Goal: Find specific page/section: Find specific page/section

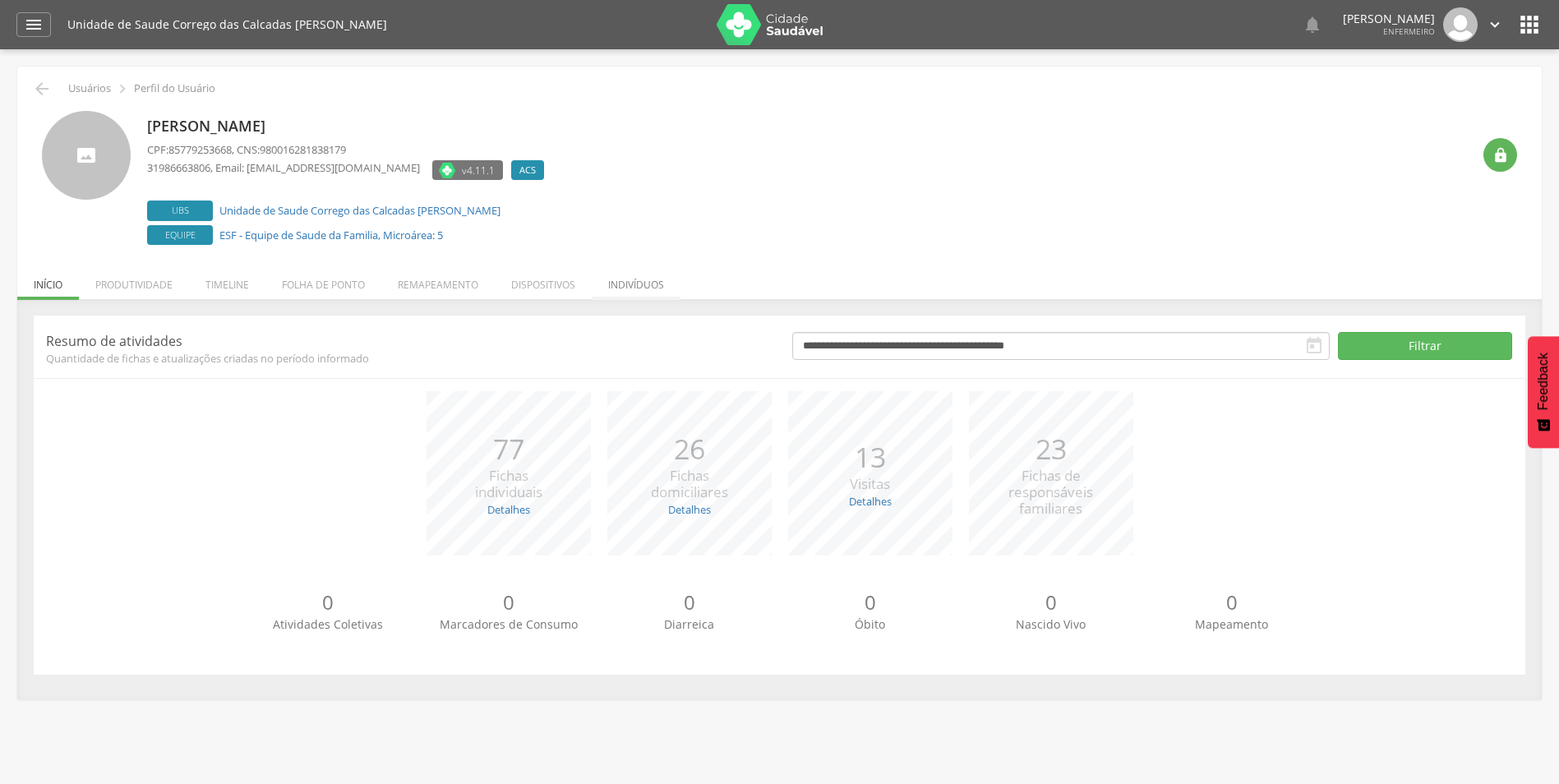
click at [625, 290] on li "Indivíduos" at bounding box center [636, 280] width 89 height 38
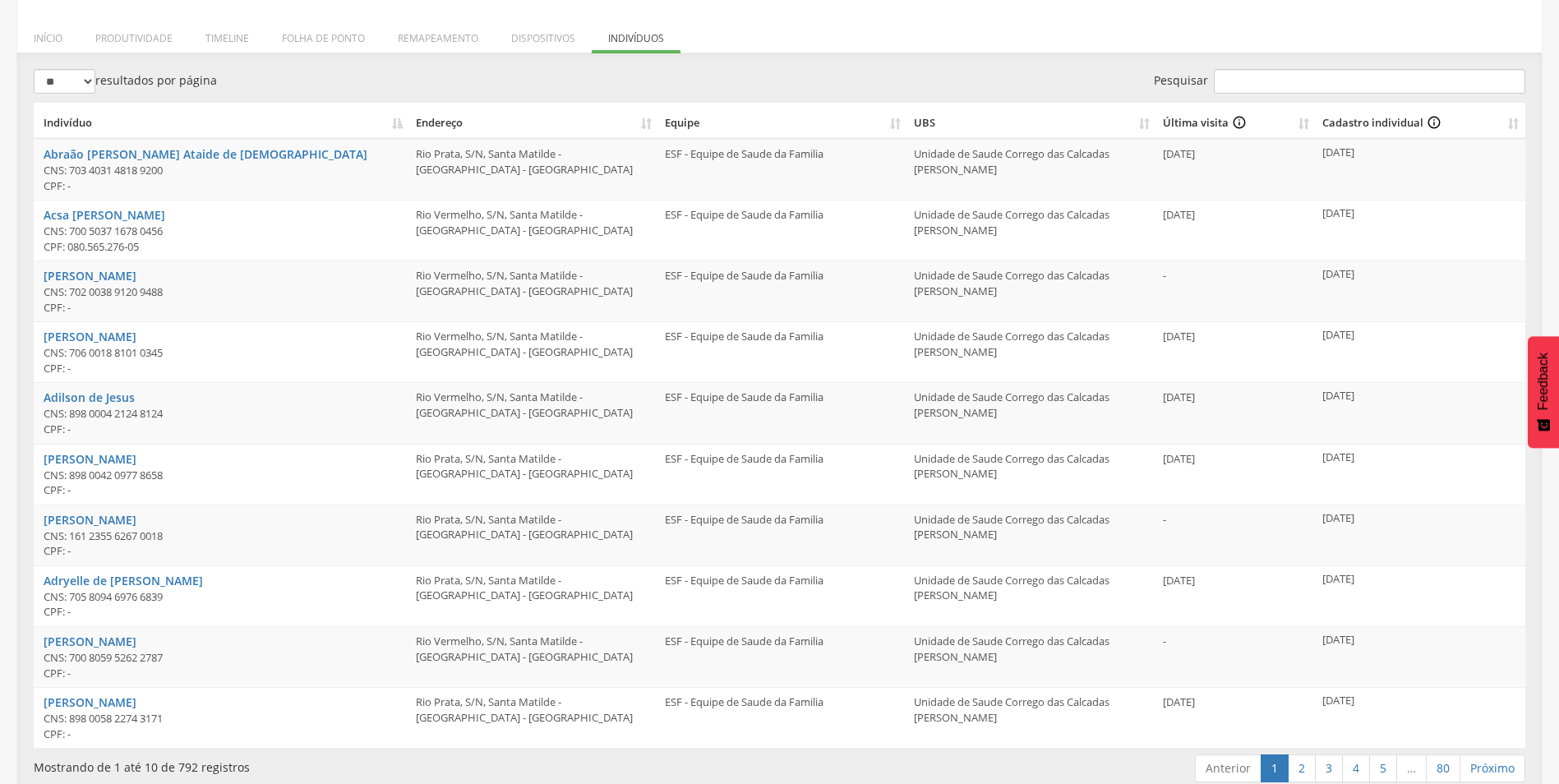
scroll to position [267, 0]
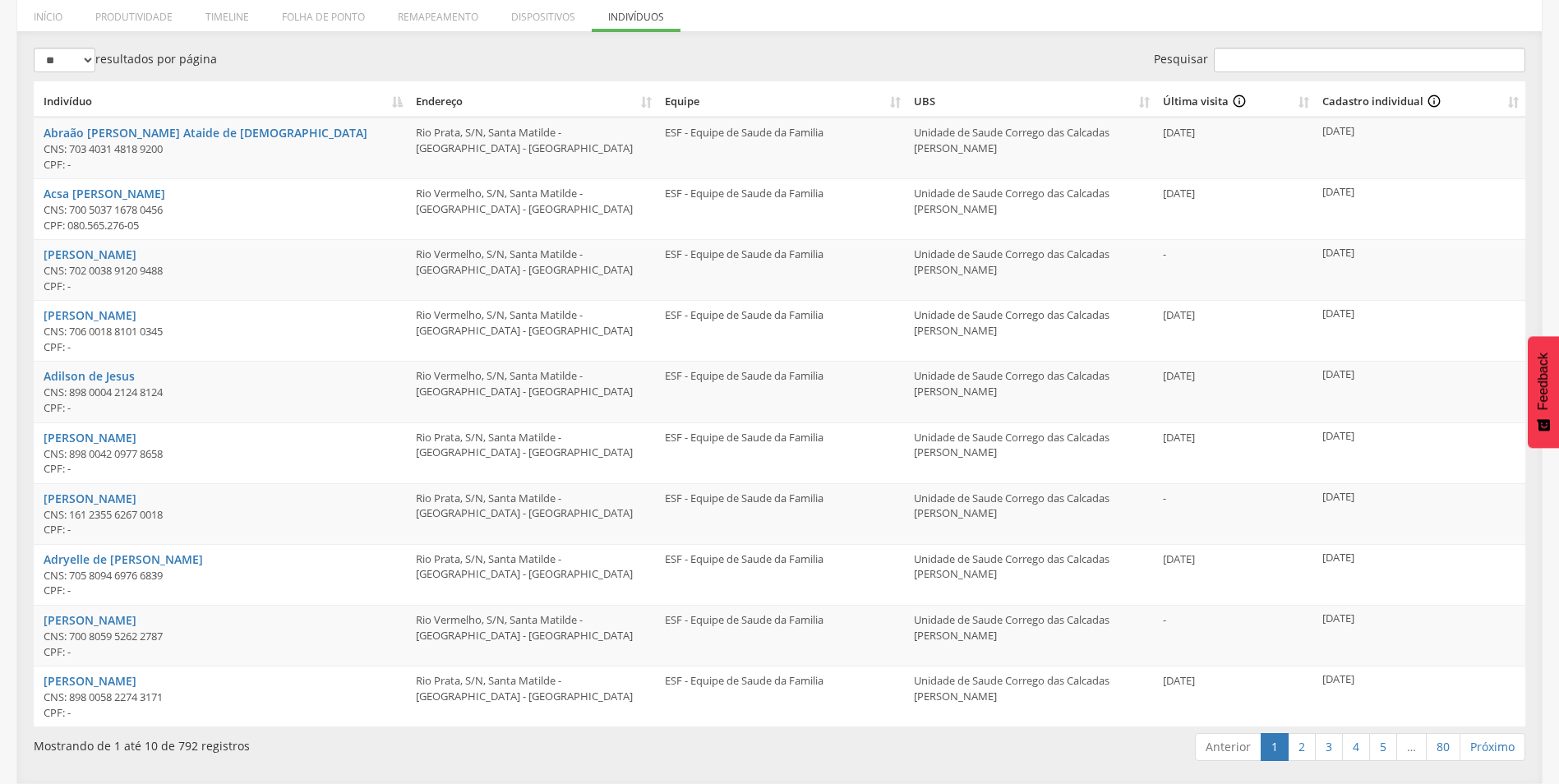
drag, startPoint x: 1324, startPoint y: 314, endPoint x: 1382, endPoint y: 312, distance: 58.0
click at [1382, 312] on td "29/08/2024" at bounding box center [1420, 330] width 209 height 61
drag, startPoint x: 1382, startPoint y: 312, endPoint x: 1420, endPoint y: 343, distance: 49.0
click at [1420, 343] on td "29/08/2024" at bounding box center [1420, 330] width 209 height 61
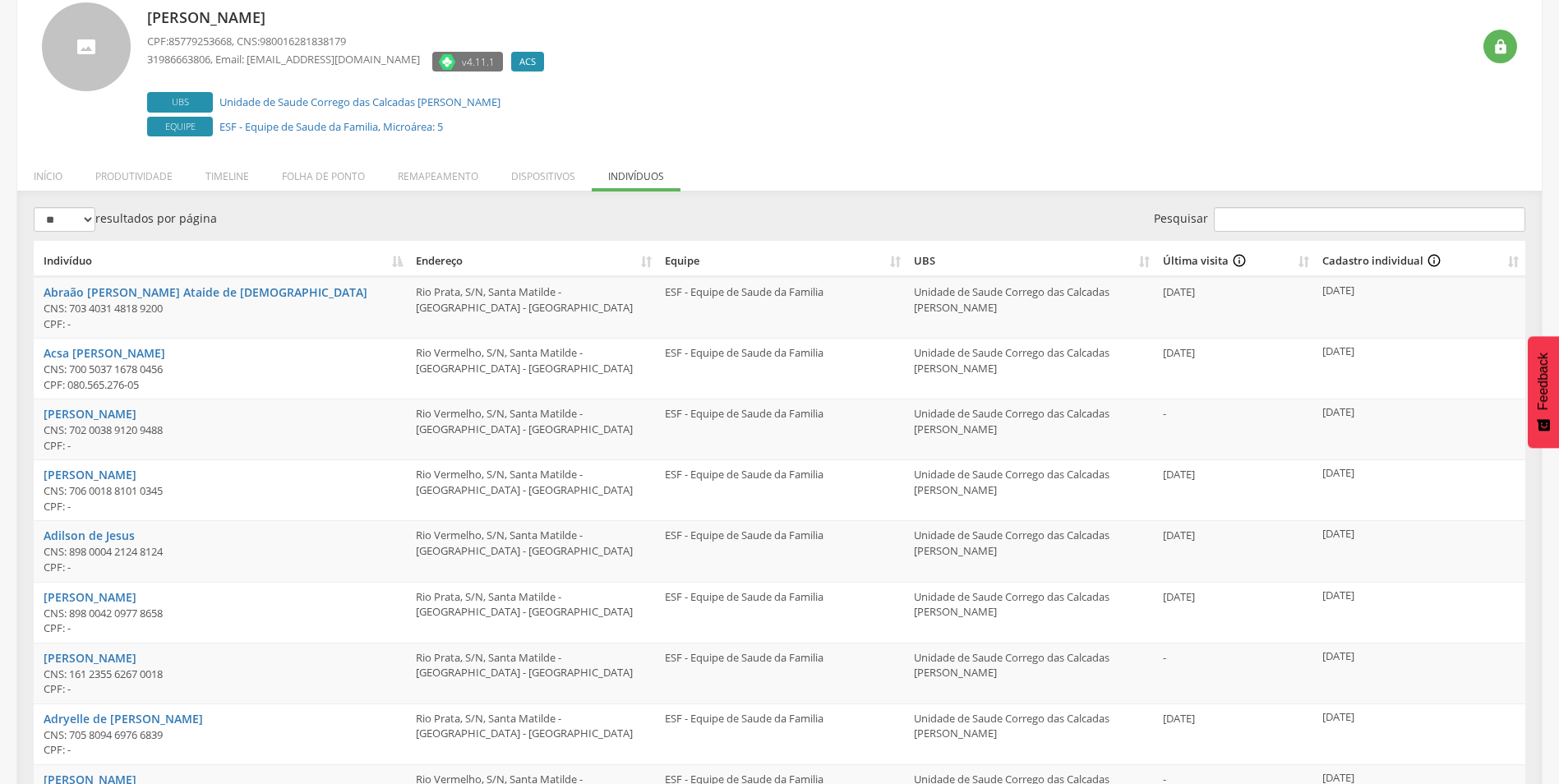
scroll to position [0, 0]
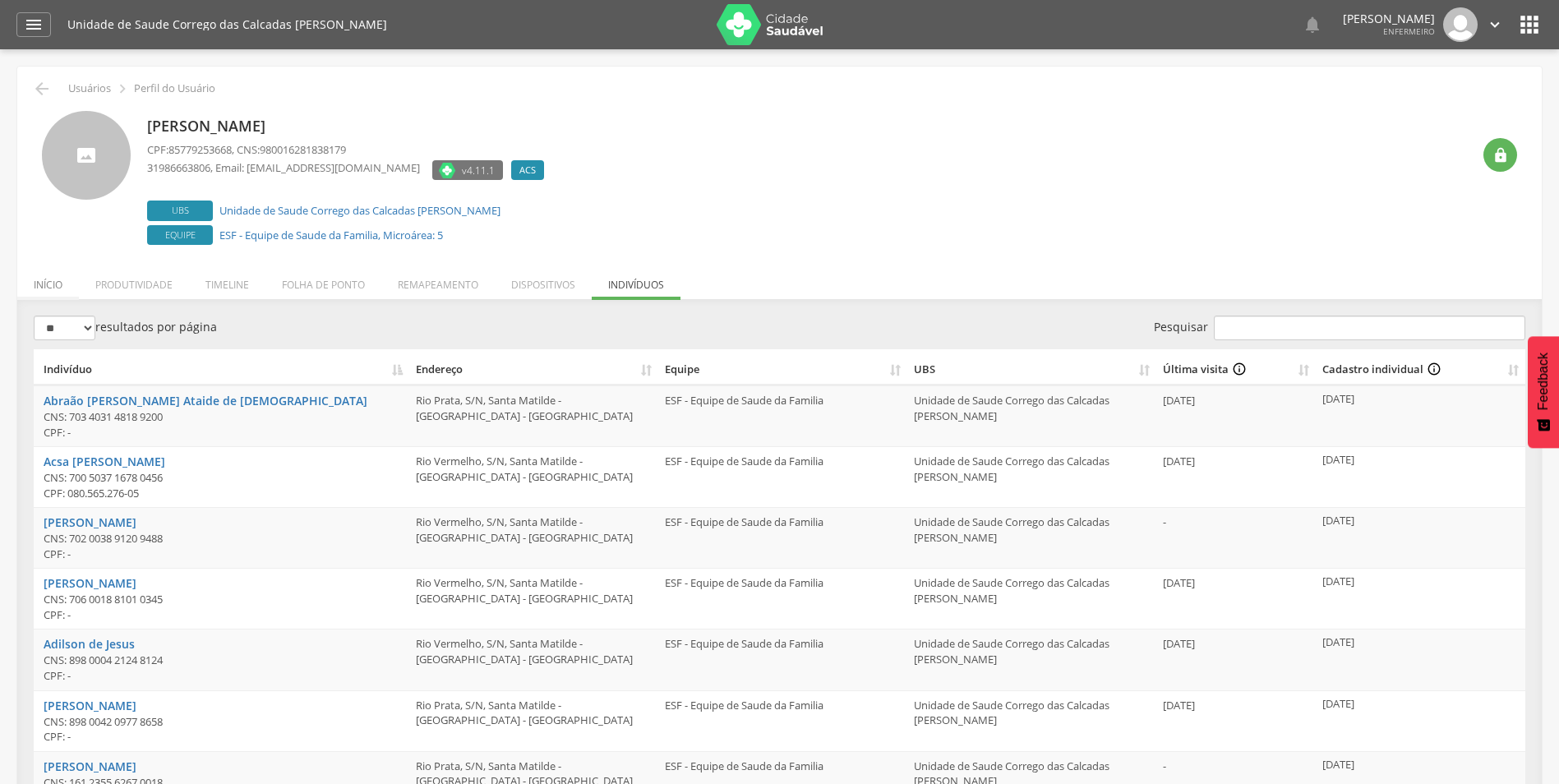
click at [28, 285] on li "Início" at bounding box center [48, 280] width 62 height 38
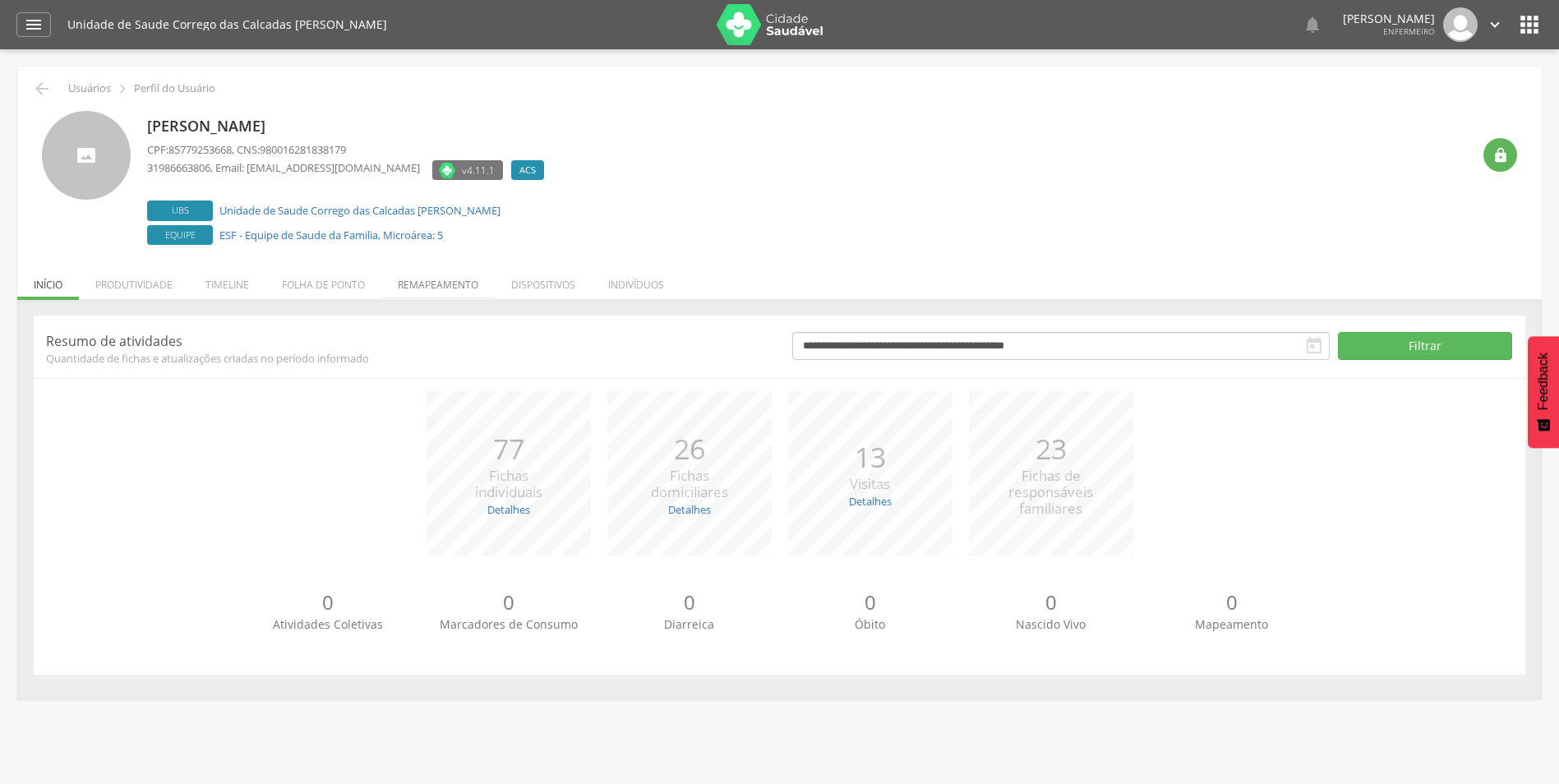
click at [439, 287] on li "Remapeamento" at bounding box center [438, 280] width 113 height 38
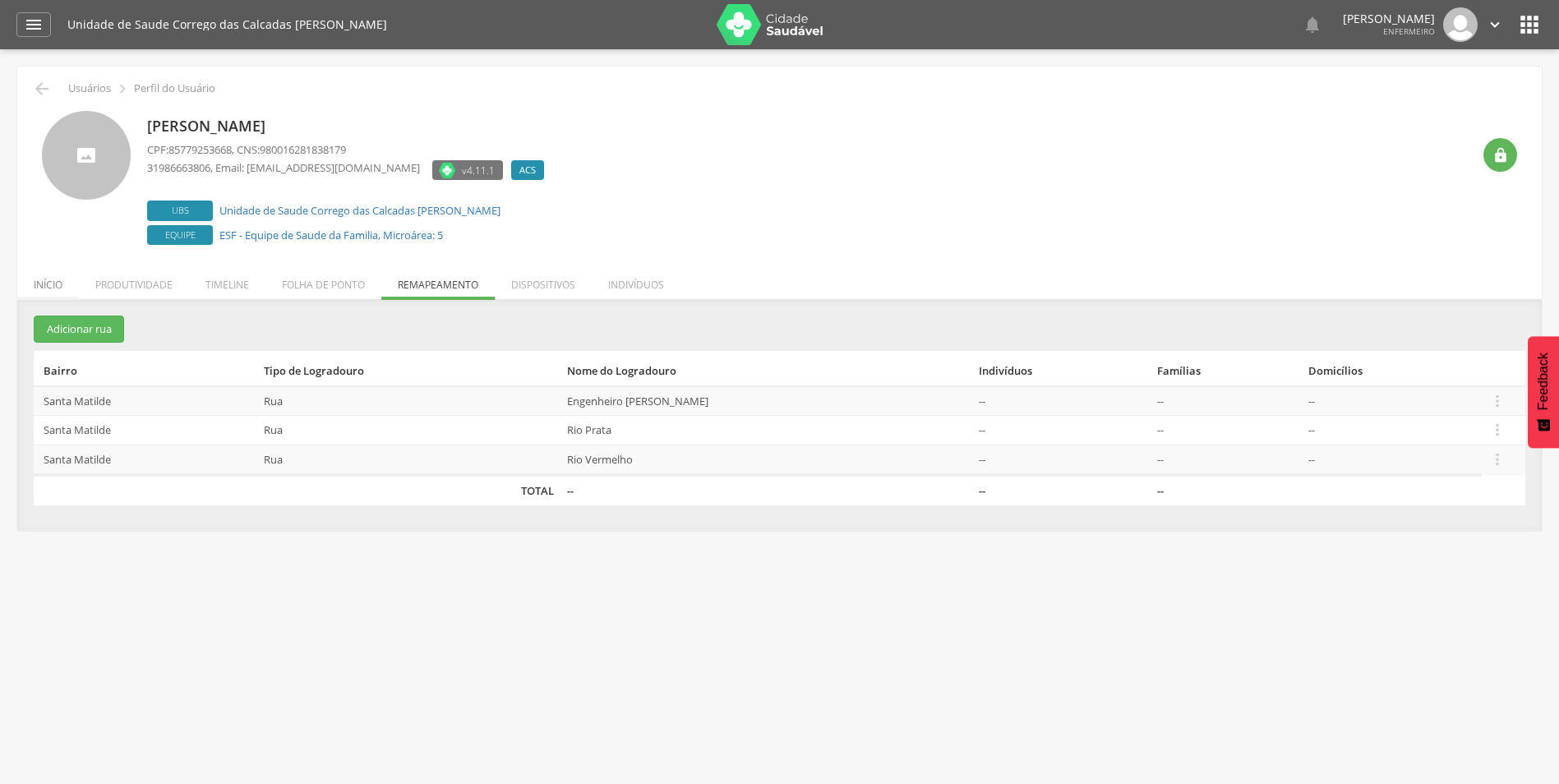
click at [56, 283] on li "Início" at bounding box center [48, 280] width 62 height 38
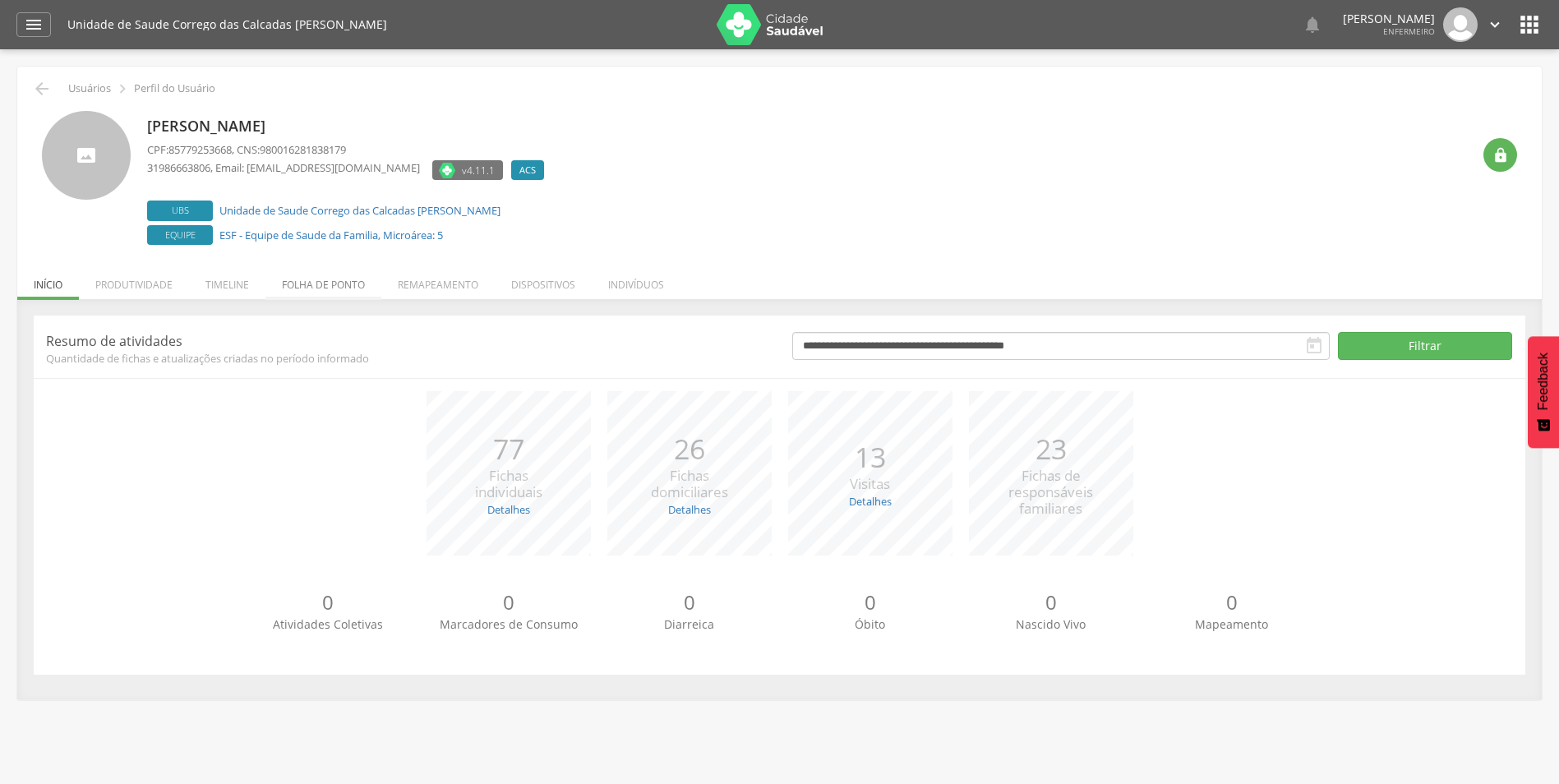
click at [333, 293] on li "Folha de ponto" at bounding box center [323, 280] width 116 height 38
click at [423, 287] on li "Remapeamento" at bounding box center [438, 280] width 113 height 38
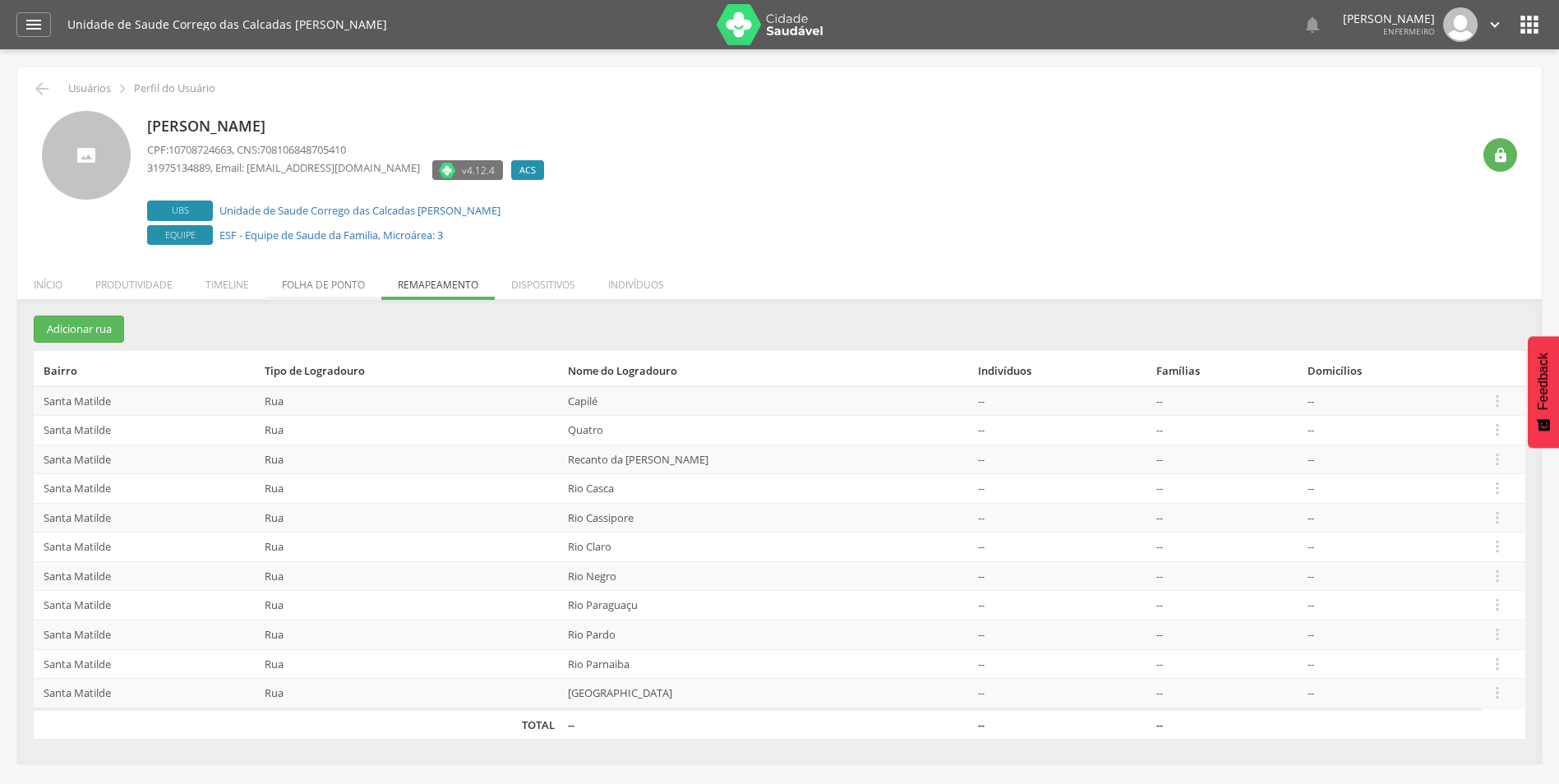
click at [316, 288] on li "Folha de ponto" at bounding box center [323, 280] width 116 height 38
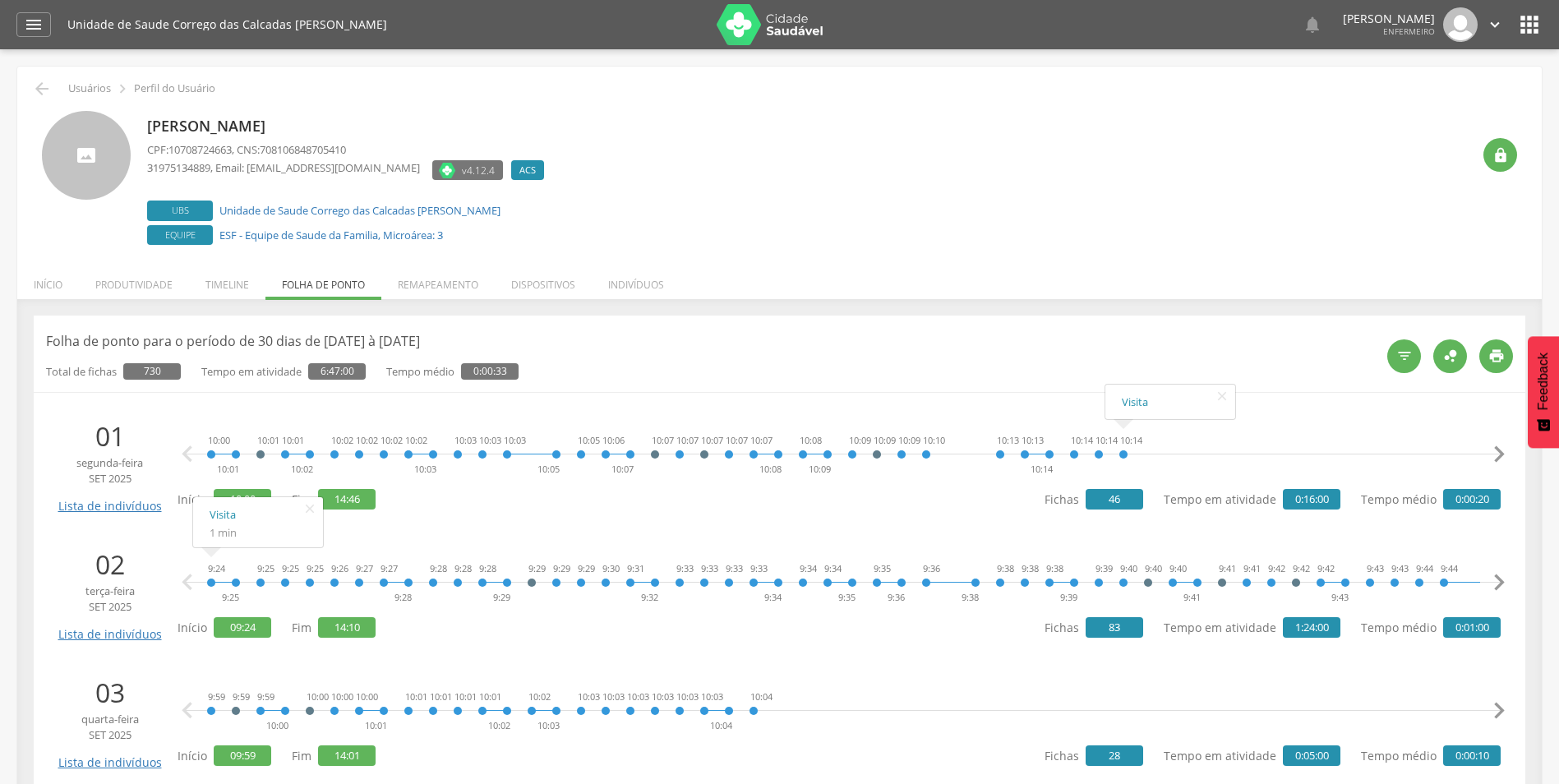
click at [1508, 457] on icon "" at bounding box center [1499, 455] width 33 height 33
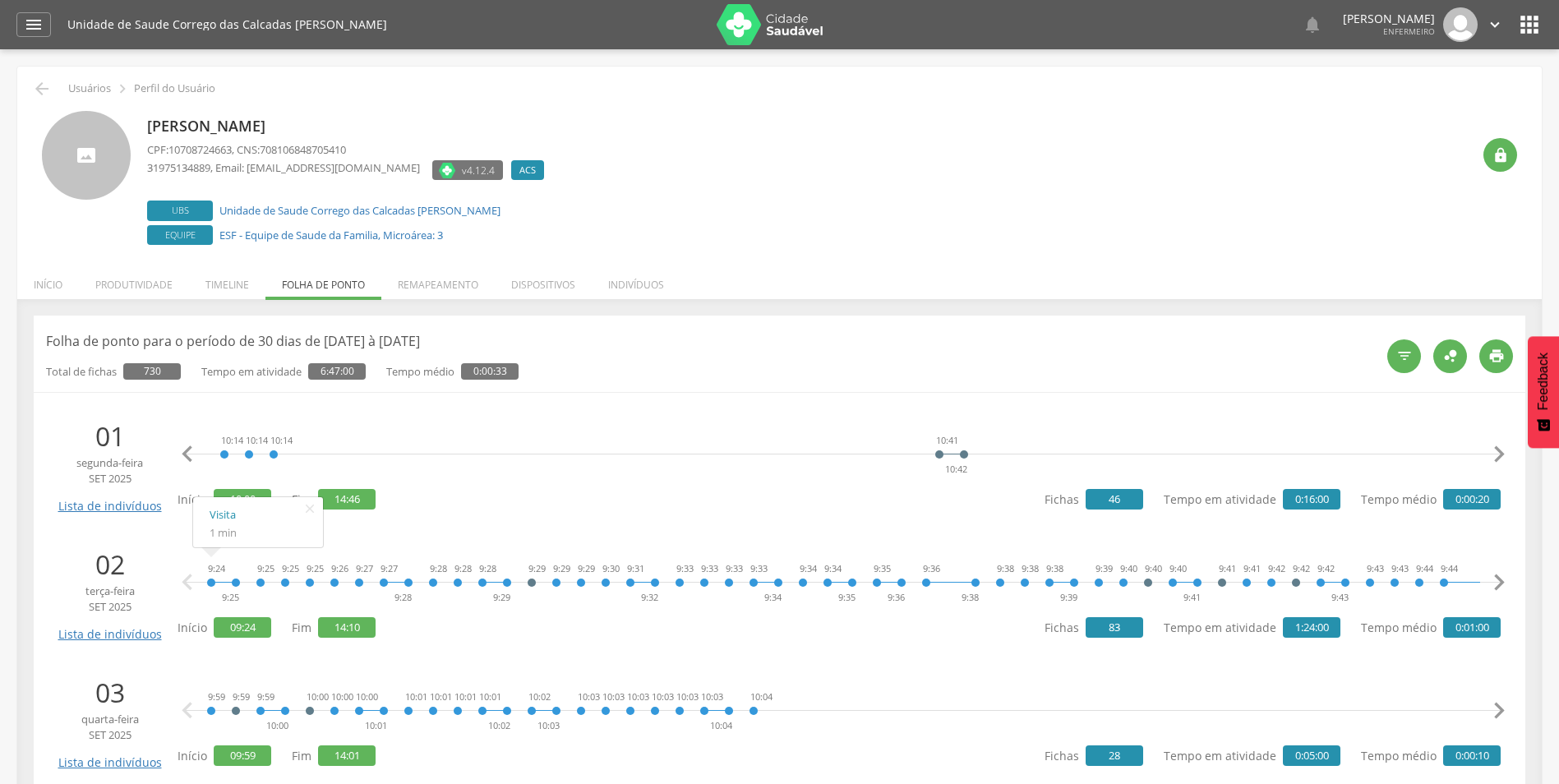
click at [1508, 457] on icon "" at bounding box center [1499, 455] width 33 height 33
click at [1499, 456] on icon "" at bounding box center [1499, 455] width 33 height 33
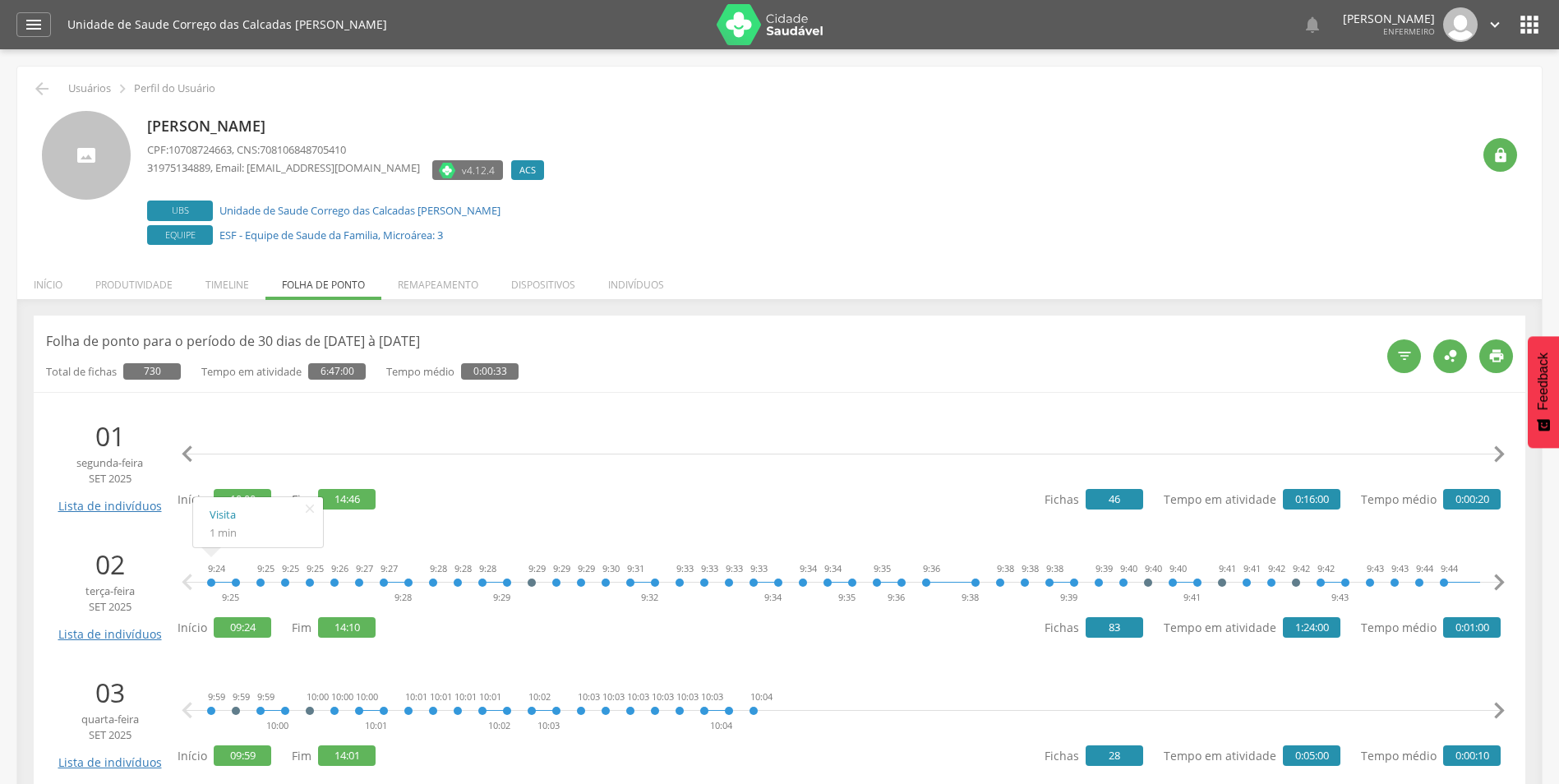
click at [1499, 456] on icon "" at bounding box center [1499, 455] width 33 height 33
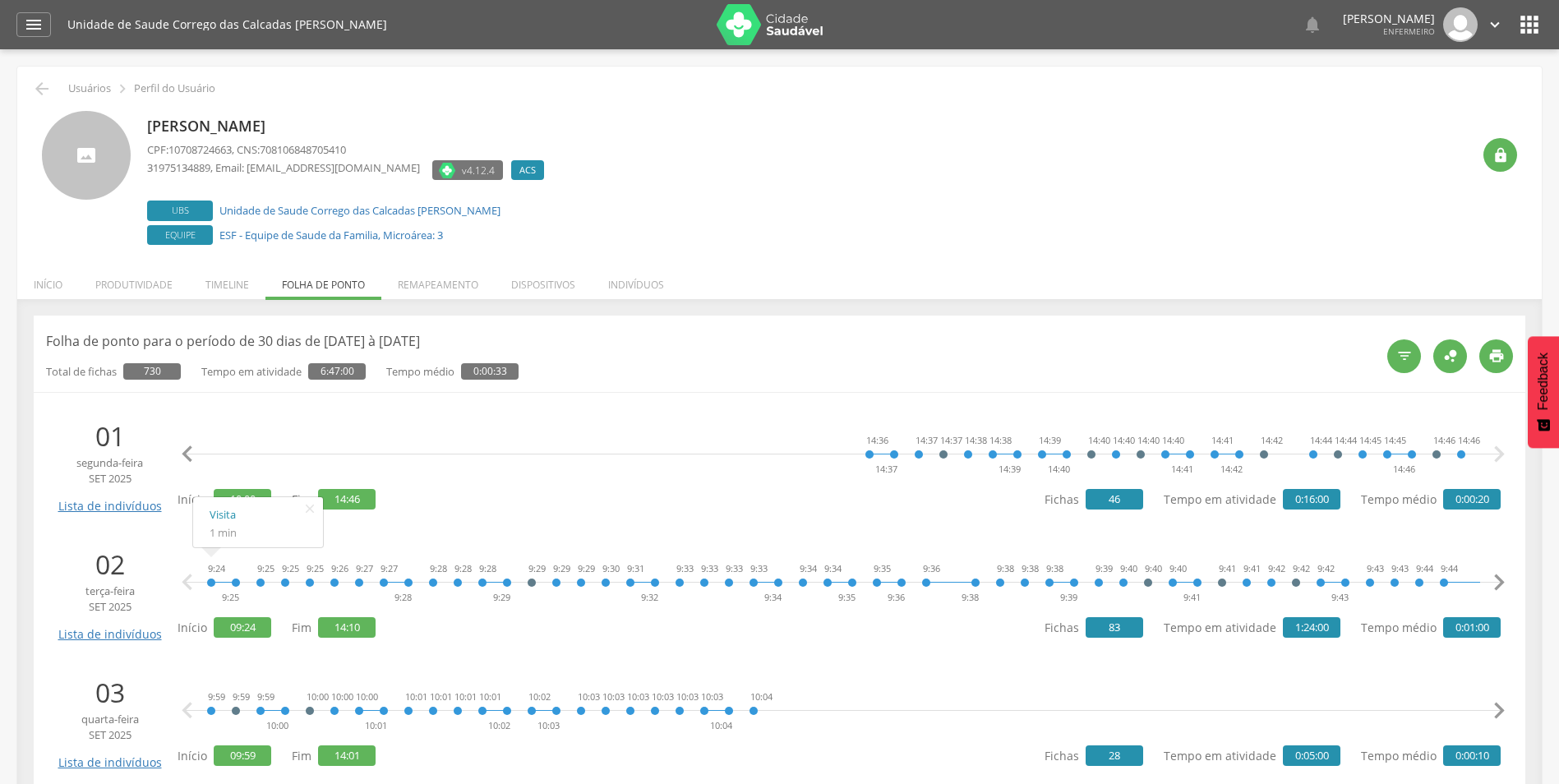
click at [1499, 456] on icon "" at bounding box center [1499, 455] width 33 height 33
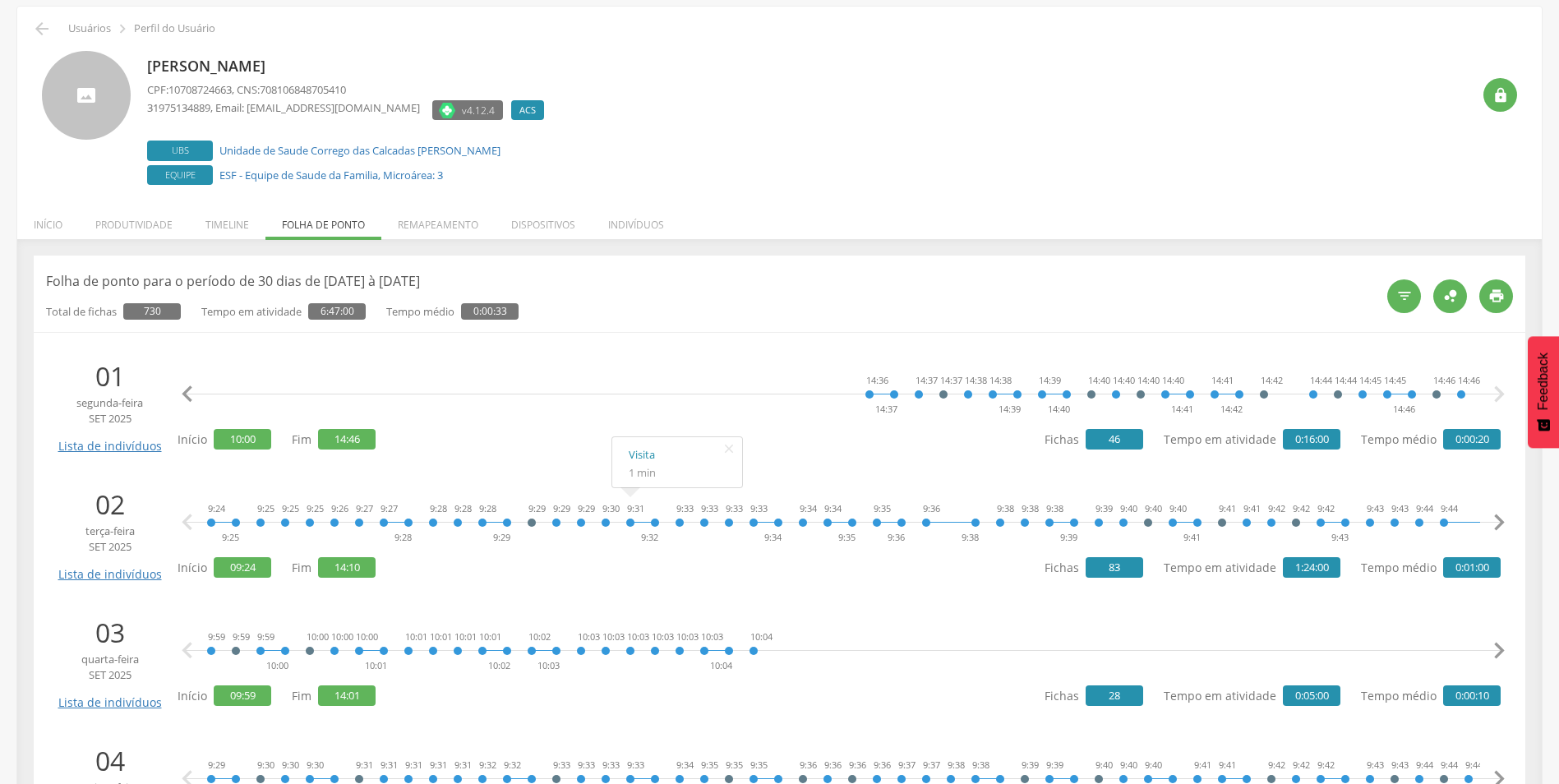
scroll to position [0, 0]
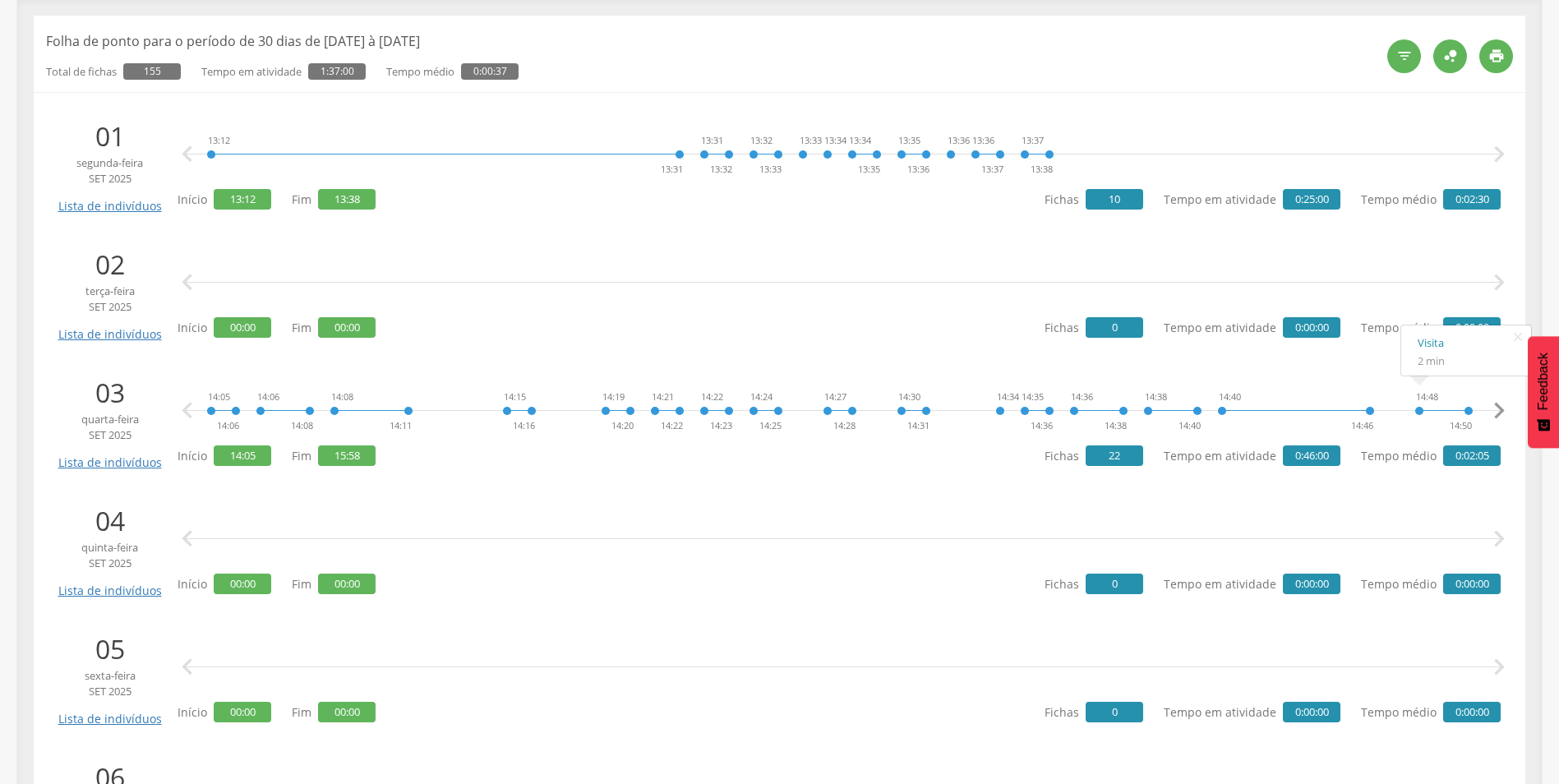
scroll to position [295, 0]
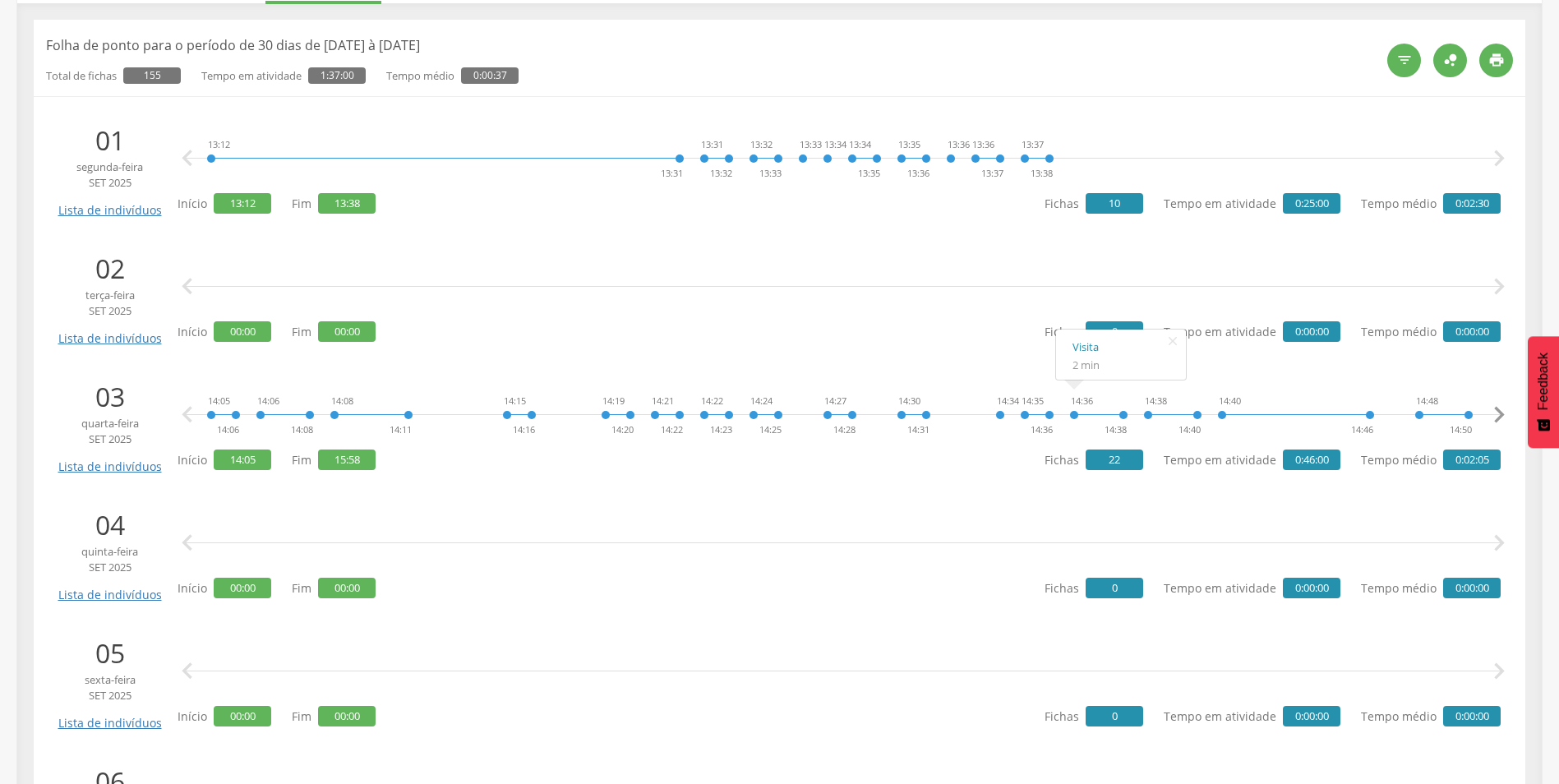
click at [879, 351] on li "02 terça-feira set 2025 Lista de indivíduos   Início 00:00 Fim 00:00 Fichas 0…" at bounding box center [779, 297] width 1467 height 112
click at [887, 531] on div " " at bounding box center [843, 543] width 1315 height 50
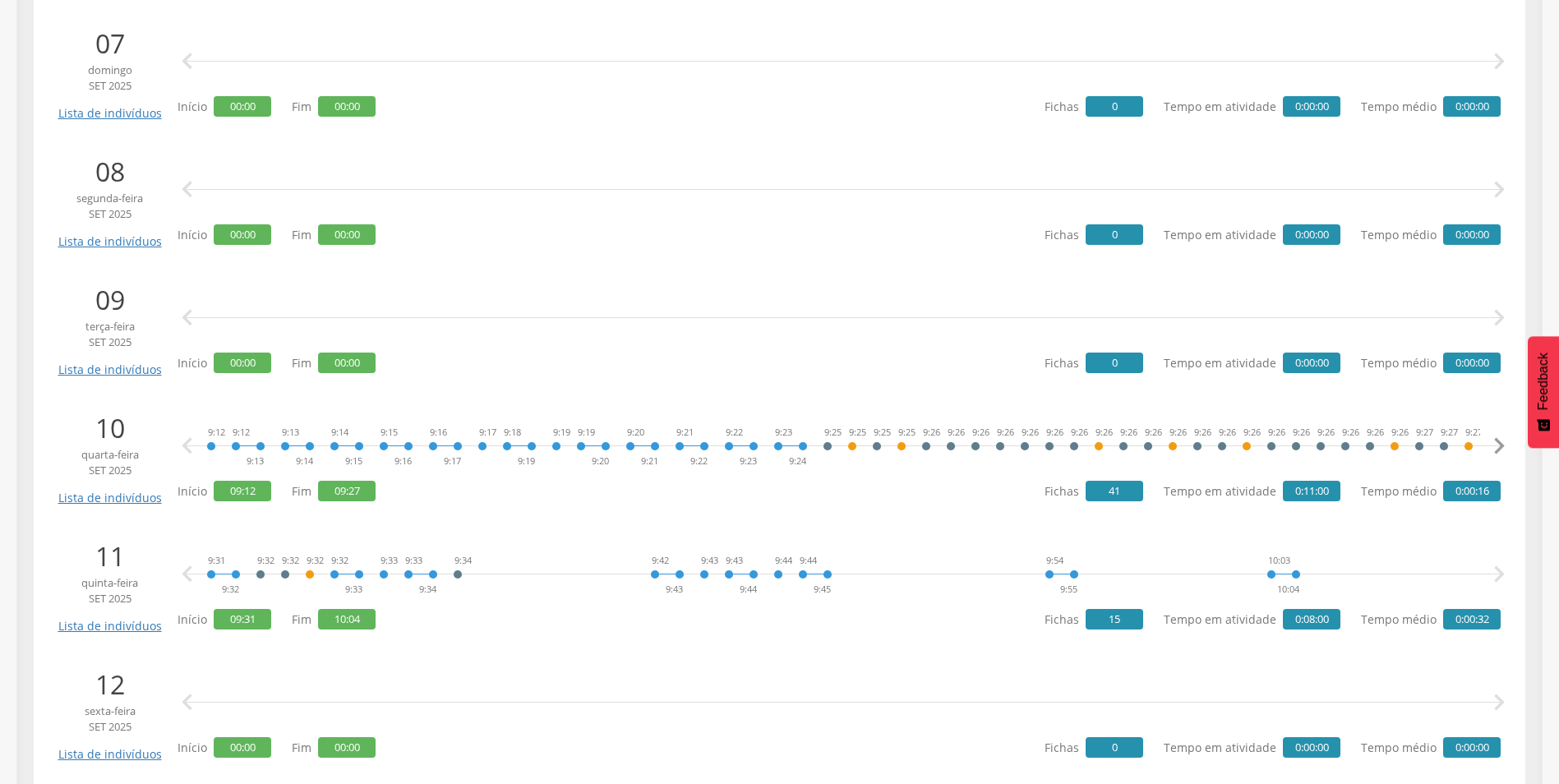
scroll to position [1200, 0]
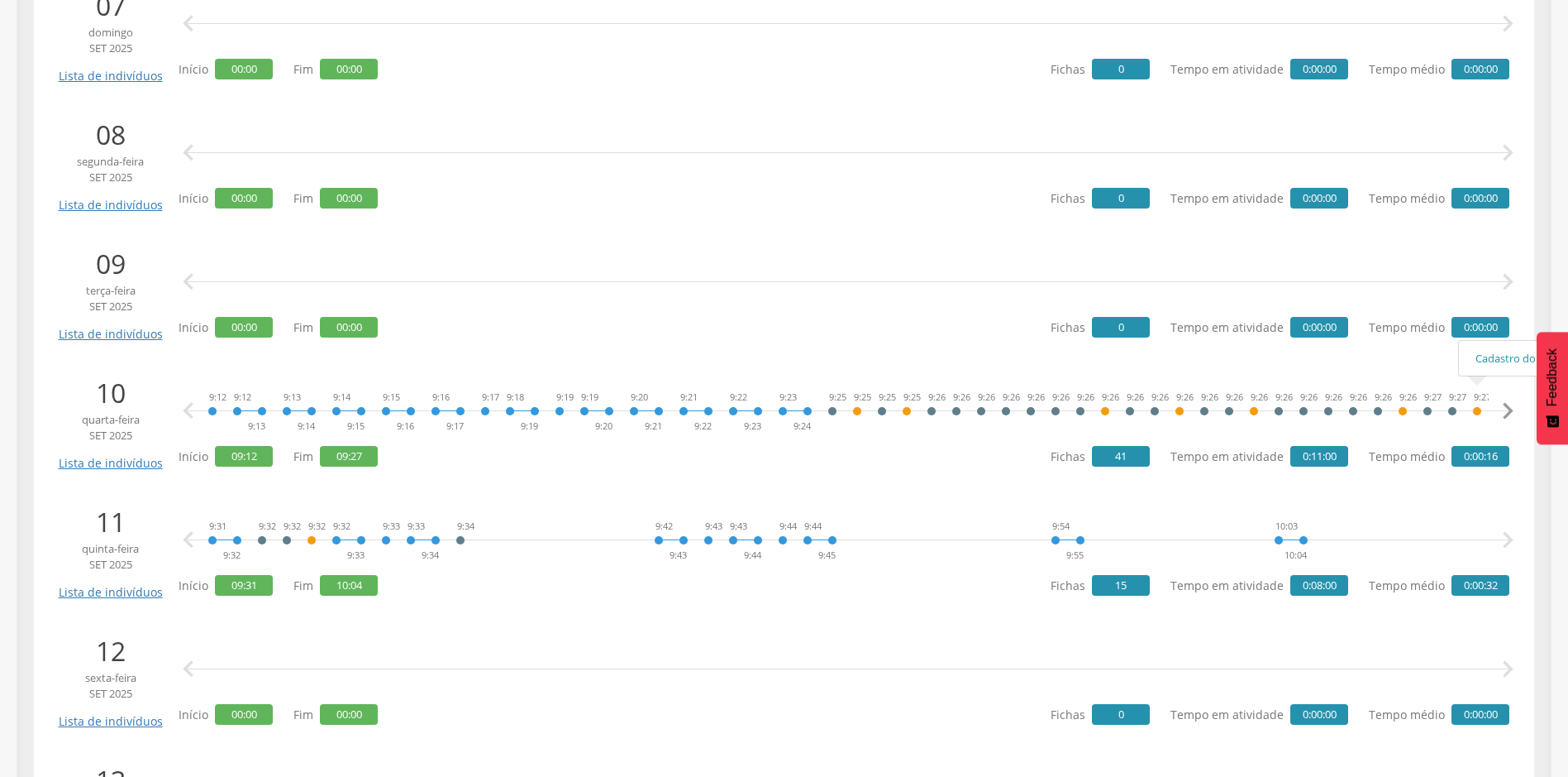
click at [1516, 407] on icon "" at bounding box center [1508, 411] width 33 height 33
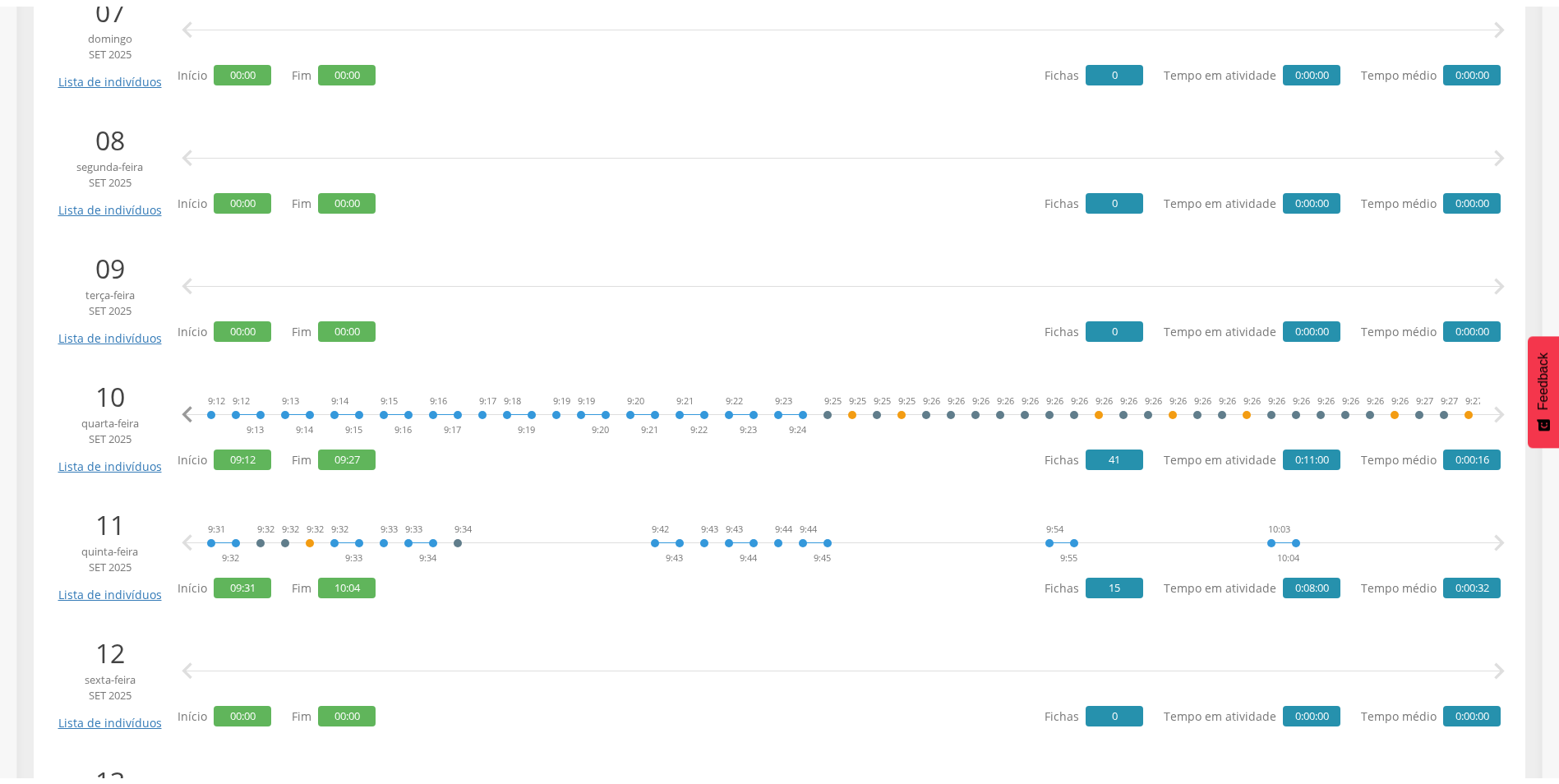
scroll to position [0, 3]
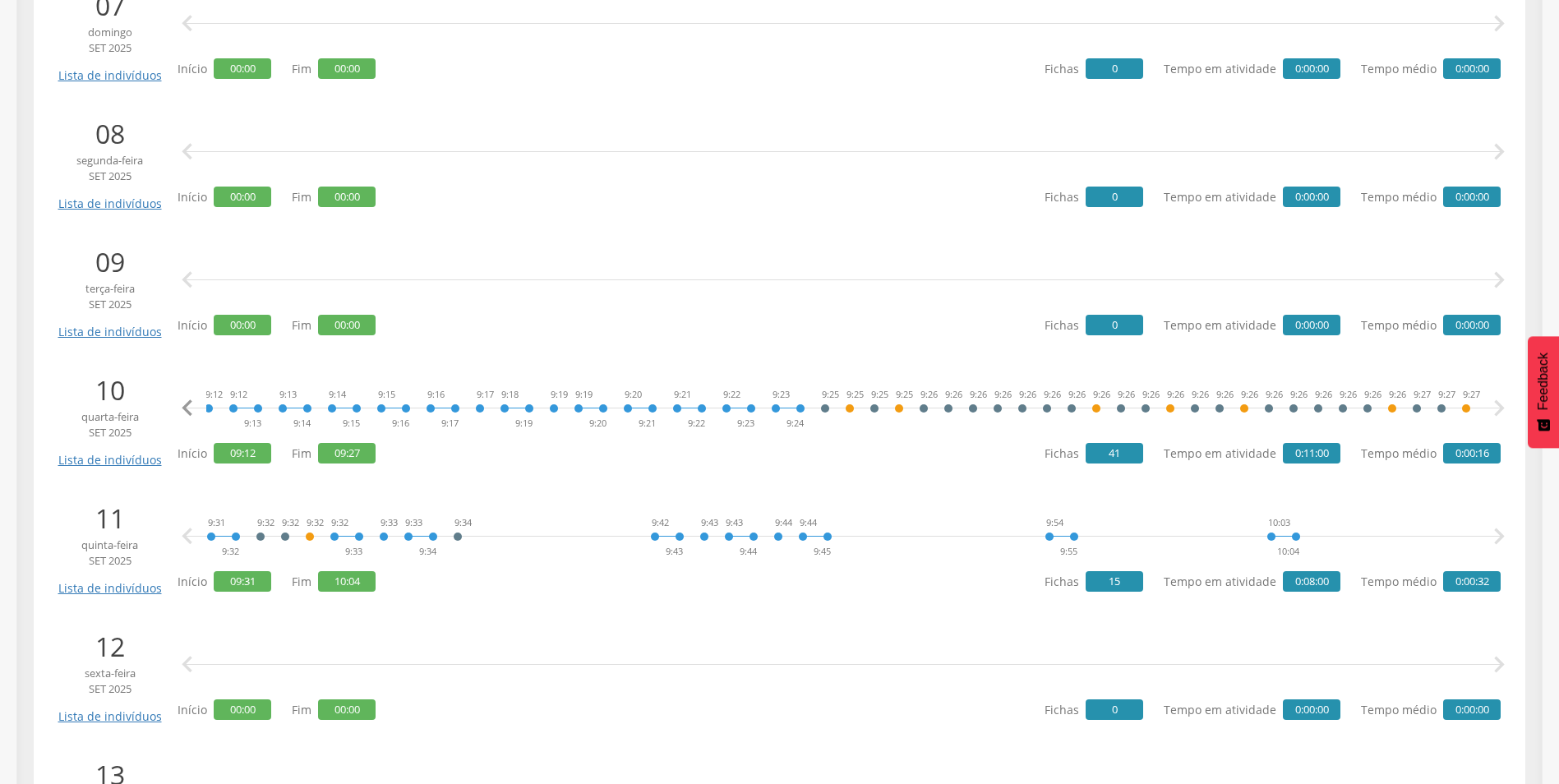
click at [1501, 409] on icon "" at bounding box center [1499, 409] width 33 height 33
click at [186, 410] on icon "" at bounding box center [187, 409] width 33 height 33
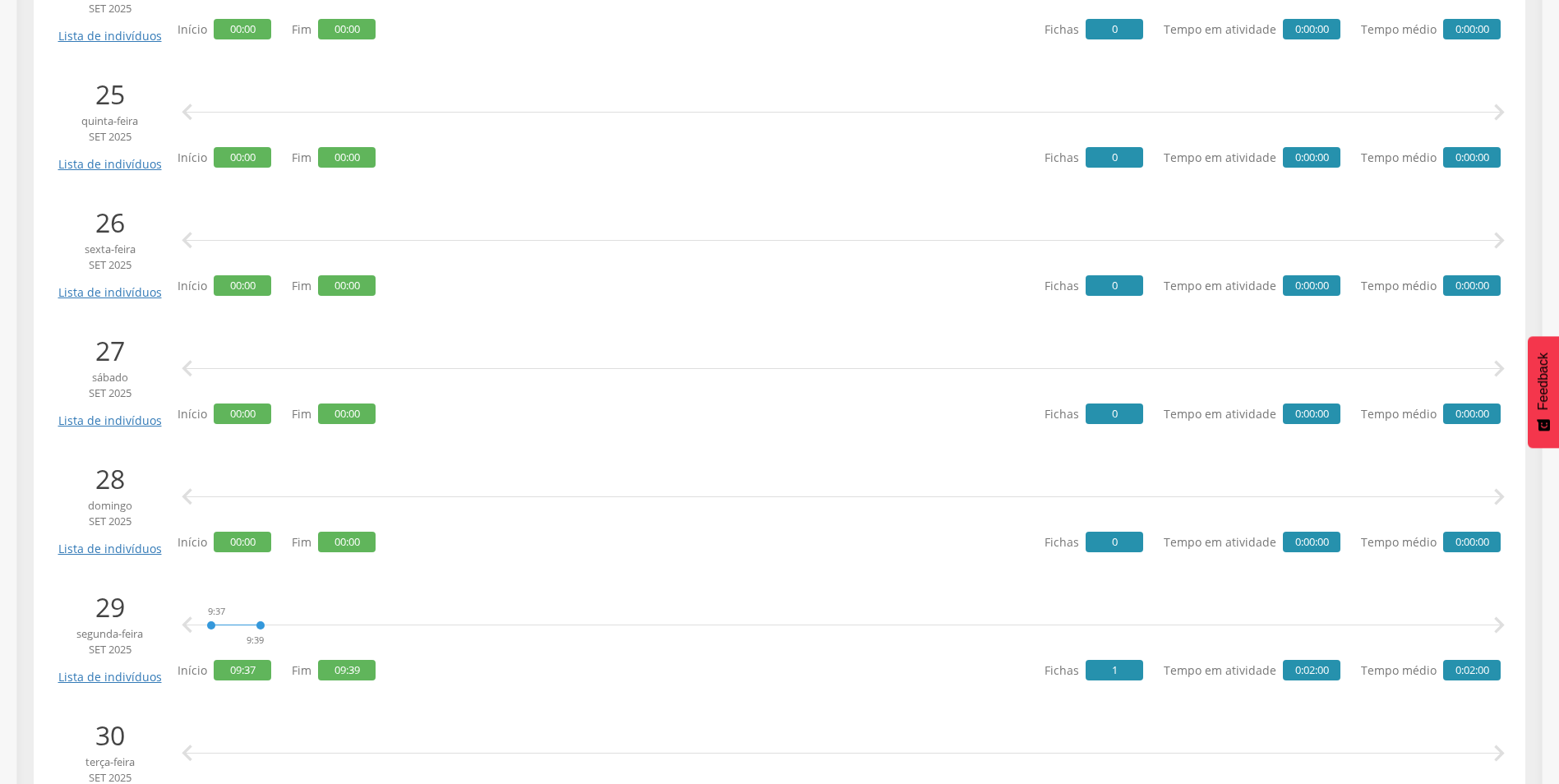
scroll to position [3499, 0]
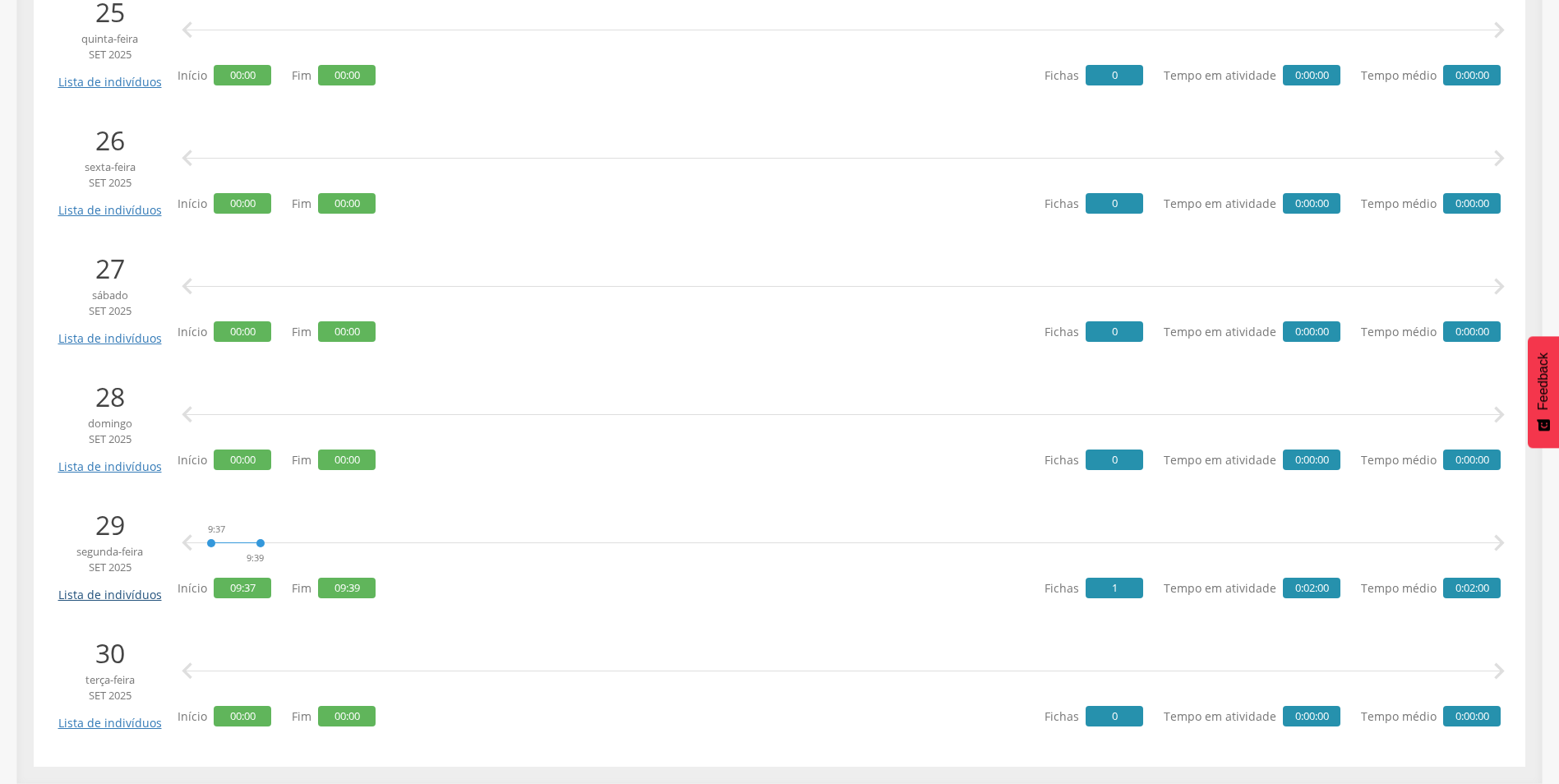
click at [143, 591] on link "Lista de indivíduos" at bounding box center [109, 588] width 111 height 29
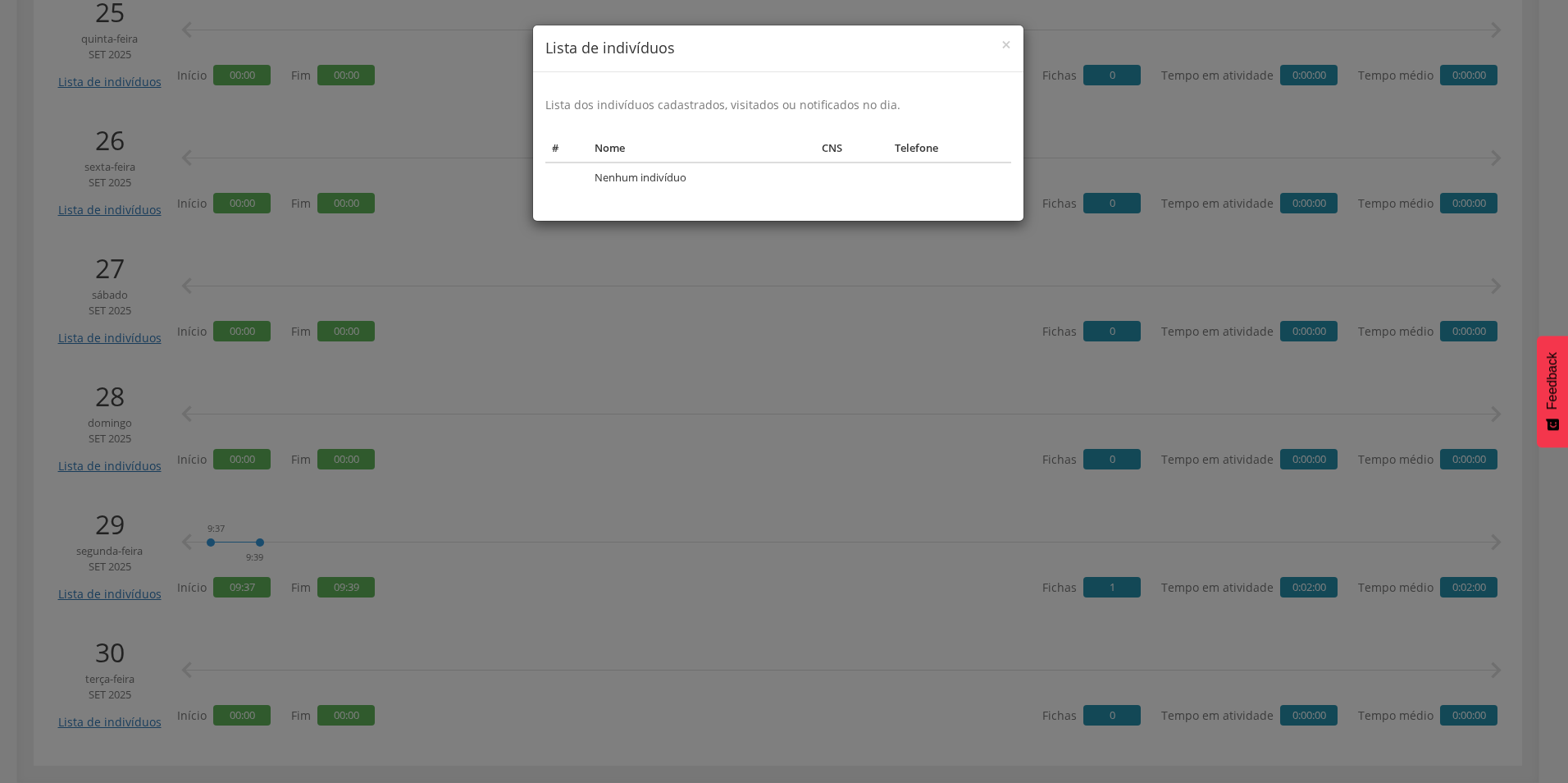
click at [876, 548] on div "× Lista de indivíduos Lista dos indivíduos cadastrados, visitados ou notificado…" at bounding box center [784, 392] width 1568 height 783
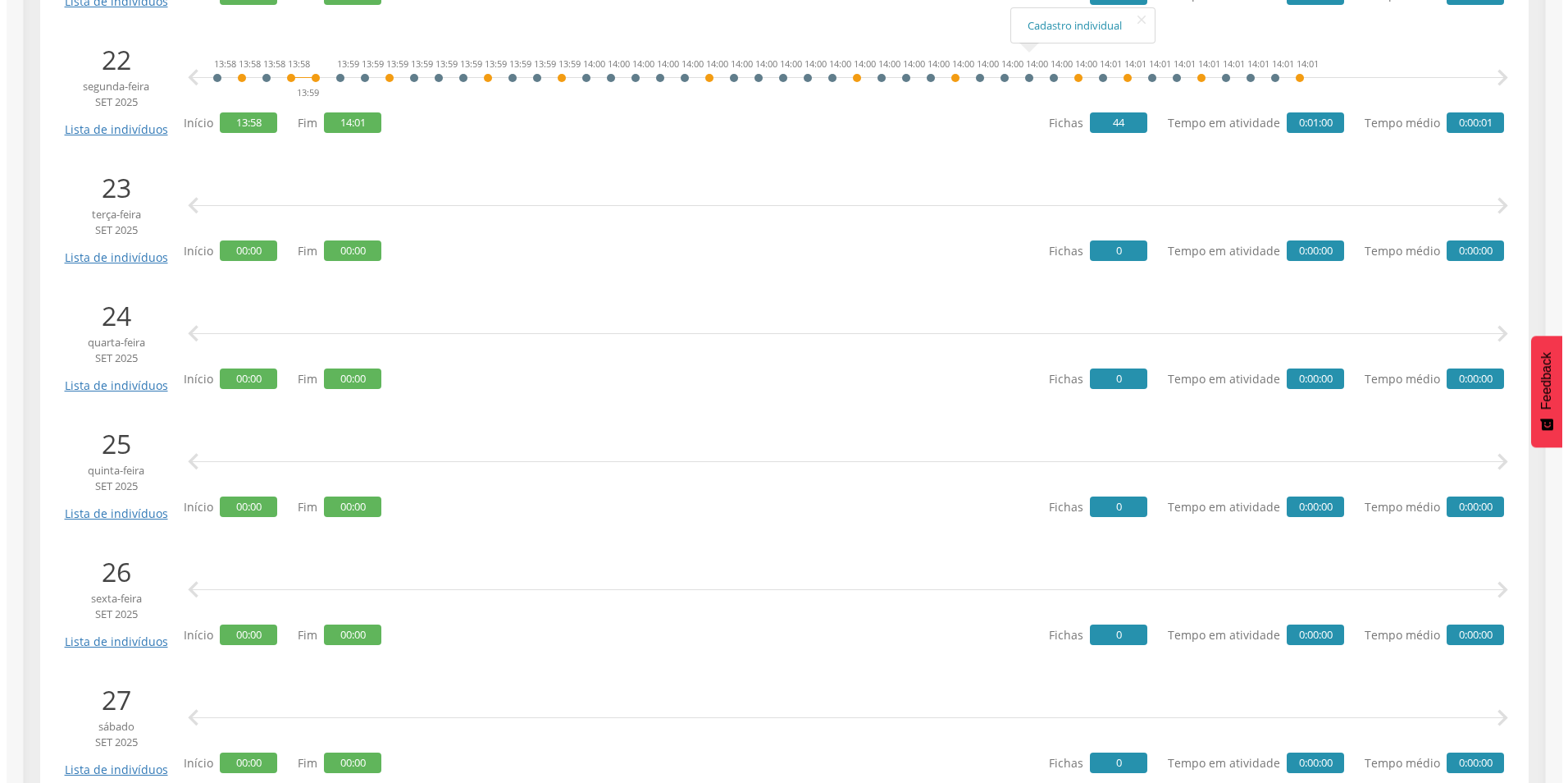
scroll to position [2839, 0]
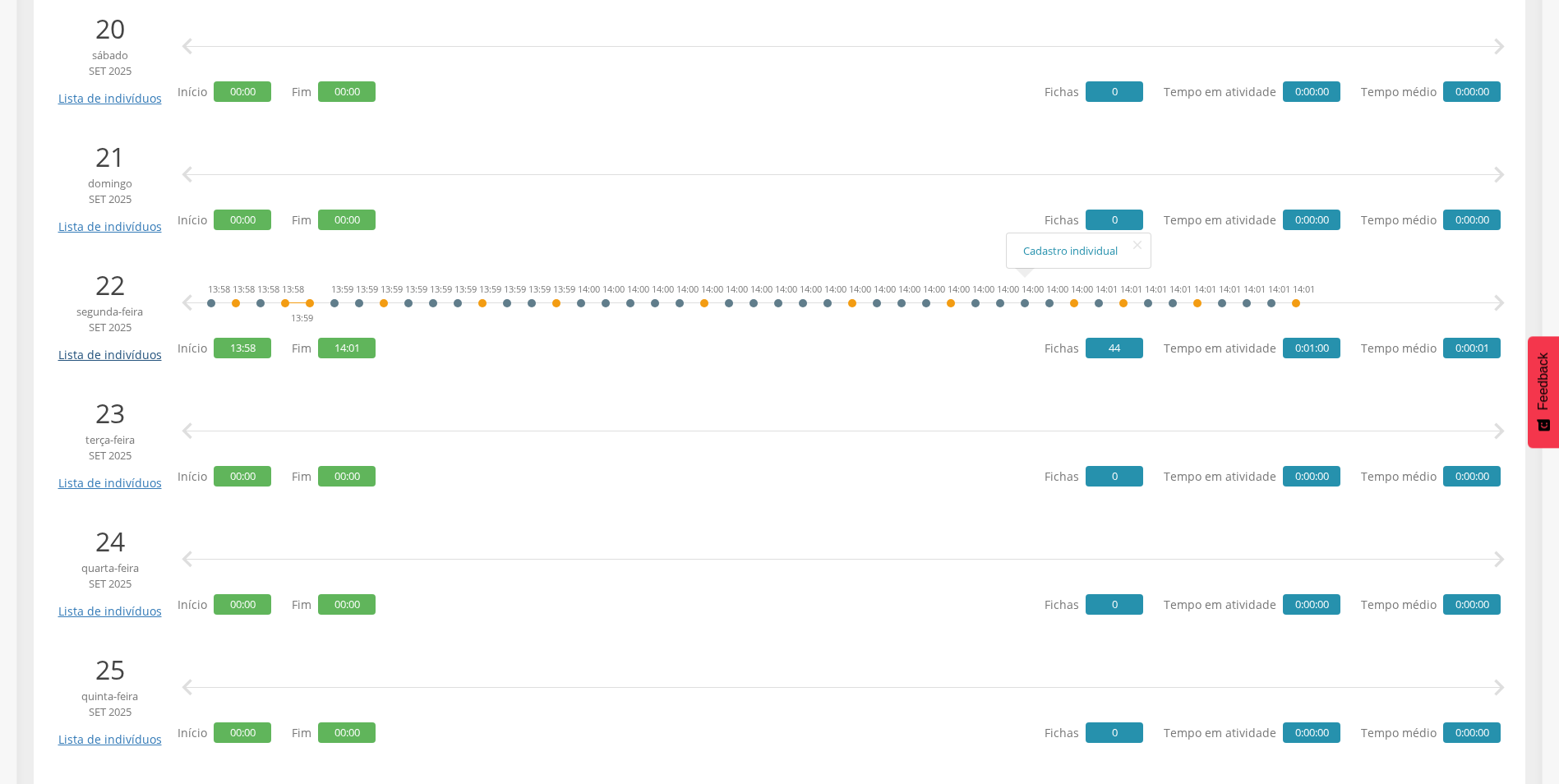
click at [111, 362] on link "Lista de indivíduos" at bounding box center [109, 348] width 111 height 29
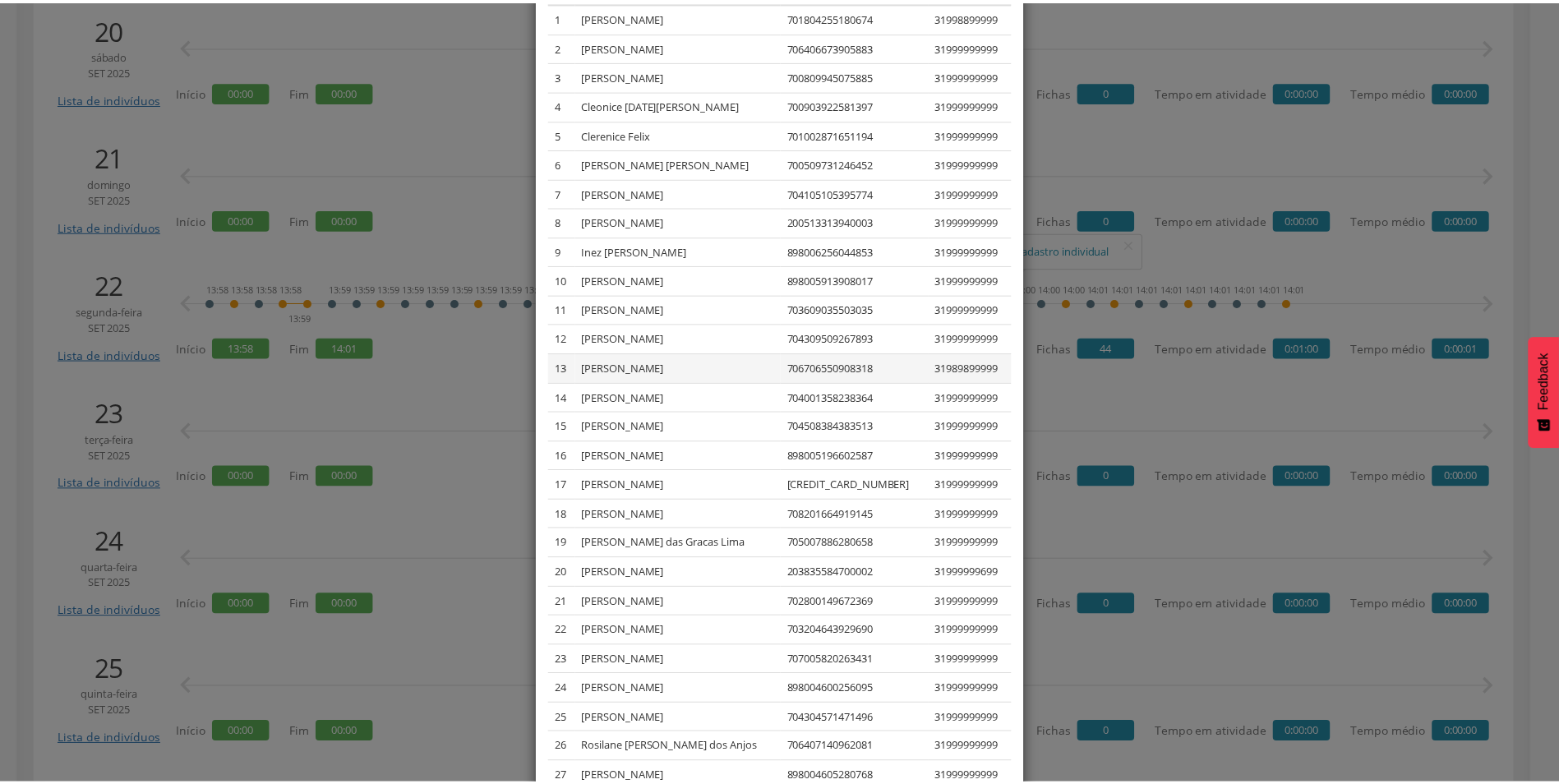
scroll to position [310, 0]
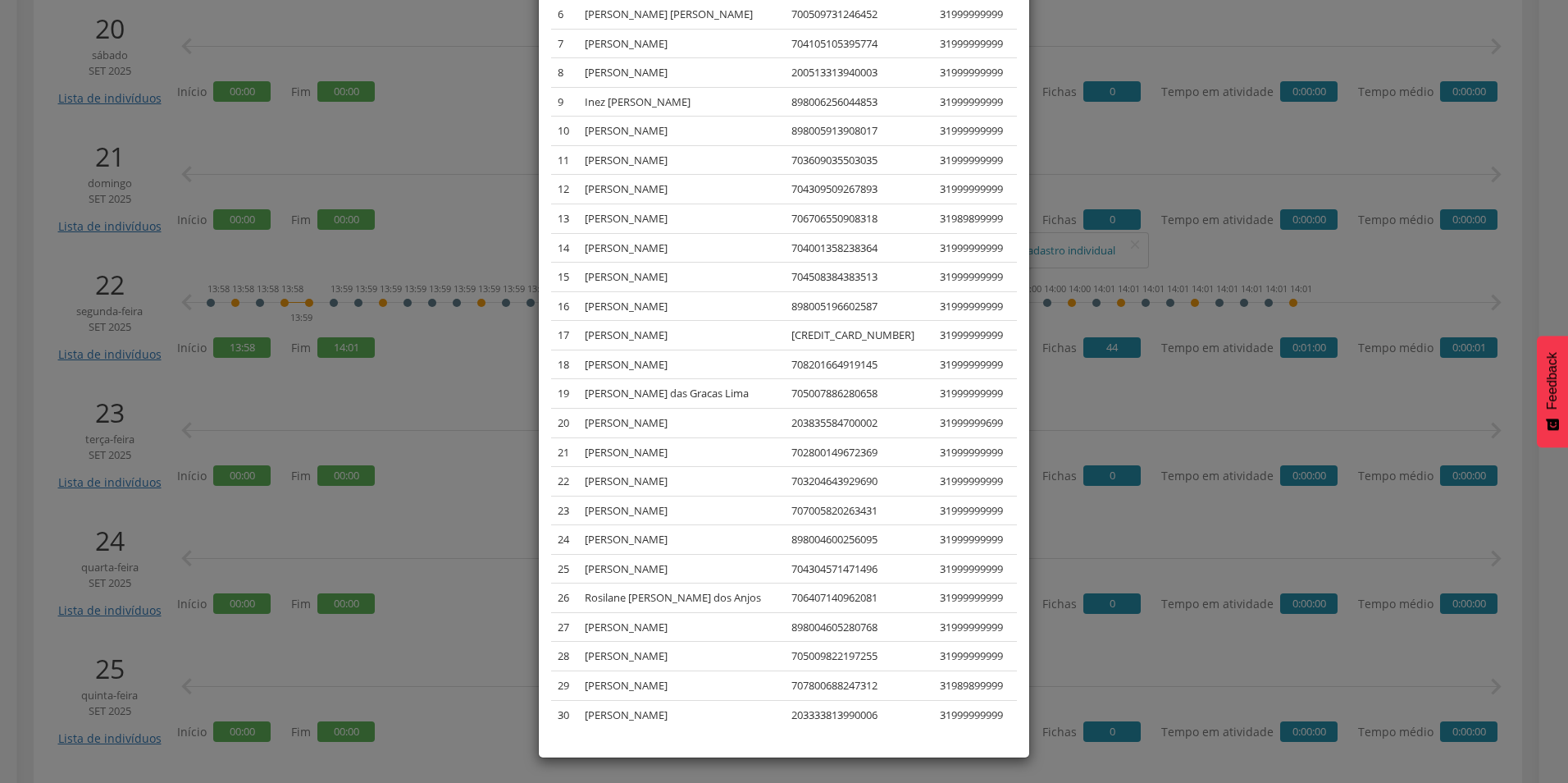
click at [461, 529] on div "× Lista de indivíduos Lista dos indivíduos cadastrados, visitados ou notificado…" at bounding box center [784, 392] width 1568 height 783
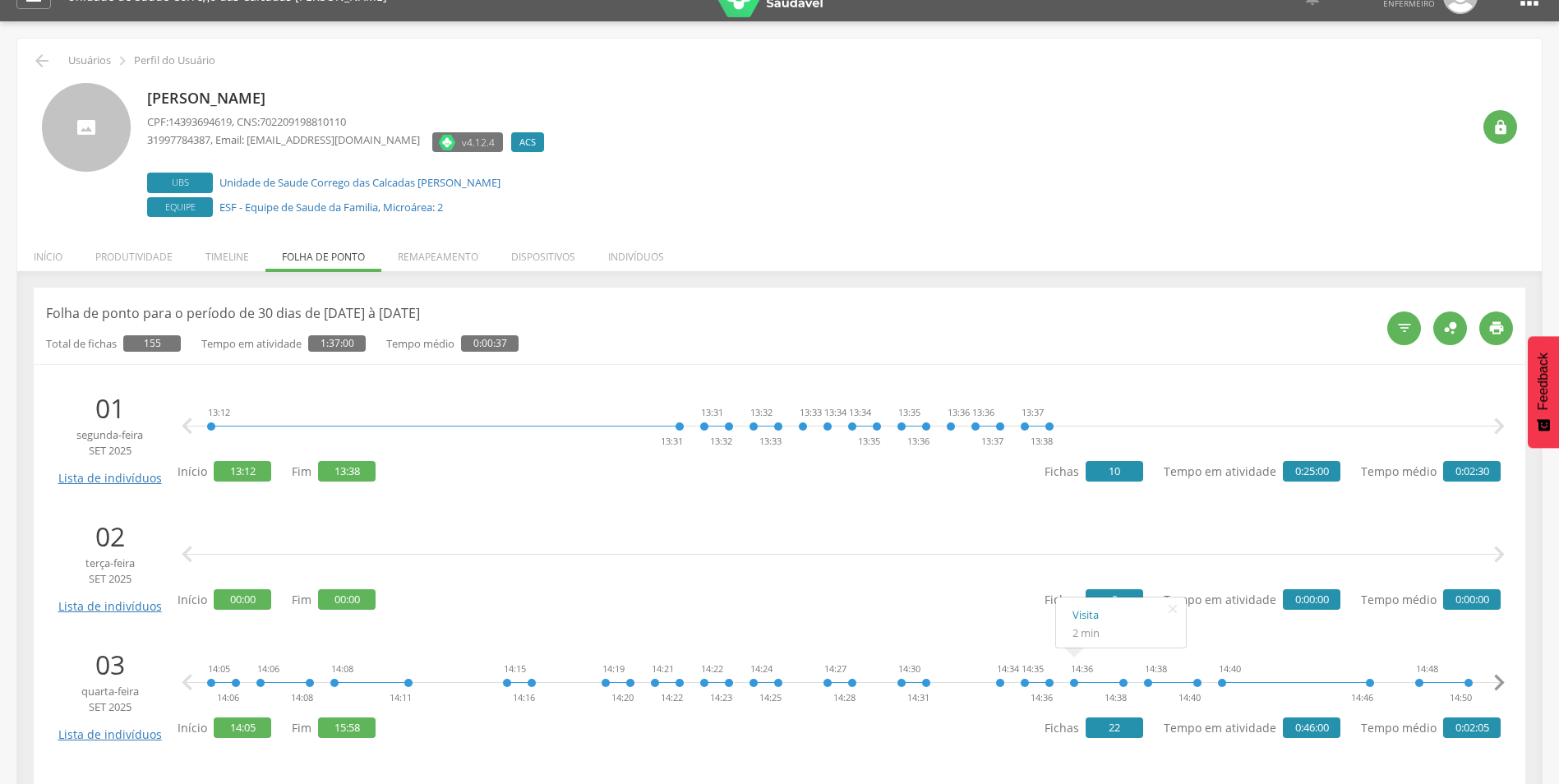
scroll to position [0, 0]
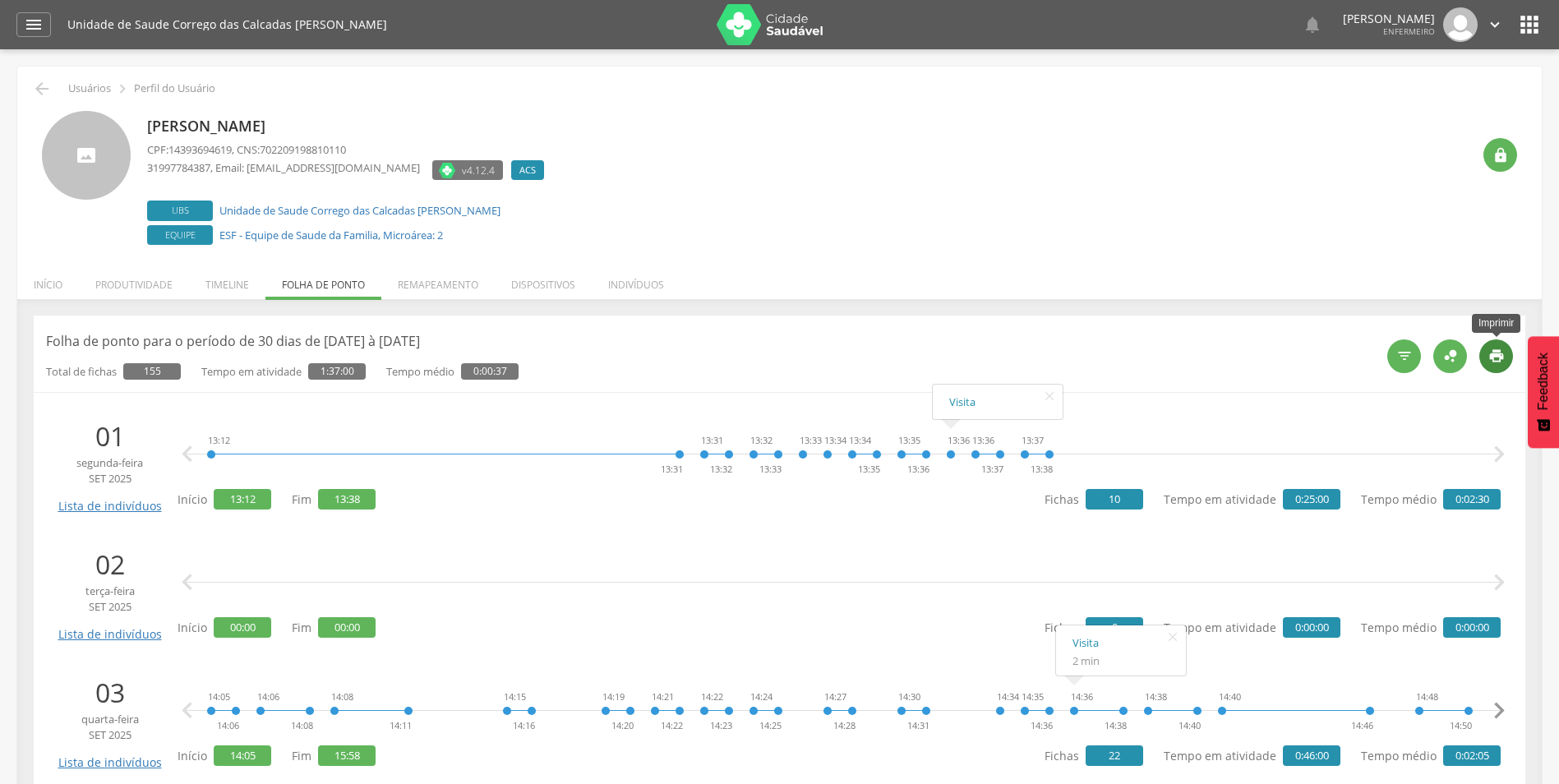
click at [1489, 352] on icon "" at bounding box center [1496, 355] width 17 height 17
click at [662, 284] on li "Indivíduos" at bounding box center [636, 280] width 89 height 38
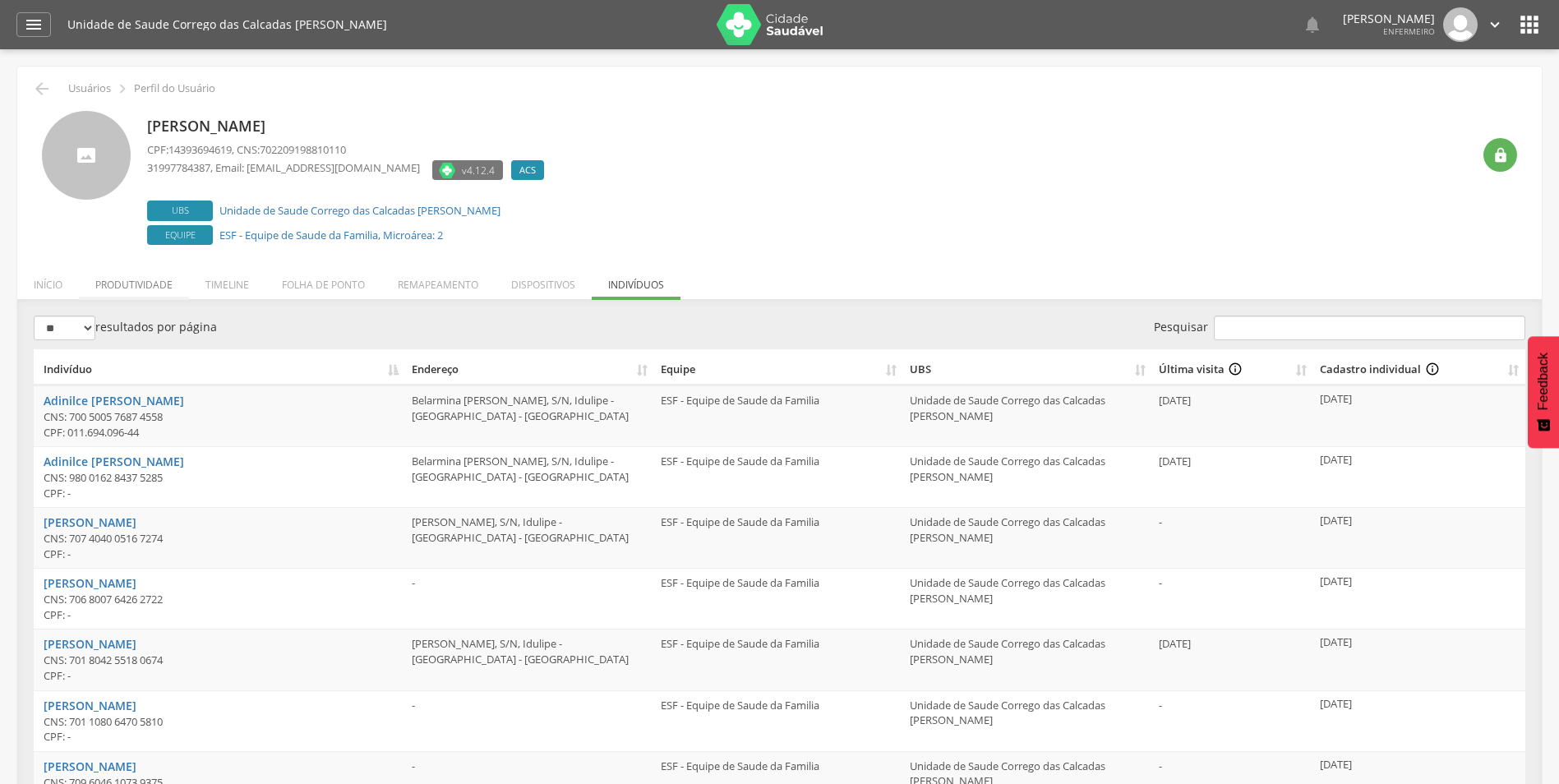
click at [132, 281] on li "Produtividade" at bounding box center [134, 280] width 110 height 38
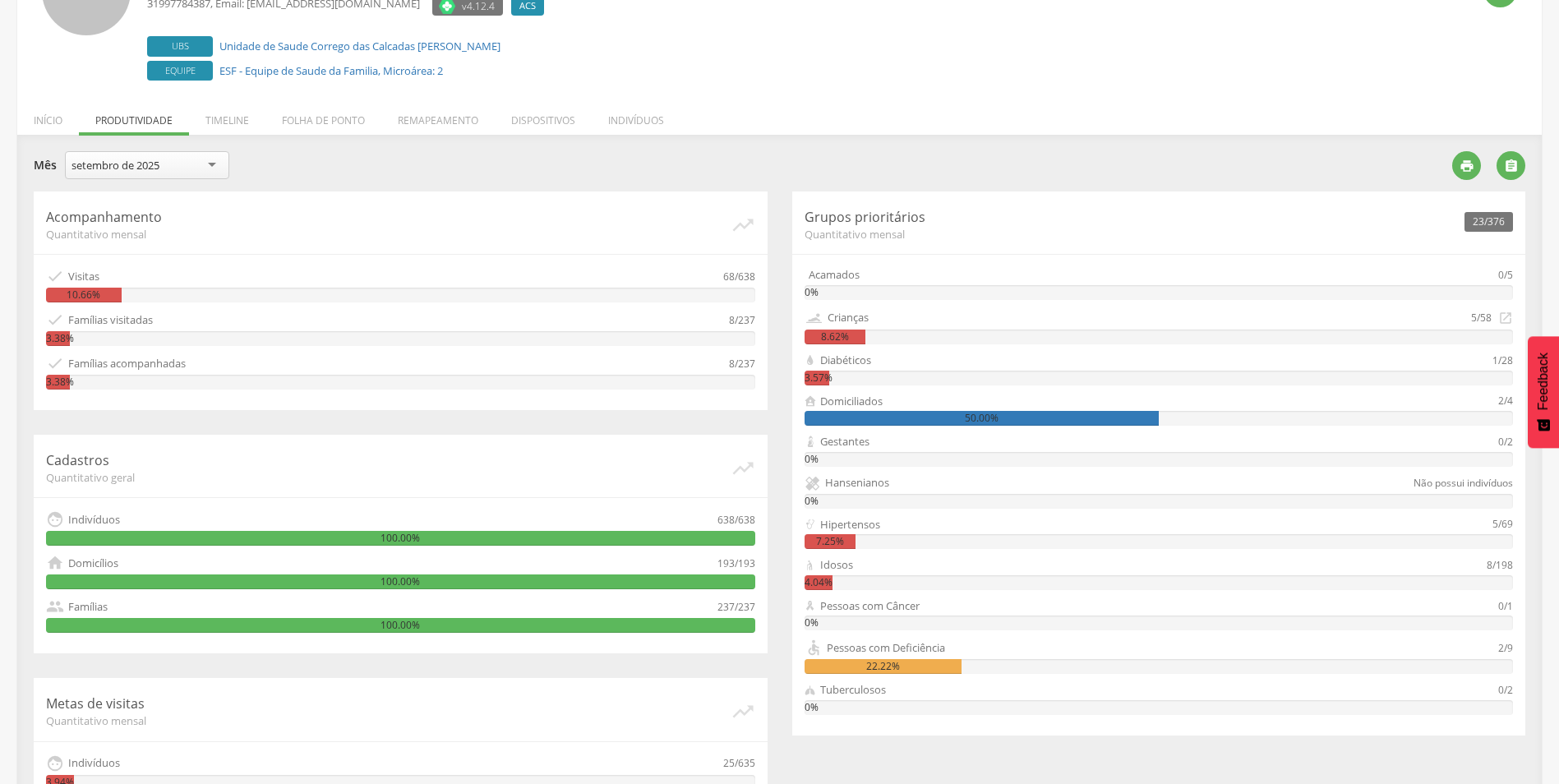
scroll to position [247, 0]
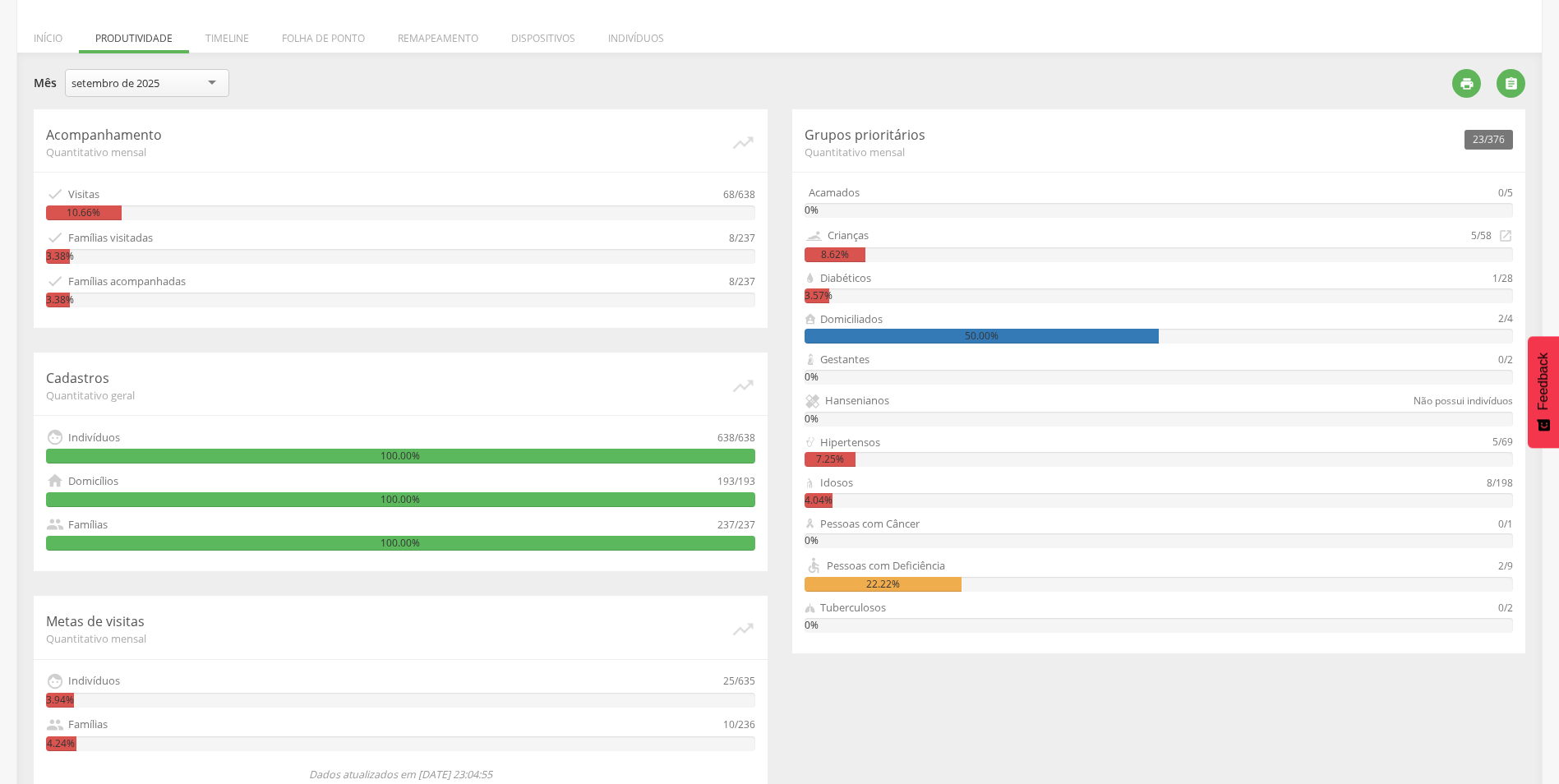
click at [1491, 284] on div "Diabéticos" at bounding box center [1149, 278] width 688 height 16
click at [1505, 275] on div "1/28" at bounding box center [1503, 278] width 21 height 16
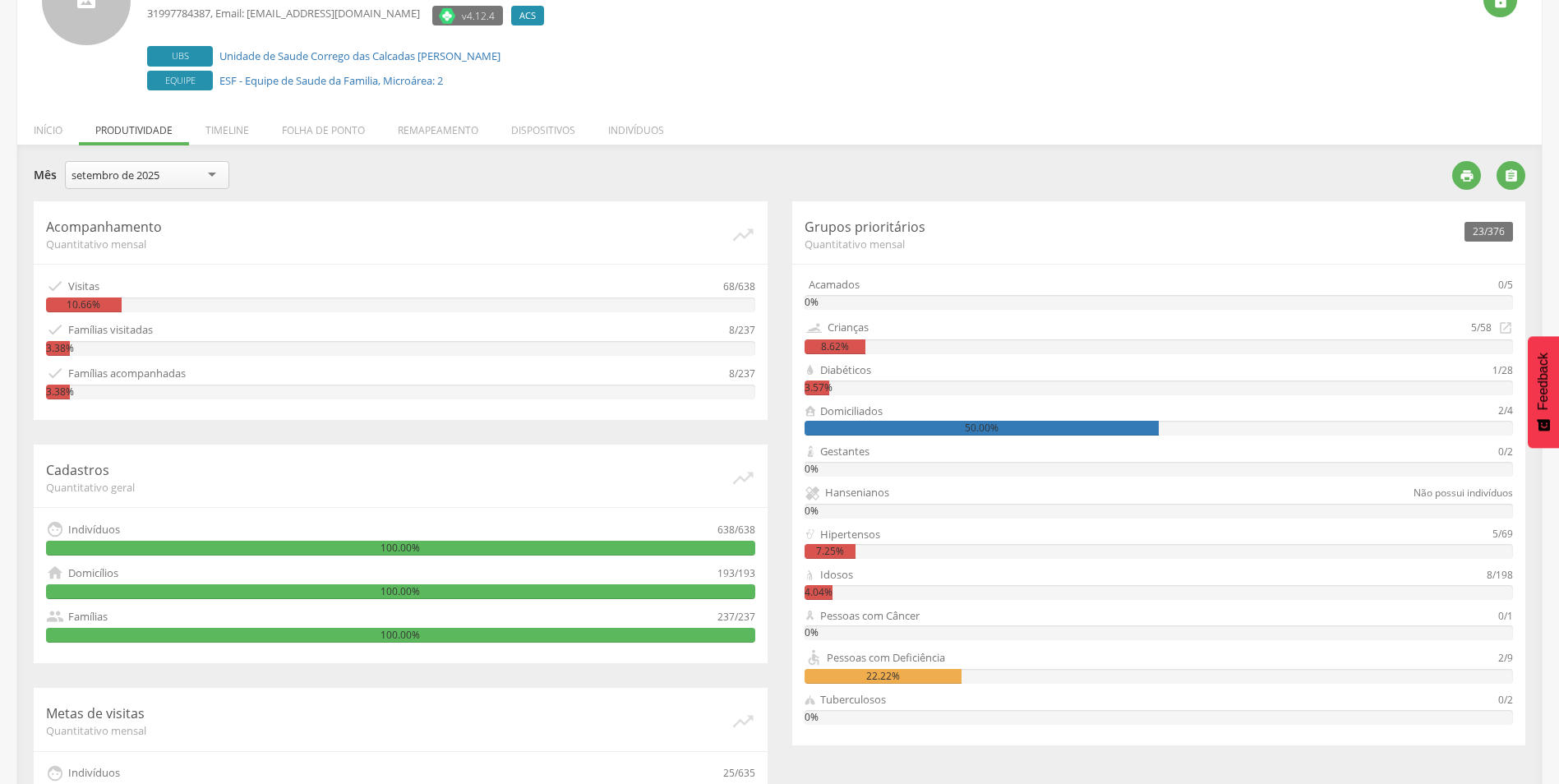
scroll to position [124, 0]
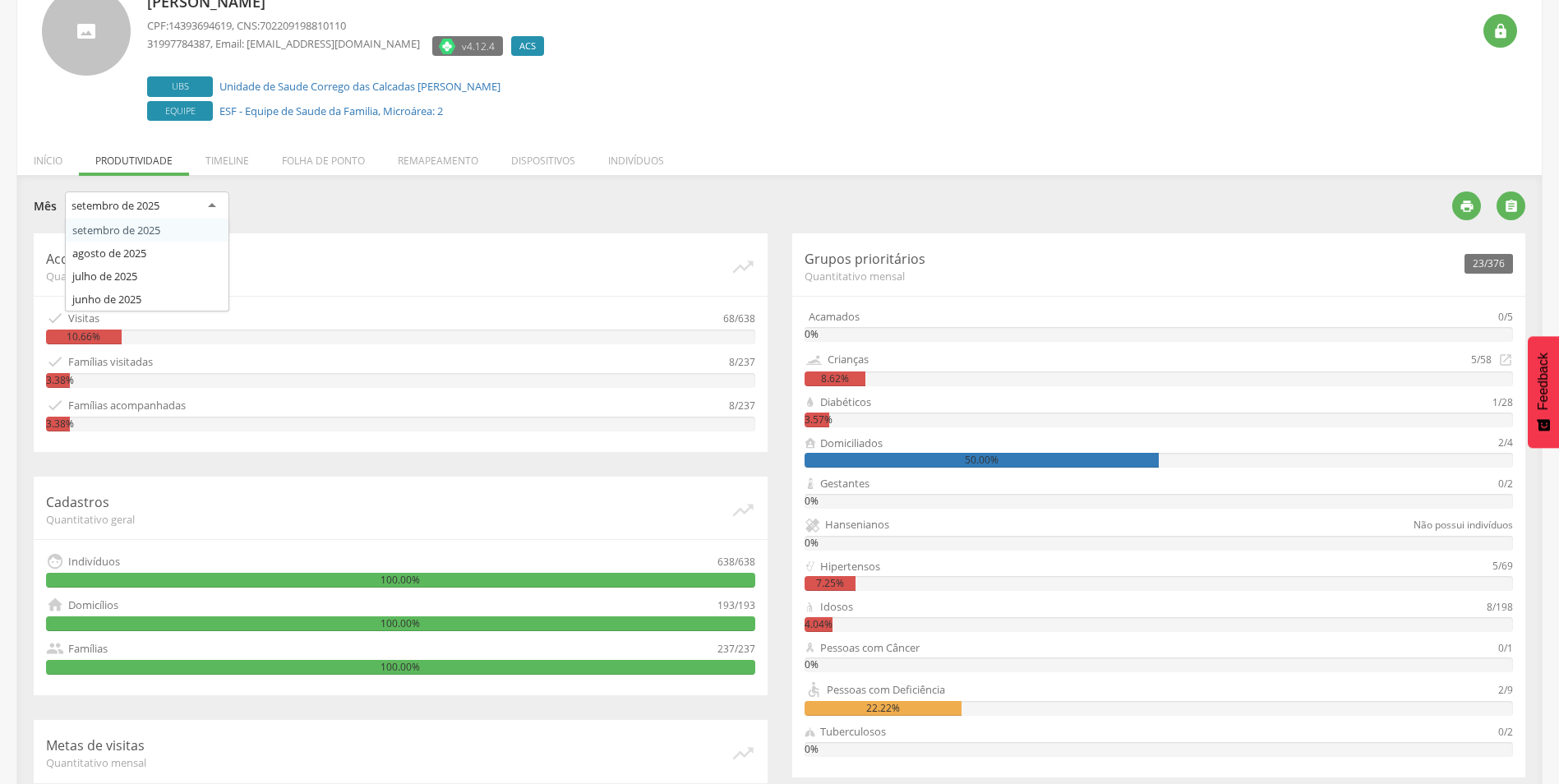
click at [199, 207] on div "setembro de 2025" at bounding box center [147, 206] width 165 height 30
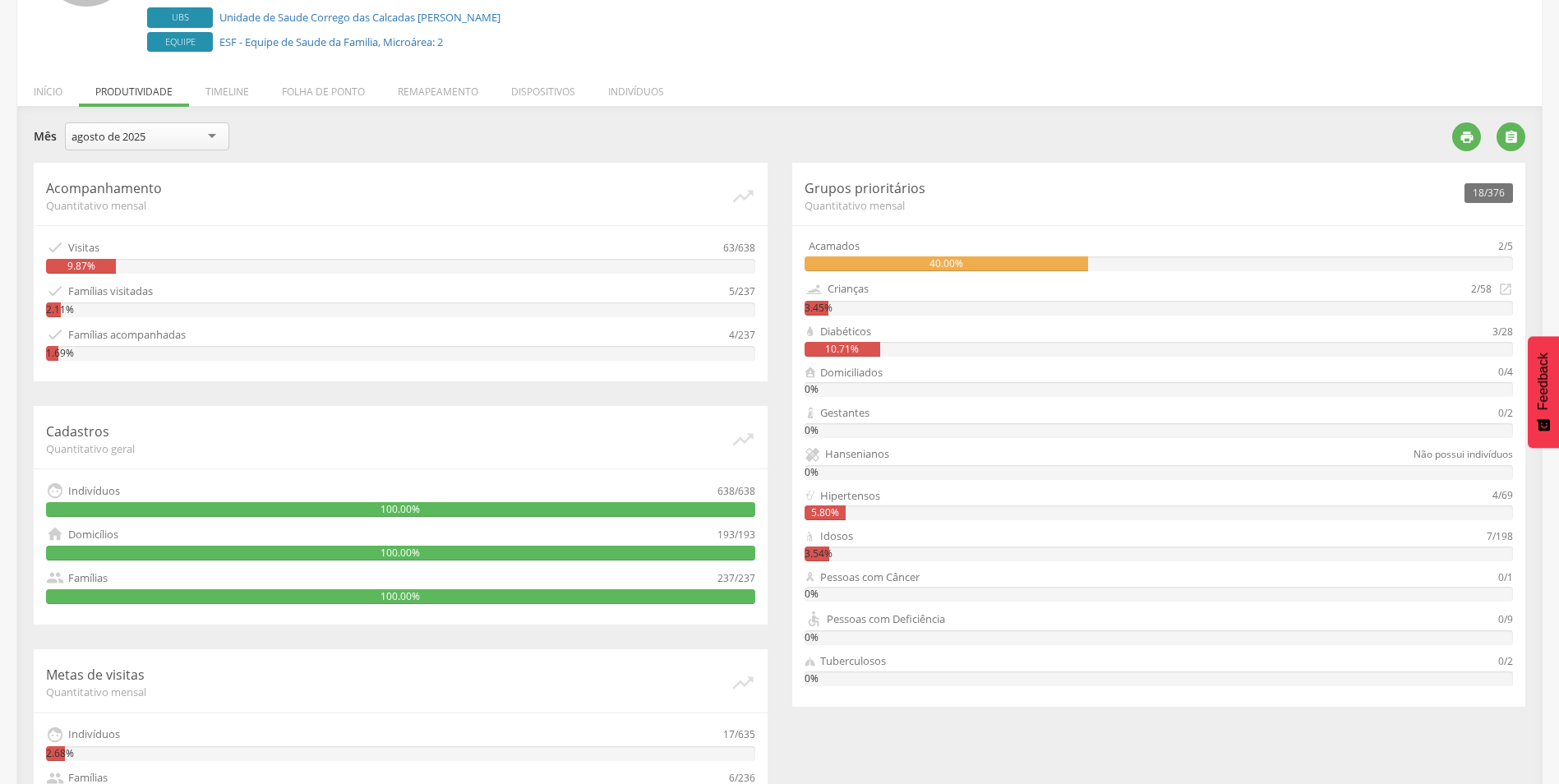
scroll to position [165, 0]
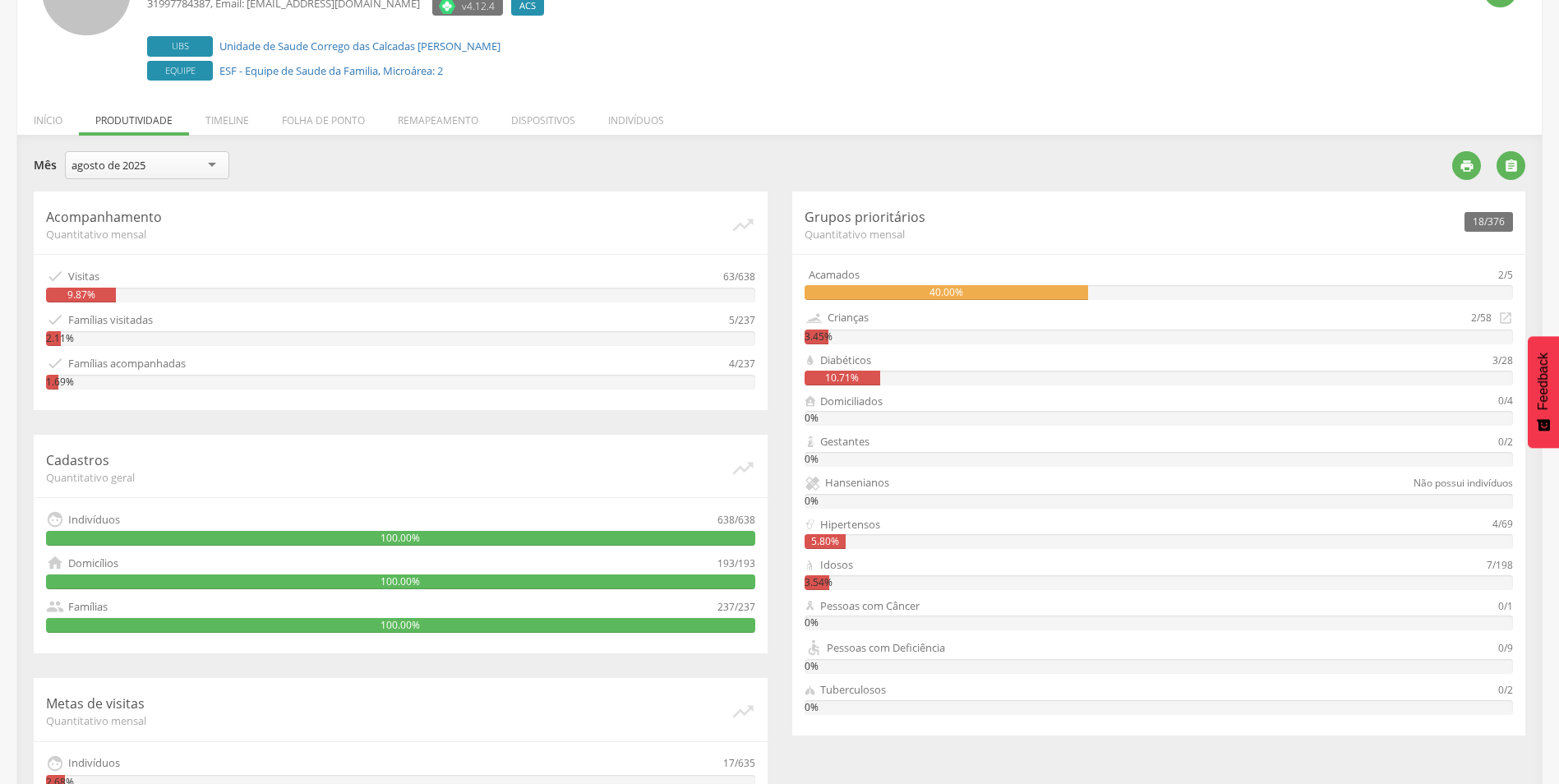
click at [212, 152] on div "agosto de 2025" at bounding box center [147, 166] width 165 height 28
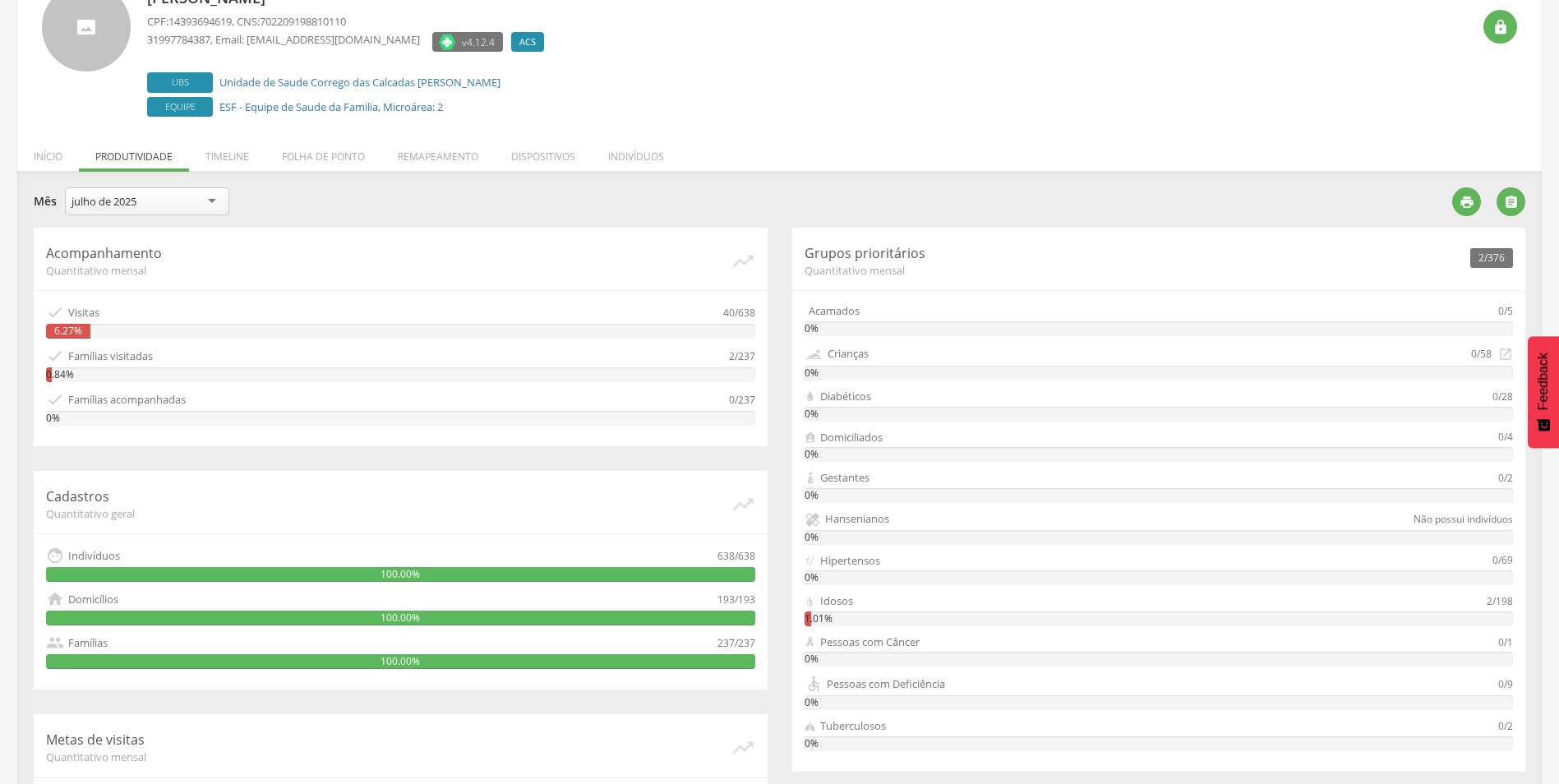
scroll to position [124, 0]
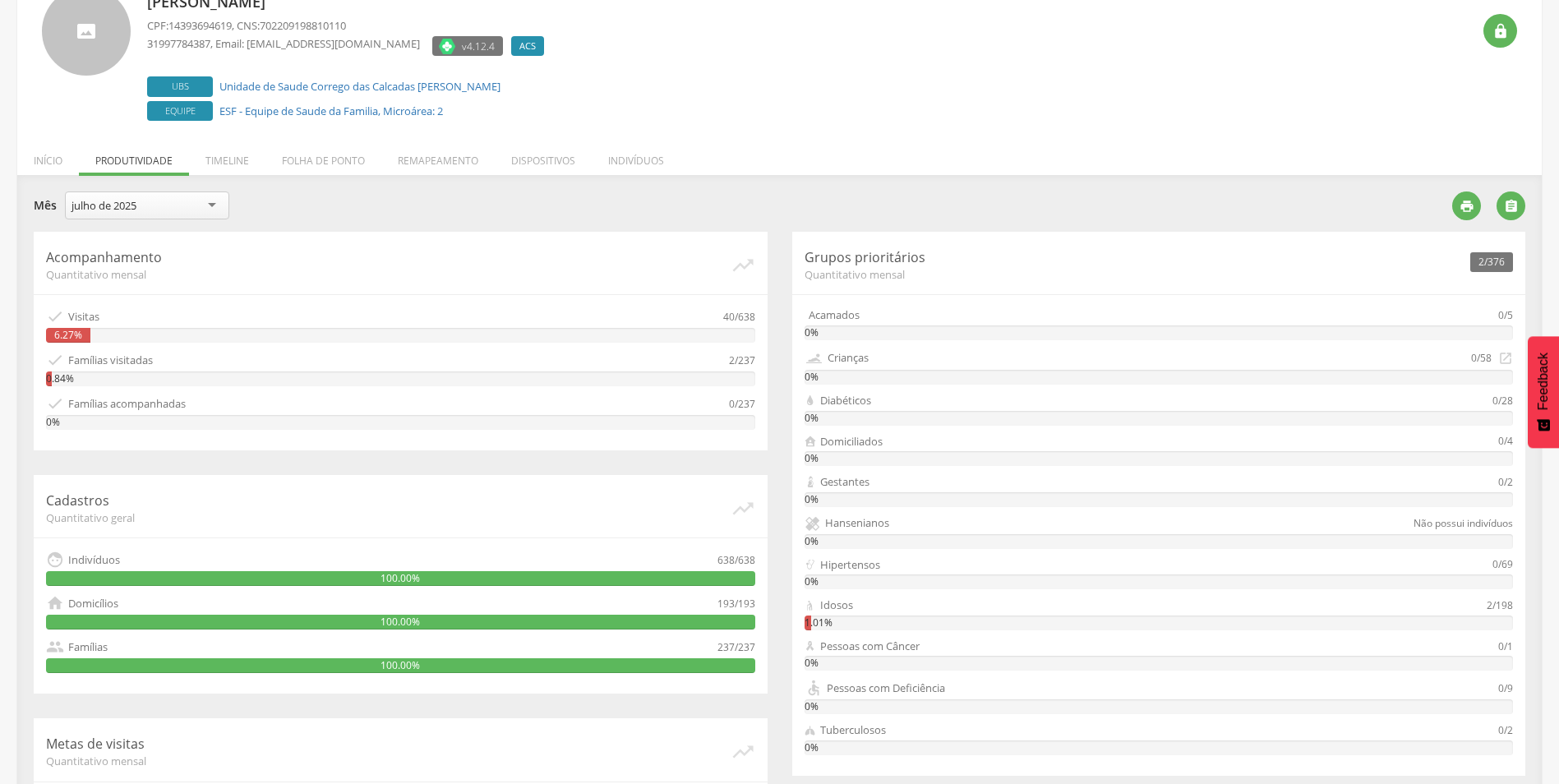
click at [215, 203] on div "julho de 2025" at bounding box center [147, 206] width 165 height 28
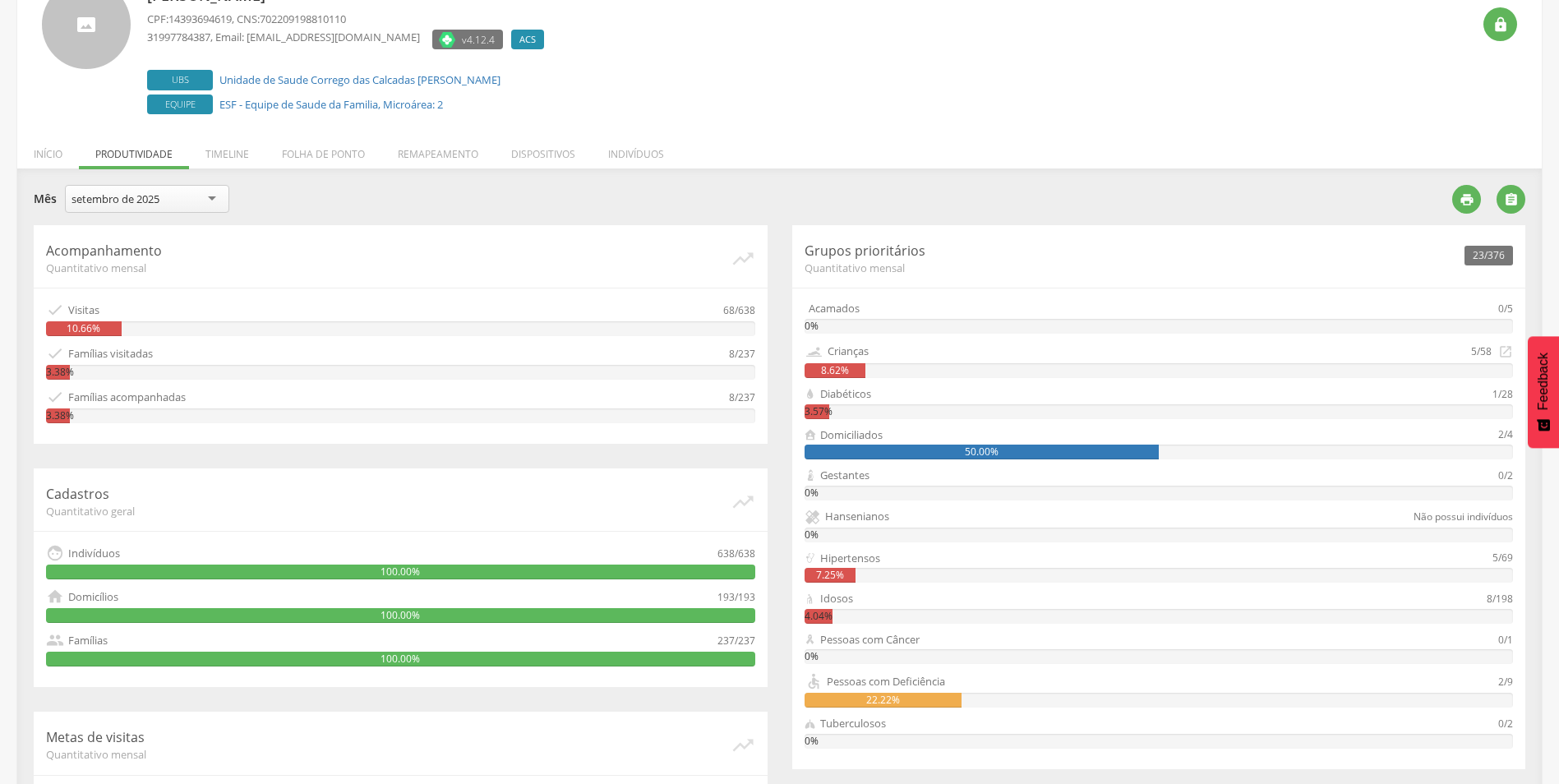
scroll to position [0, 0]
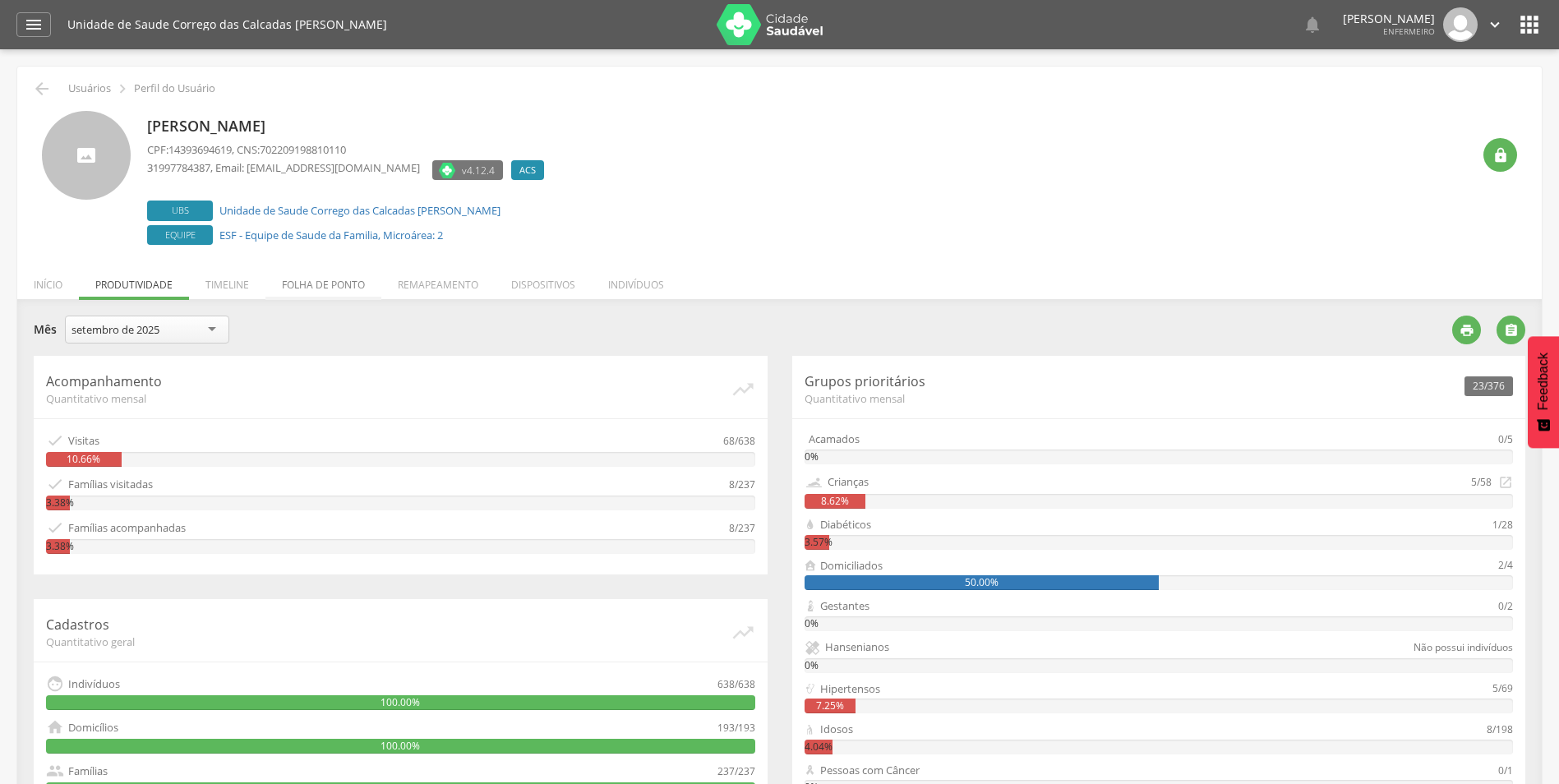
click at [302, 282] on li "Folha de ponto" at bounding box center [323, 280] width 116 height 38
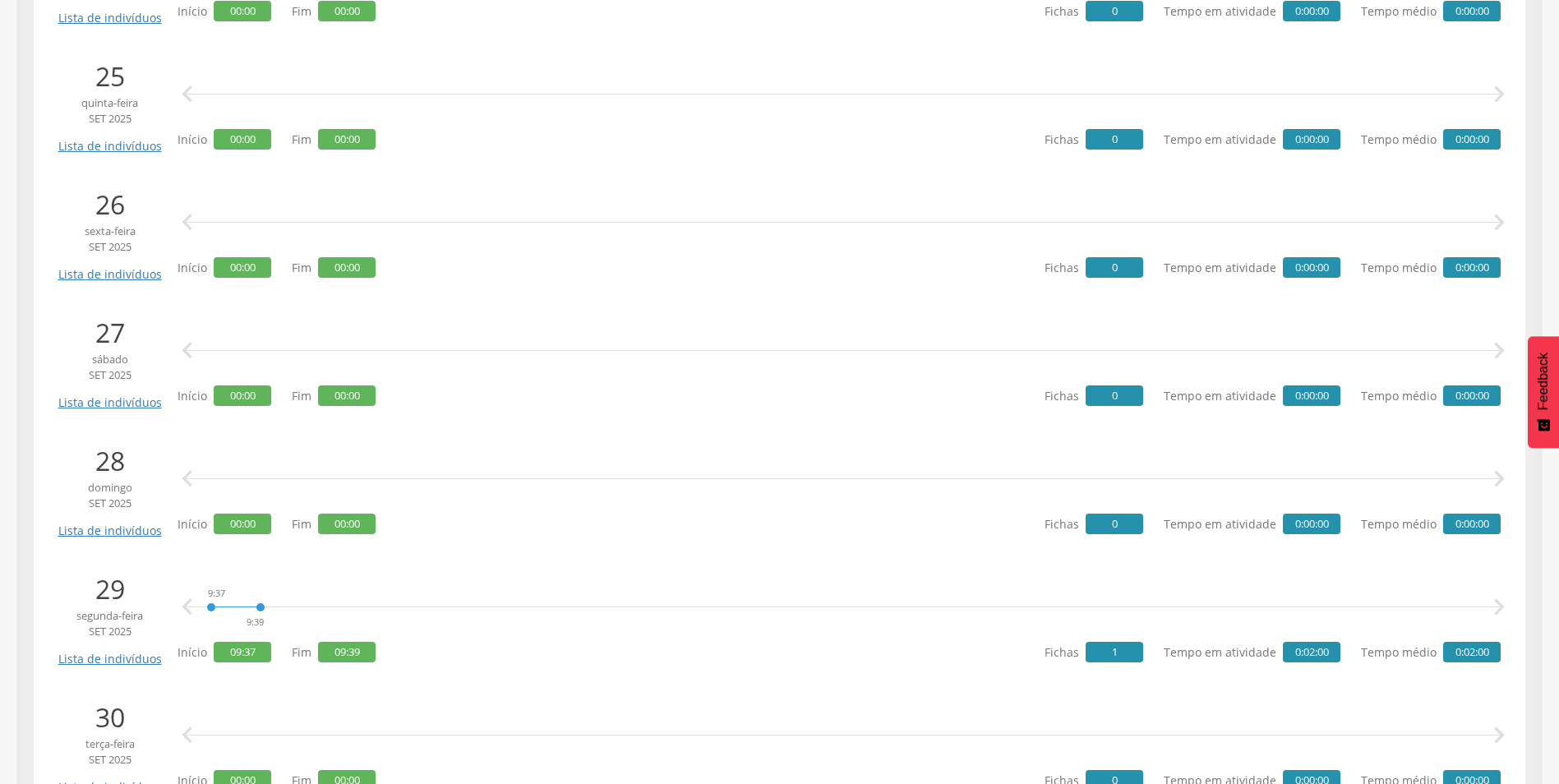
scroll to position [3499, 0]
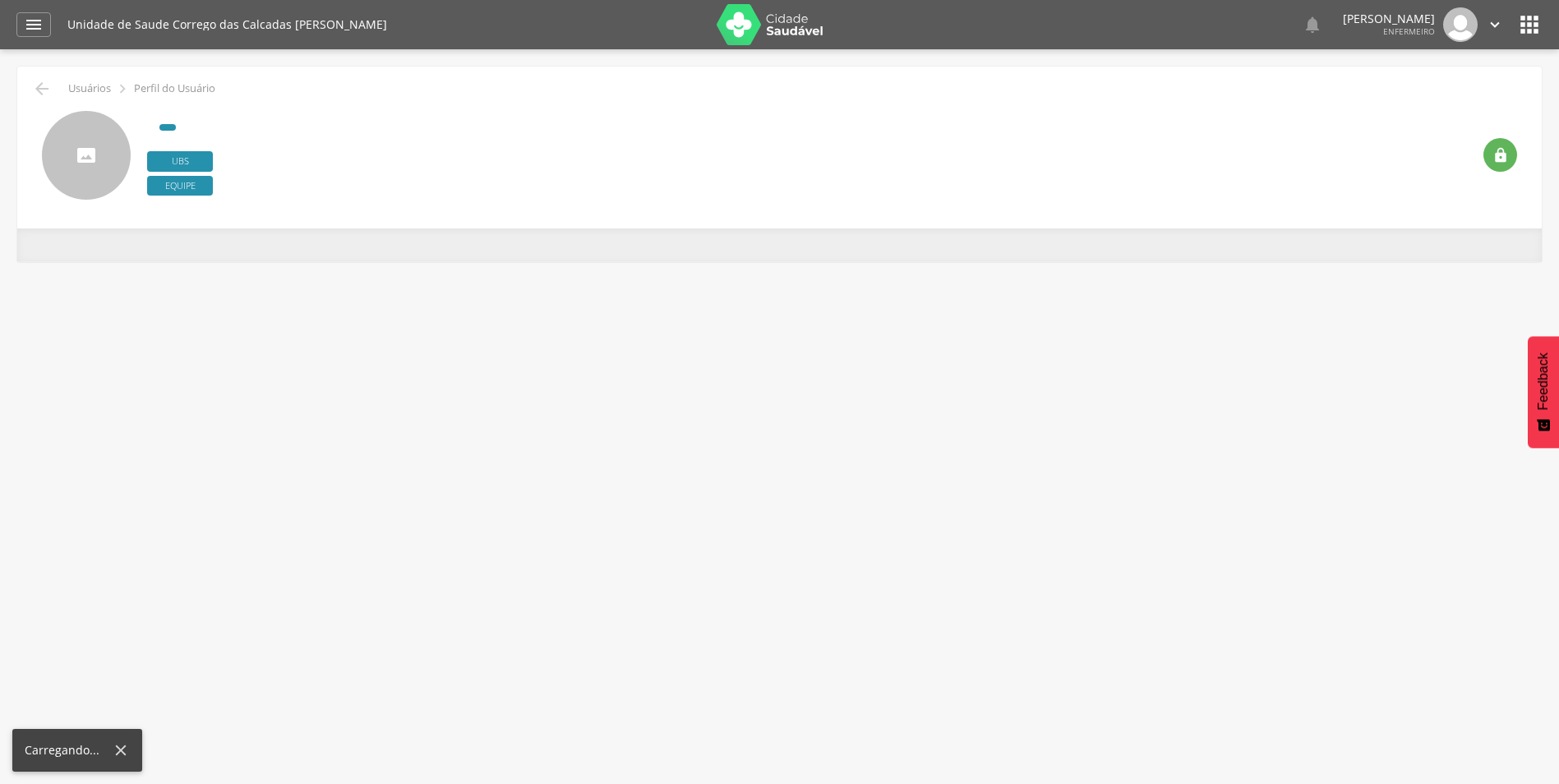
scroll to position [50, 0]
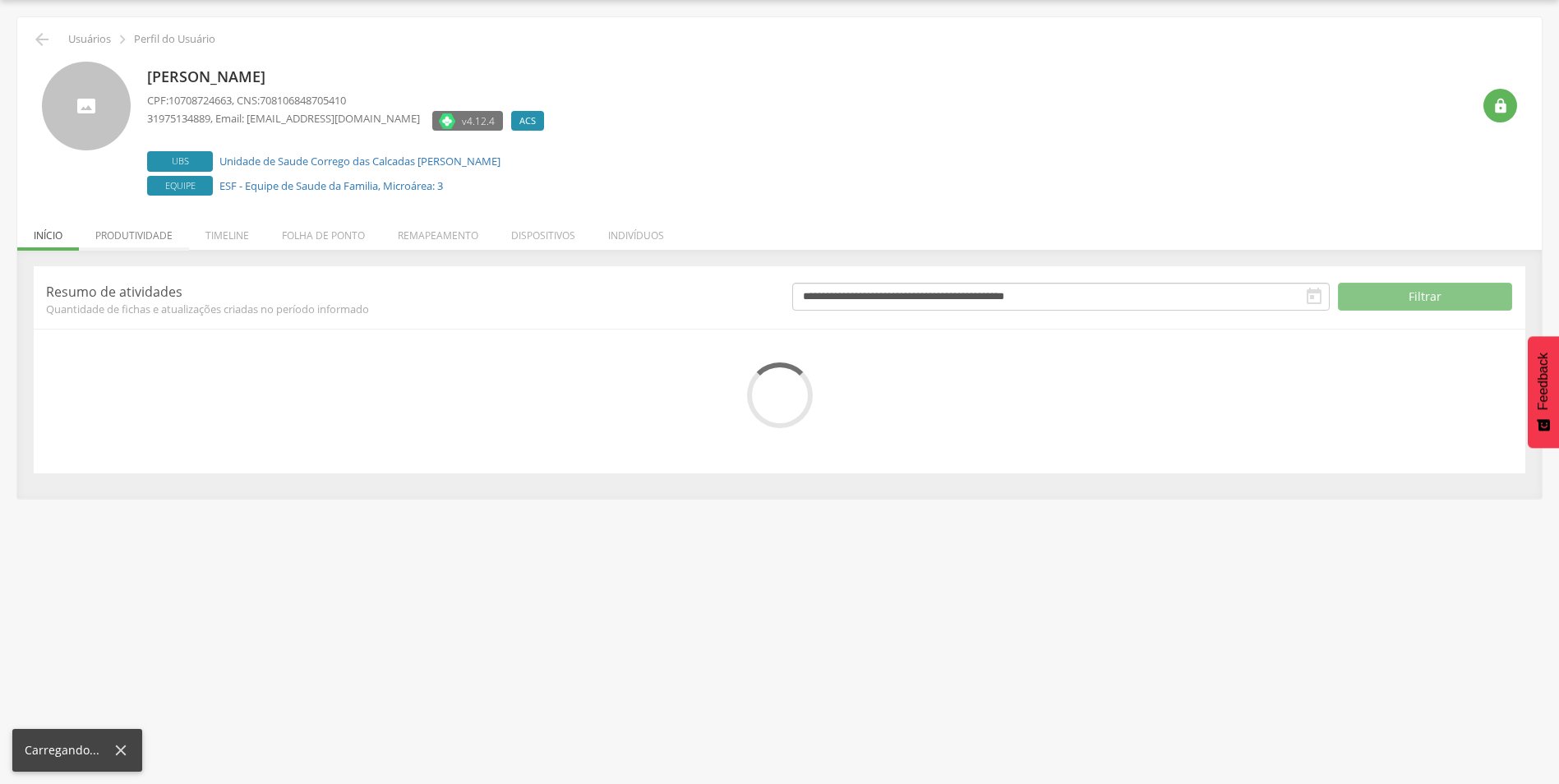
click at [139, 226] on li "Produtividade" at bounding box center [134, 231] width 110 height 38
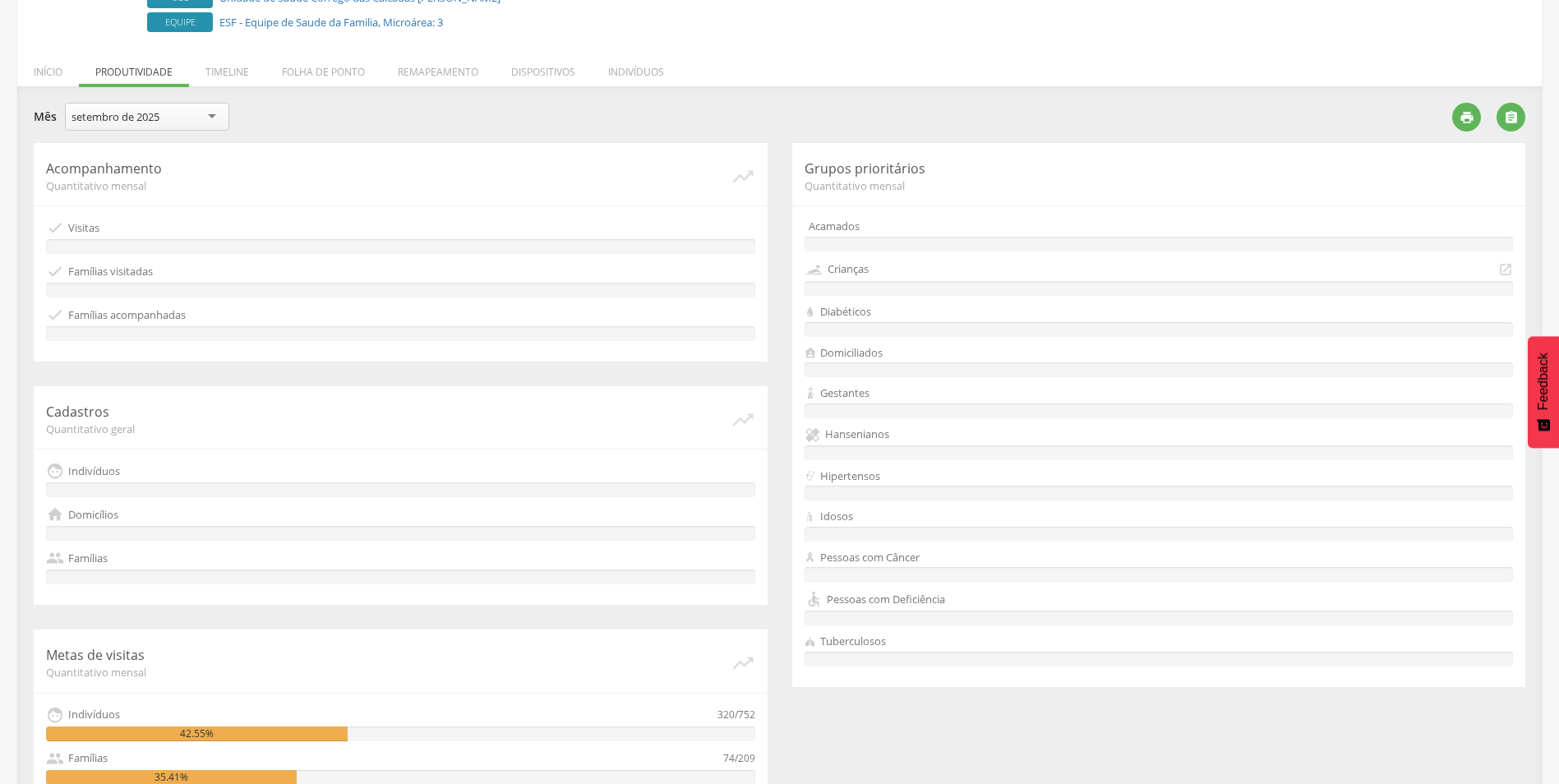
scroll to position [213, 0]
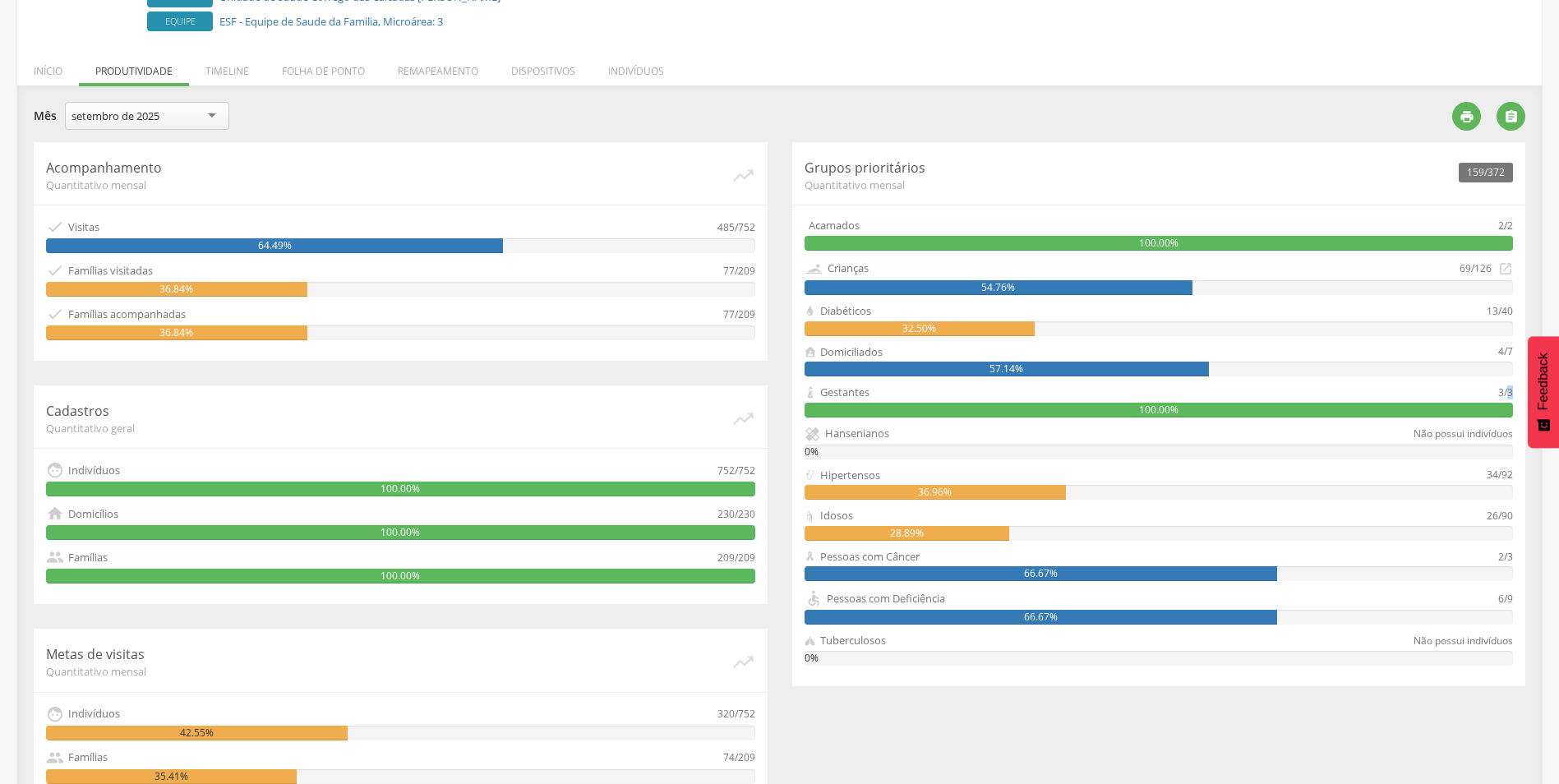
drag, startPoint x: 1507, startPoint y: 393, endPoint x: 1516, endPoint y: 390, distance: 9.5
click at [1516, 390] on div "159/372 Grupos prioritários Quantitativo mensal Acamados 2/2 100.00% Crianças 6…" at bounding box center [1159, 414] width 734 height 544
click at [1516, 395] on div "159/372 Grupos prioritários Quantitativo mensal Acamados 2/2 100.00% Crianças 6…" at bounding box center [1159, 414] width 734 height 544
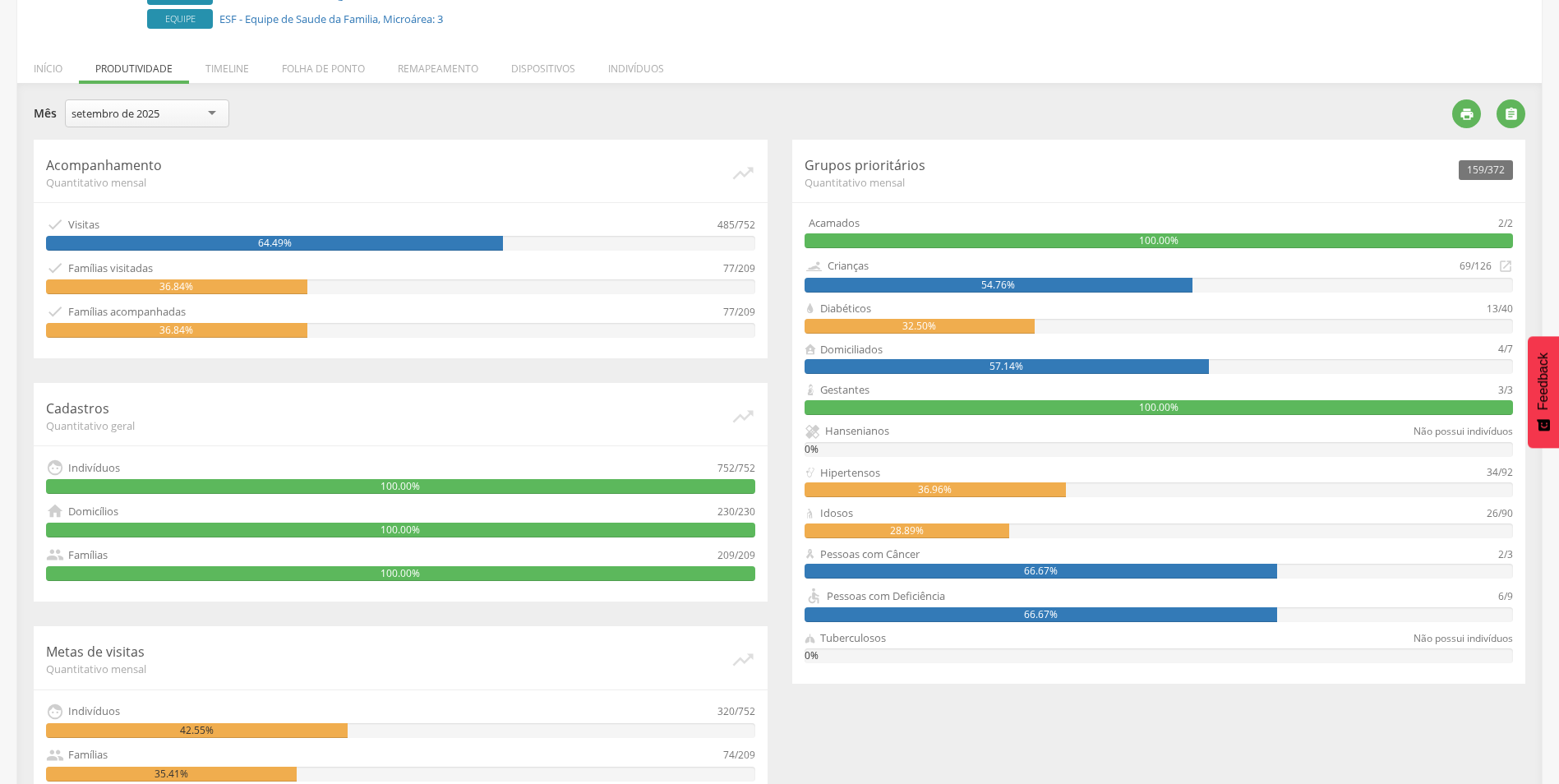
scroll to position [124, 0]
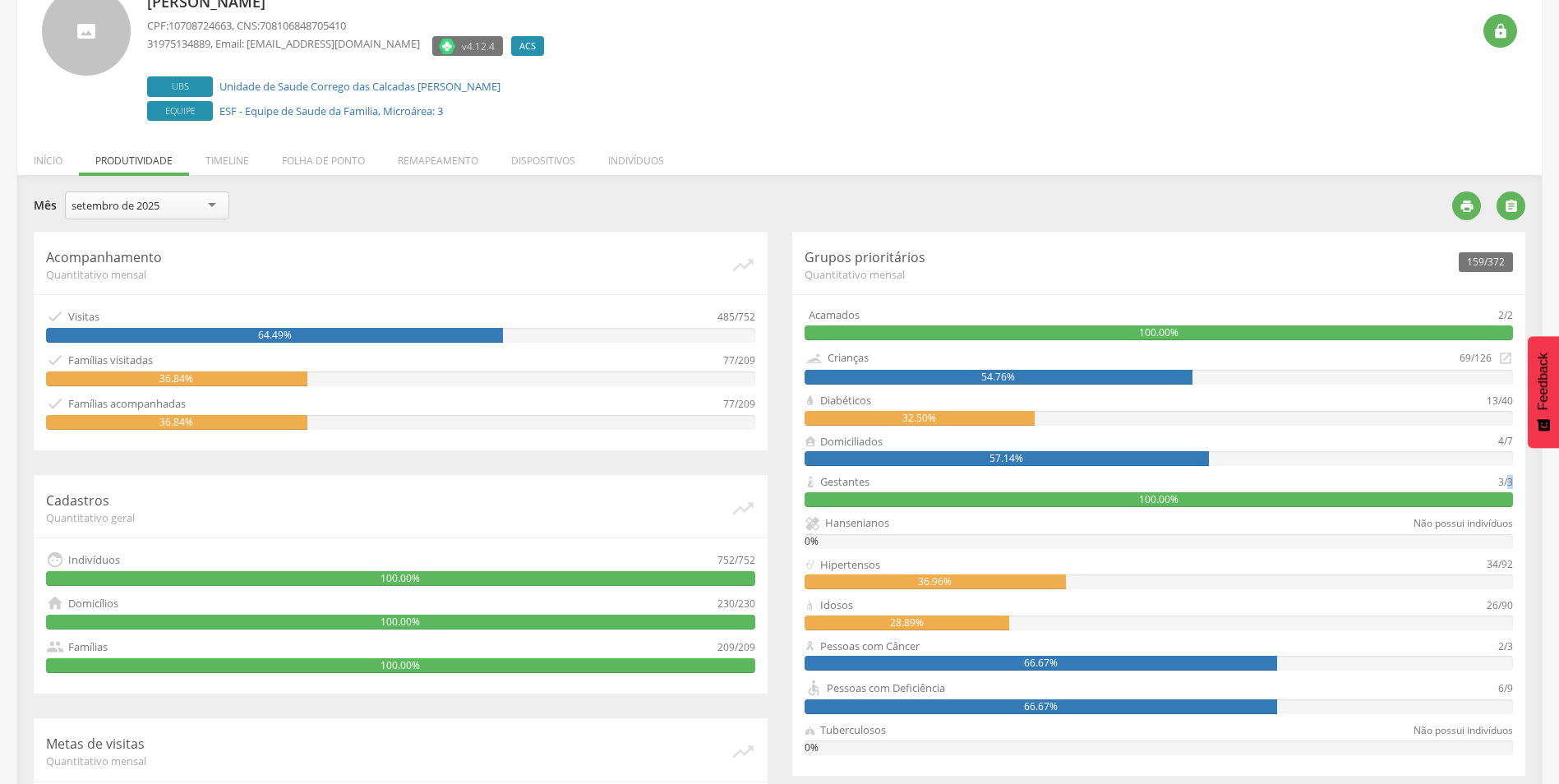
drag, startPoint x: 1508, startPoint y: 485, endPoint x: 1515, endPoint y: 483, distance: 7.3
click at [1515, 483] on div "159/372 Grupos prioritários Quantitativo mensal Acamados 2/2 100.00% Crianças 6…" at bounding box center [1159, 504] width 734 height 544
drag, startPoint x: 1501, startPoint y: 401, endPoint x: 1515, endPoint y: 401, distance: 14.0
click at [1515, 401] on div "159/372 Grupos prioritários Quantitativo mensal Acamados 2/2 100.00% Crianças 6…" at bounding box center [1159, 504] width 734 height 544
click at [1495, 400] on div "13/40" at bounding box center [1500, 401] width 26 height 16
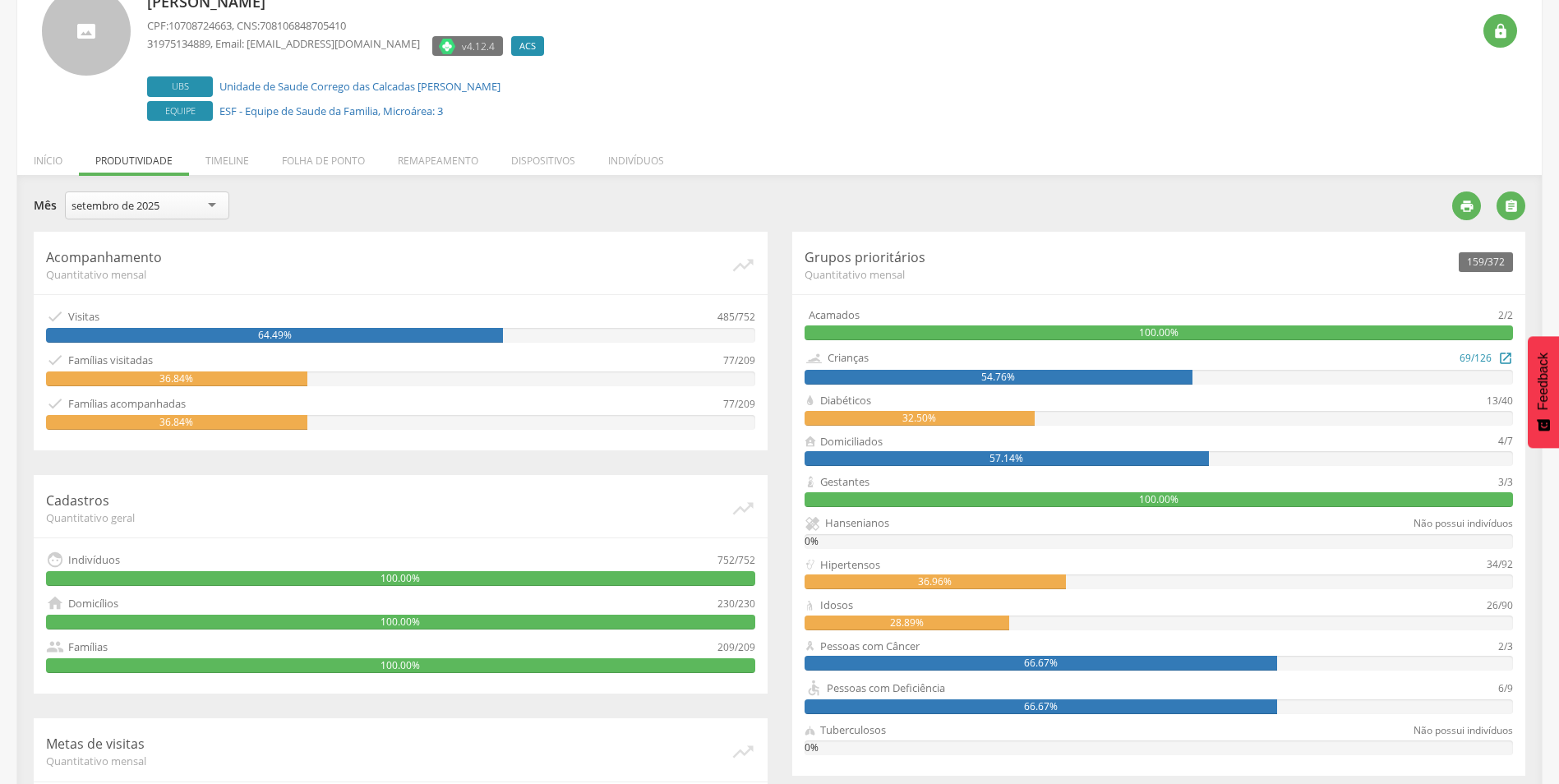
click at [1508, 355] on icon "" at bounding box center [1505, 357] width 15 height 18
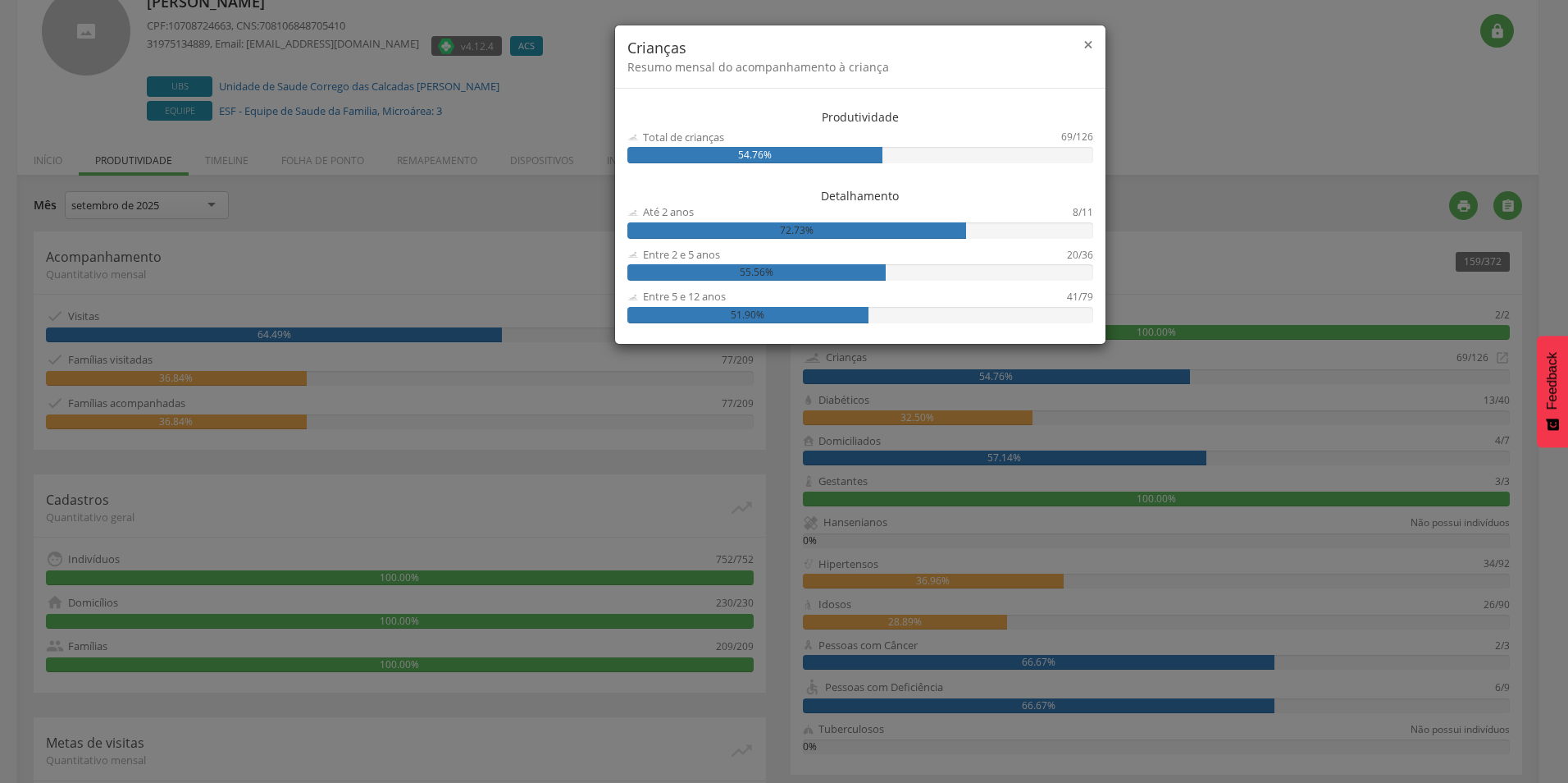
click at [1090, 36] on span "×" at bounding box center [1088, 44] width 10 height 23
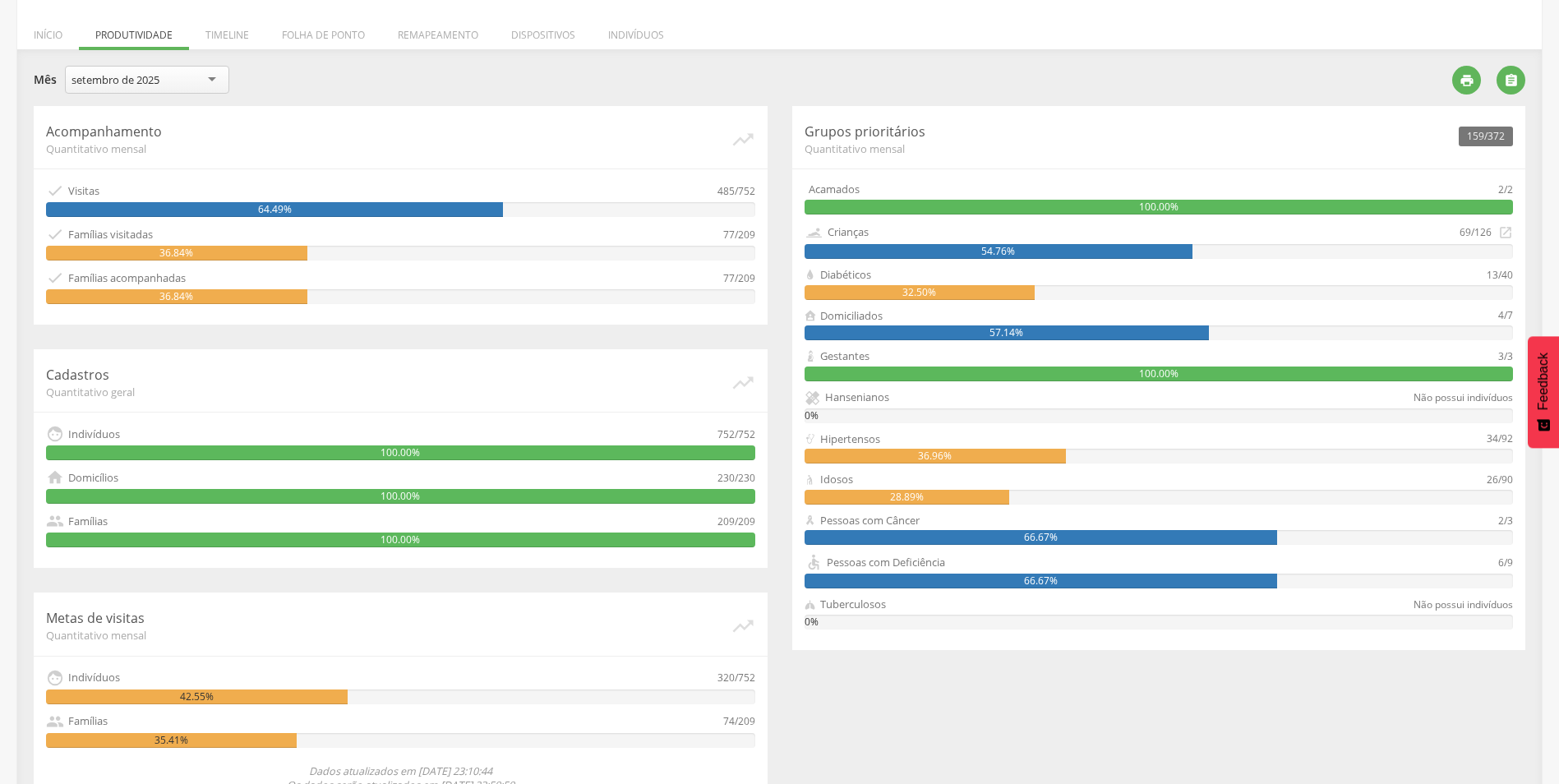
scroll to position [288, 0]
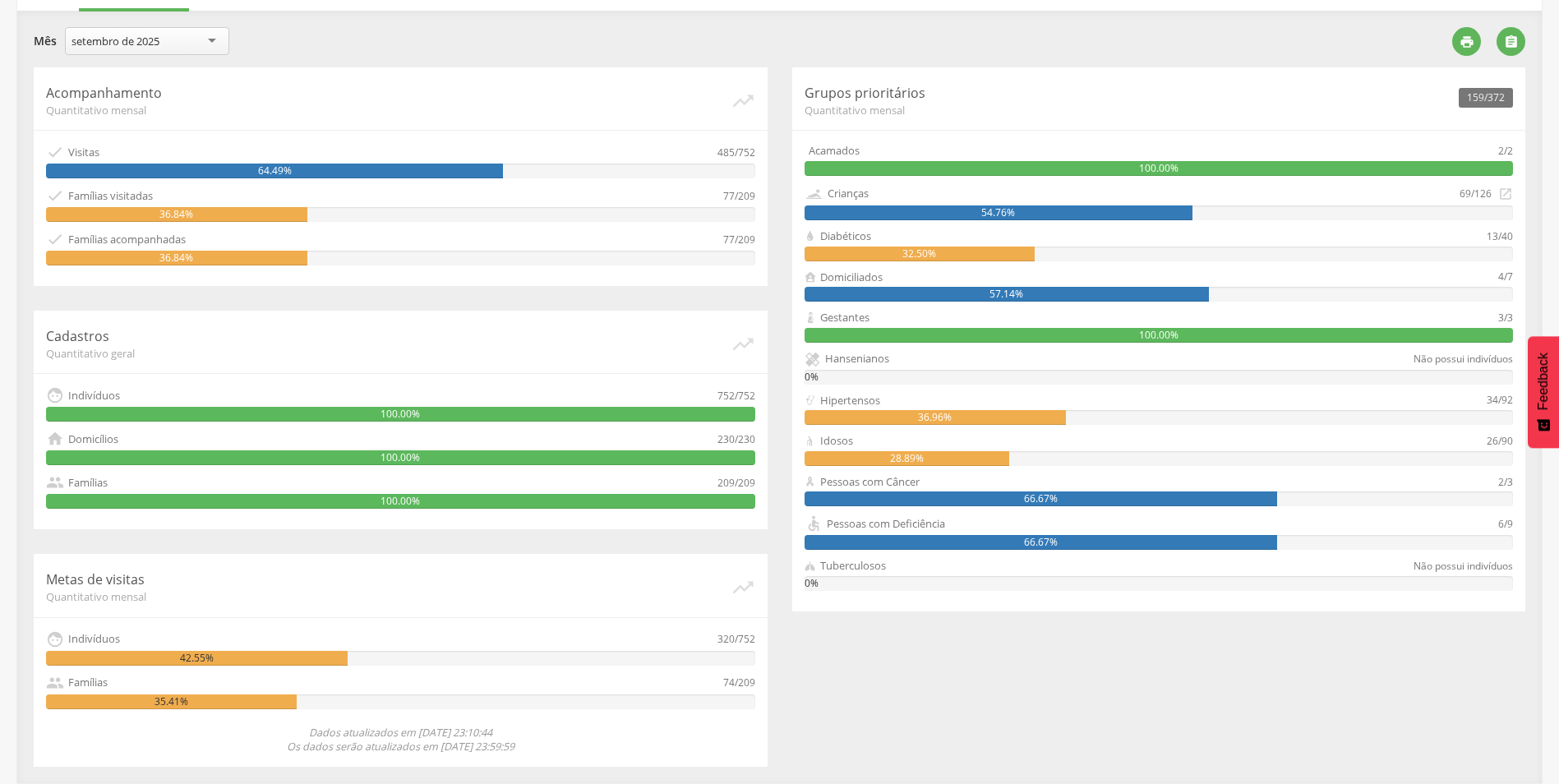
click at [1484, 238] on div "Diabéticos" at bounding box center [1146, 236] width 683 height 16
drag, startPoint x: 1498, startPoint y: 238, endPoint x: 1514, endPoint y: 238, distance: 16.0
click at [1514, 238] on div "159/372 Grupos prioritários Quantitativo mensal Acamados 2/2 100.00% Crianças 6…" at bounding box center [1159, 339] width 734 height 544
click at [1064, 735] on div "Acompanhamento Quantitativo mensal   Visitas 485/752 64.49%  Famílias visita…" at bounding box center [780, 416] width 1516 height 700
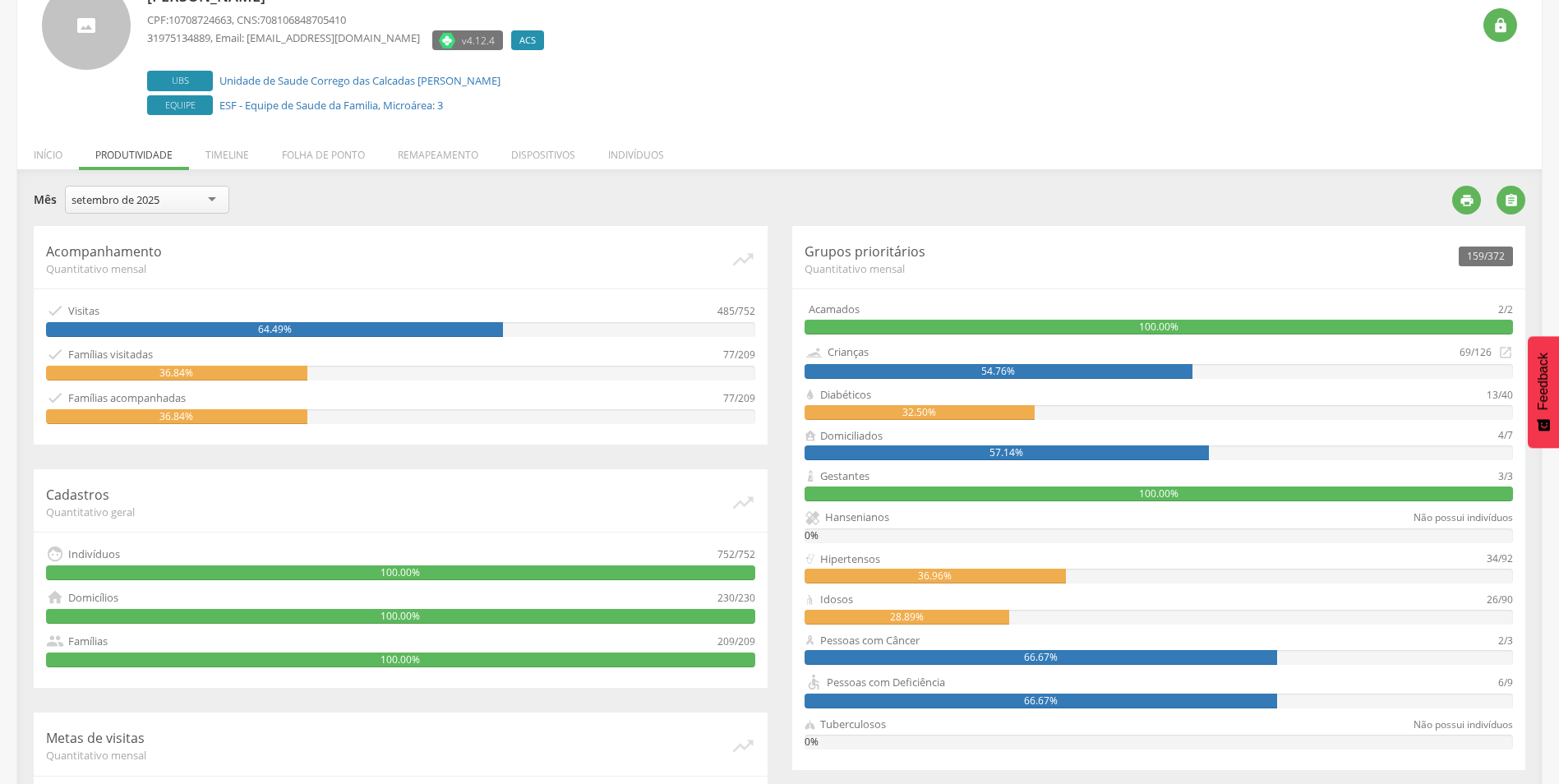
scroll to position [0, 0]
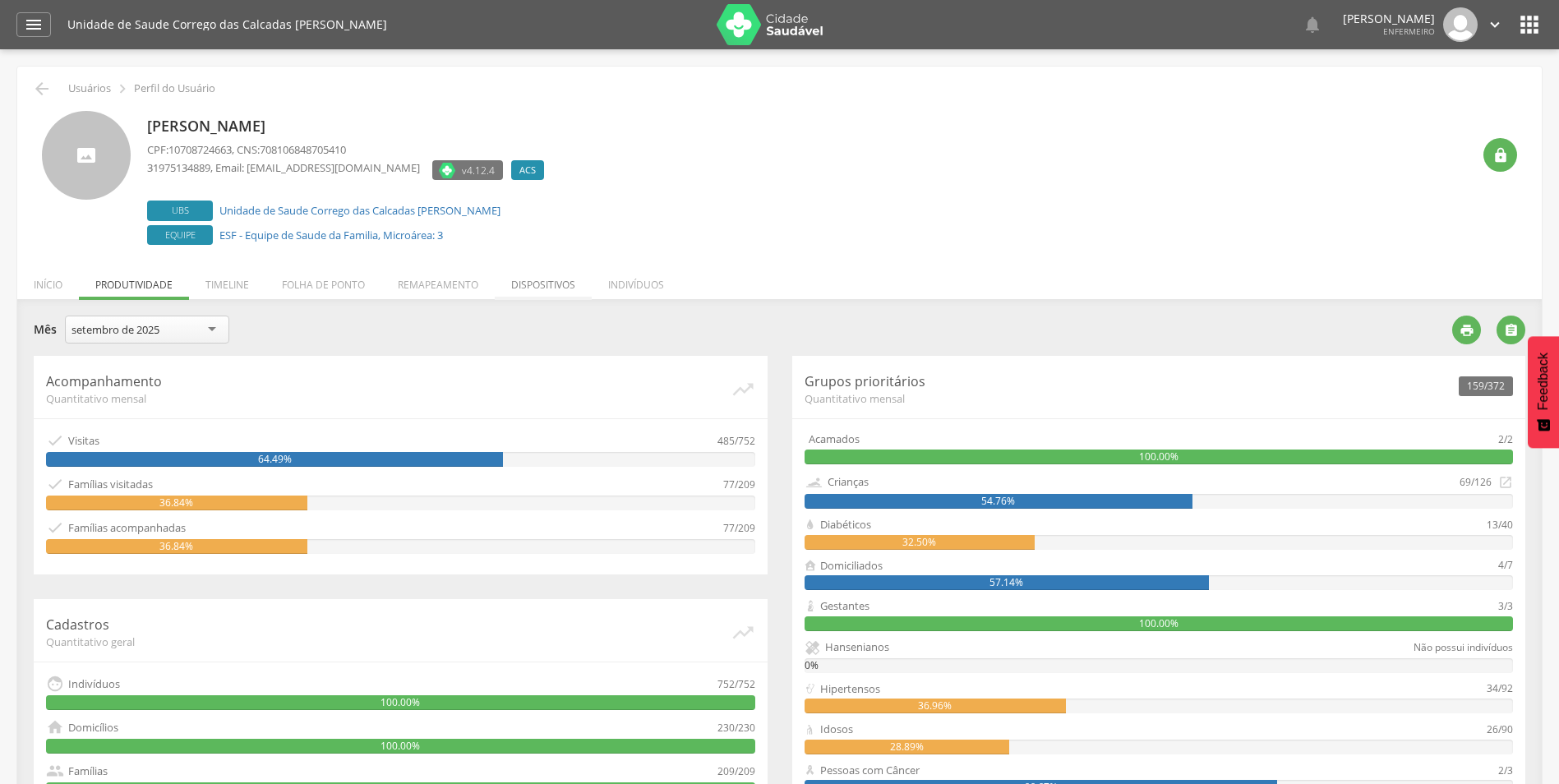
click at [563, 284] on li "Dispositivos" at bounding box center [543, 280] width 97 height 38
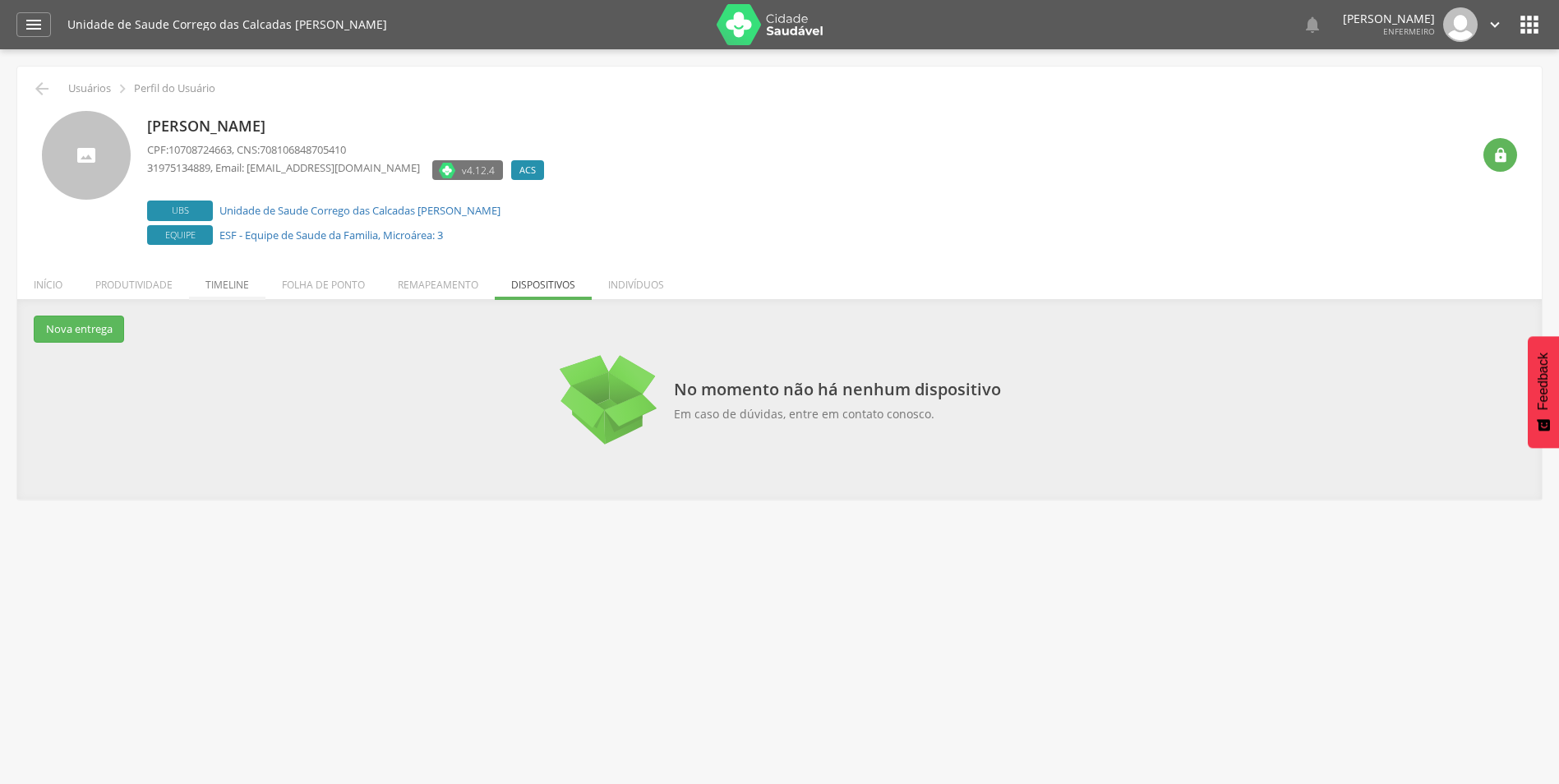
click at [219, 288] on li "Timeline" at bounding box center [227, 280] width 77 height 38
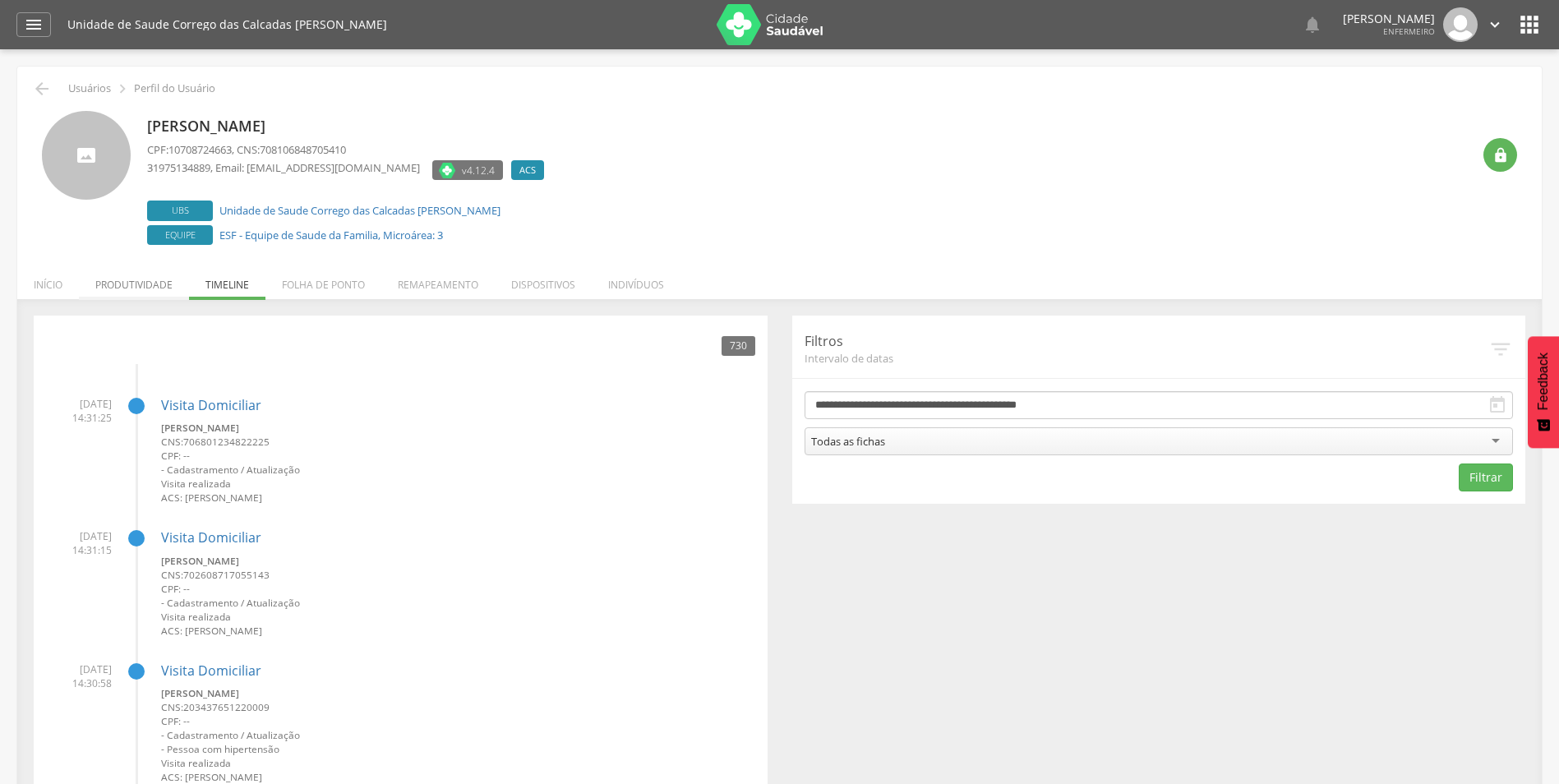
click at [128, 285] on li "Produtividade" at bounding box center [134, 280] width 110 height 38
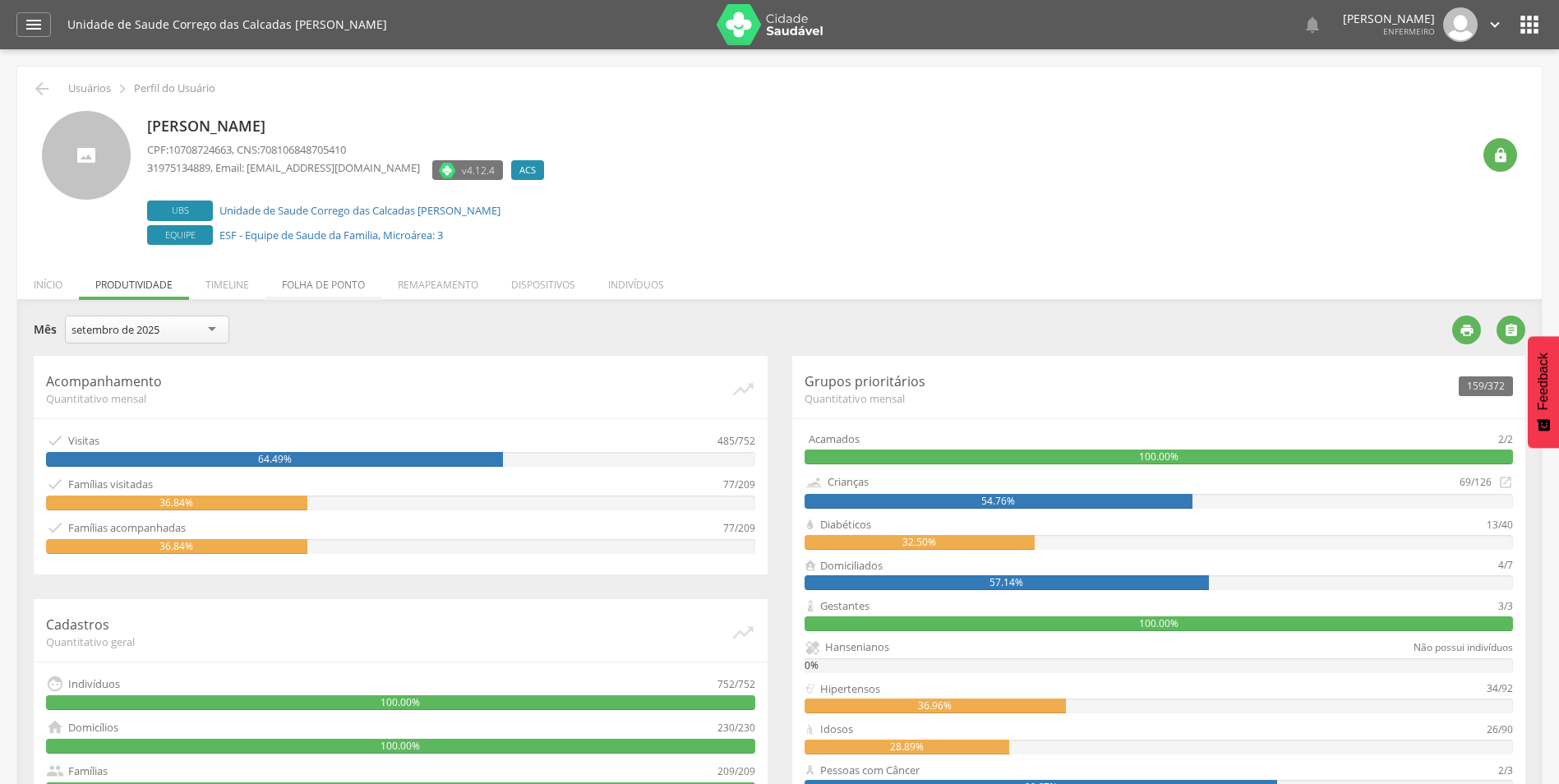
click at [314, 283] on li "Folha de ponto" at bounding box center [323, 280] width 116 height 38
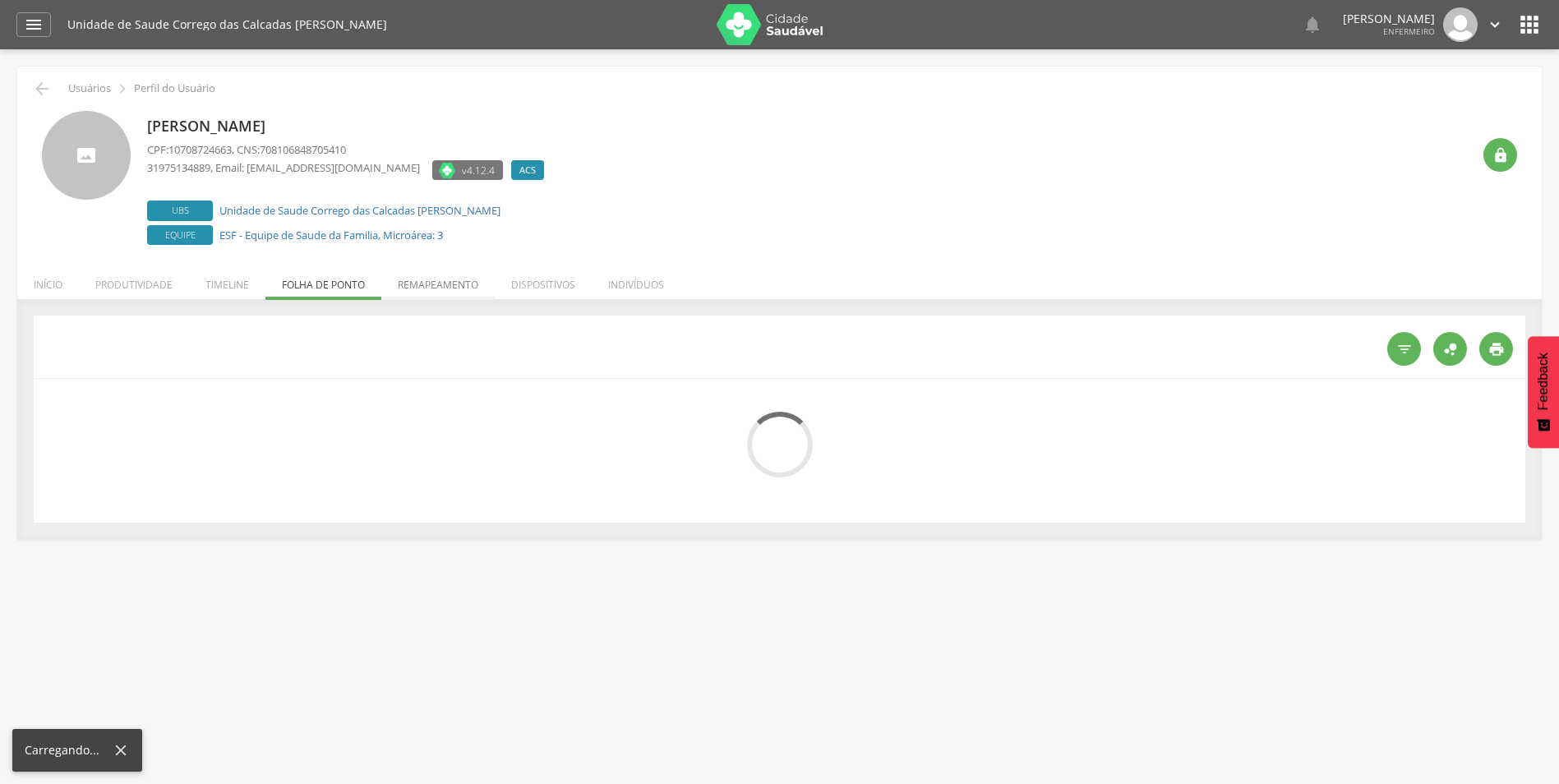
click at [443, 283] on li "Remapeamento" at bounding box center [438, 280] width 113 height 38
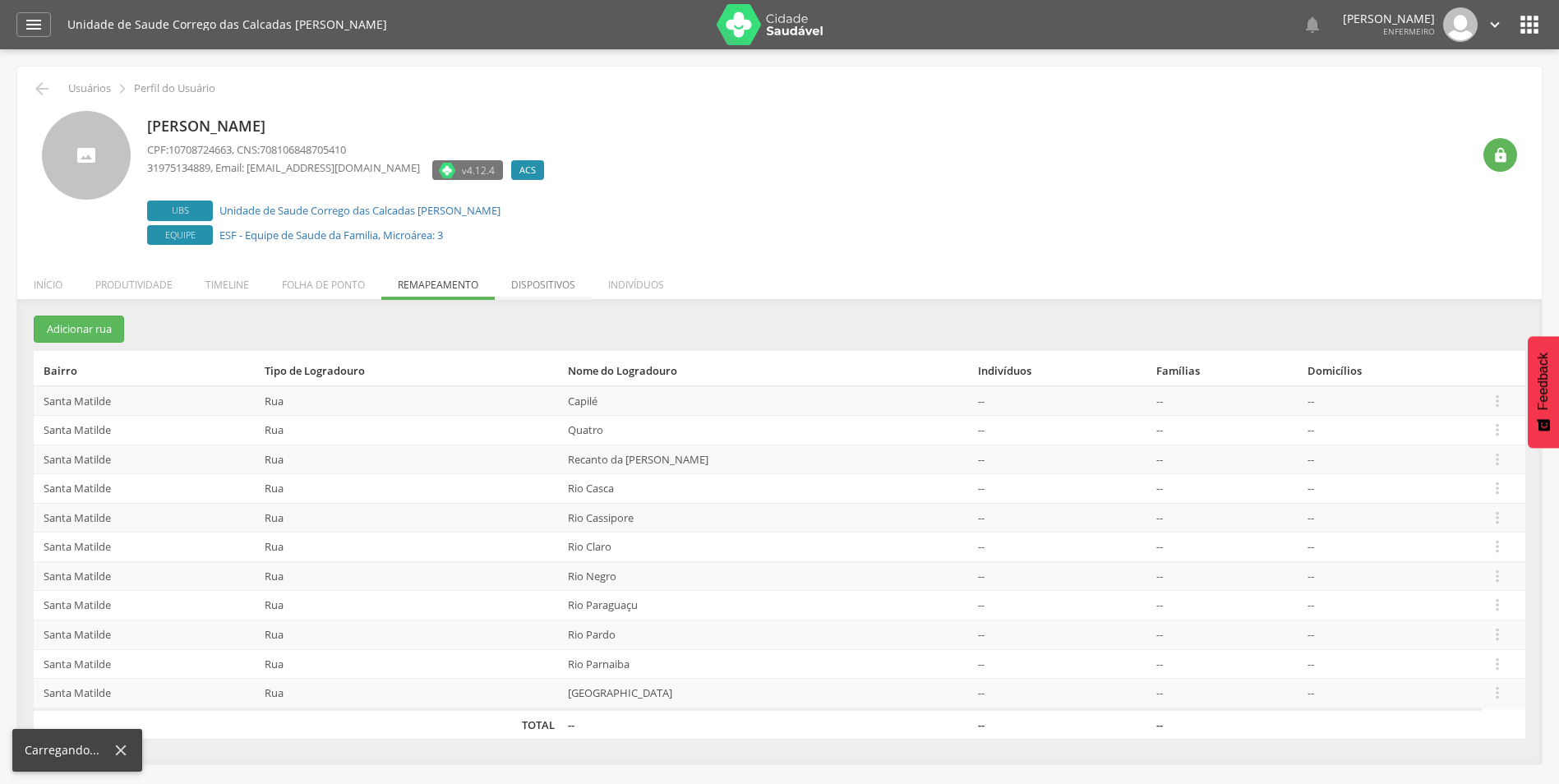
click at [559, 290] on li "Dispositivos" at bounding box center [543, 280] width 97 height 38
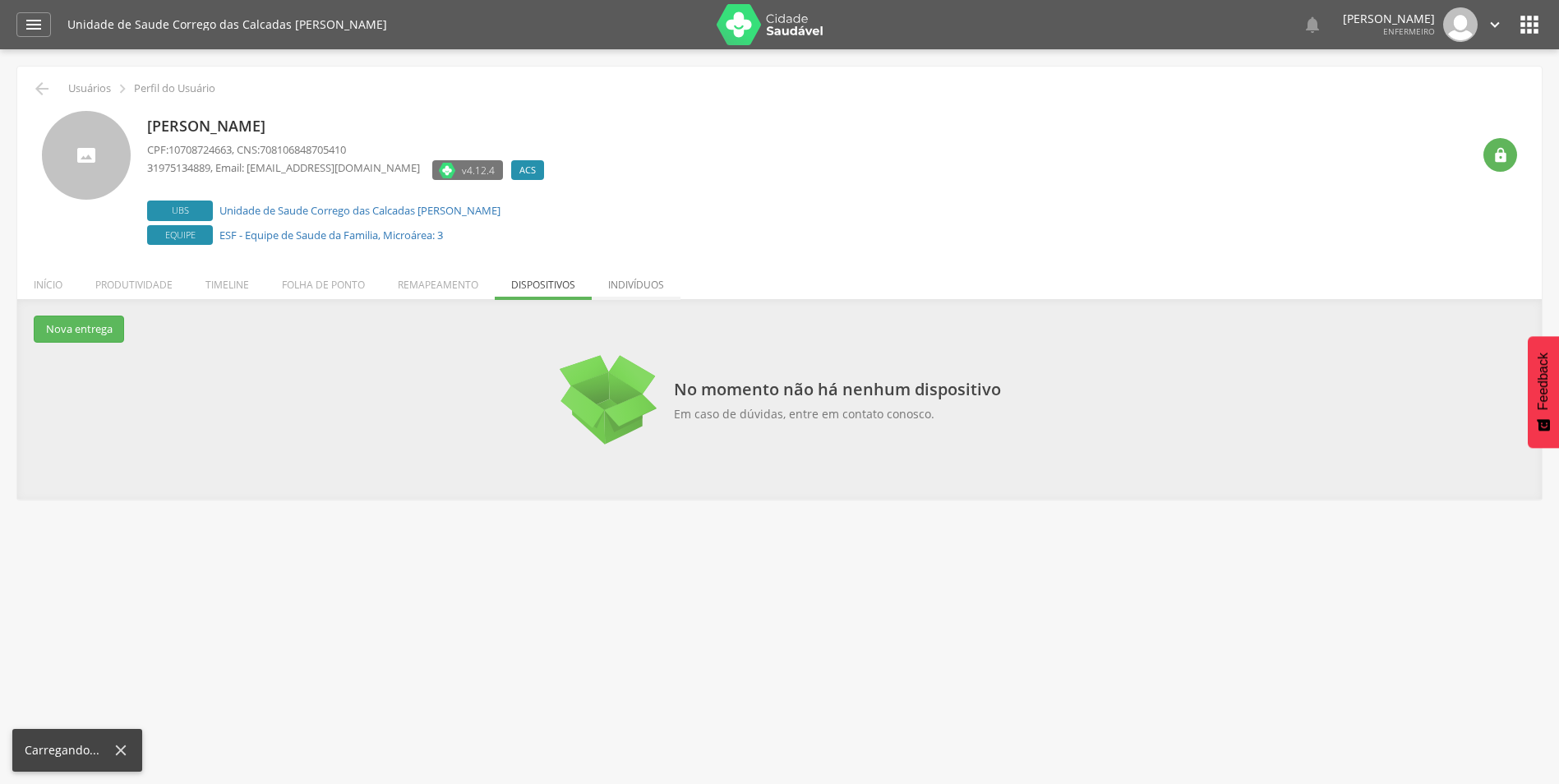
click at [627, 289] on li "Indivíduos" at bounding box center [636, 280] width 89 height 38
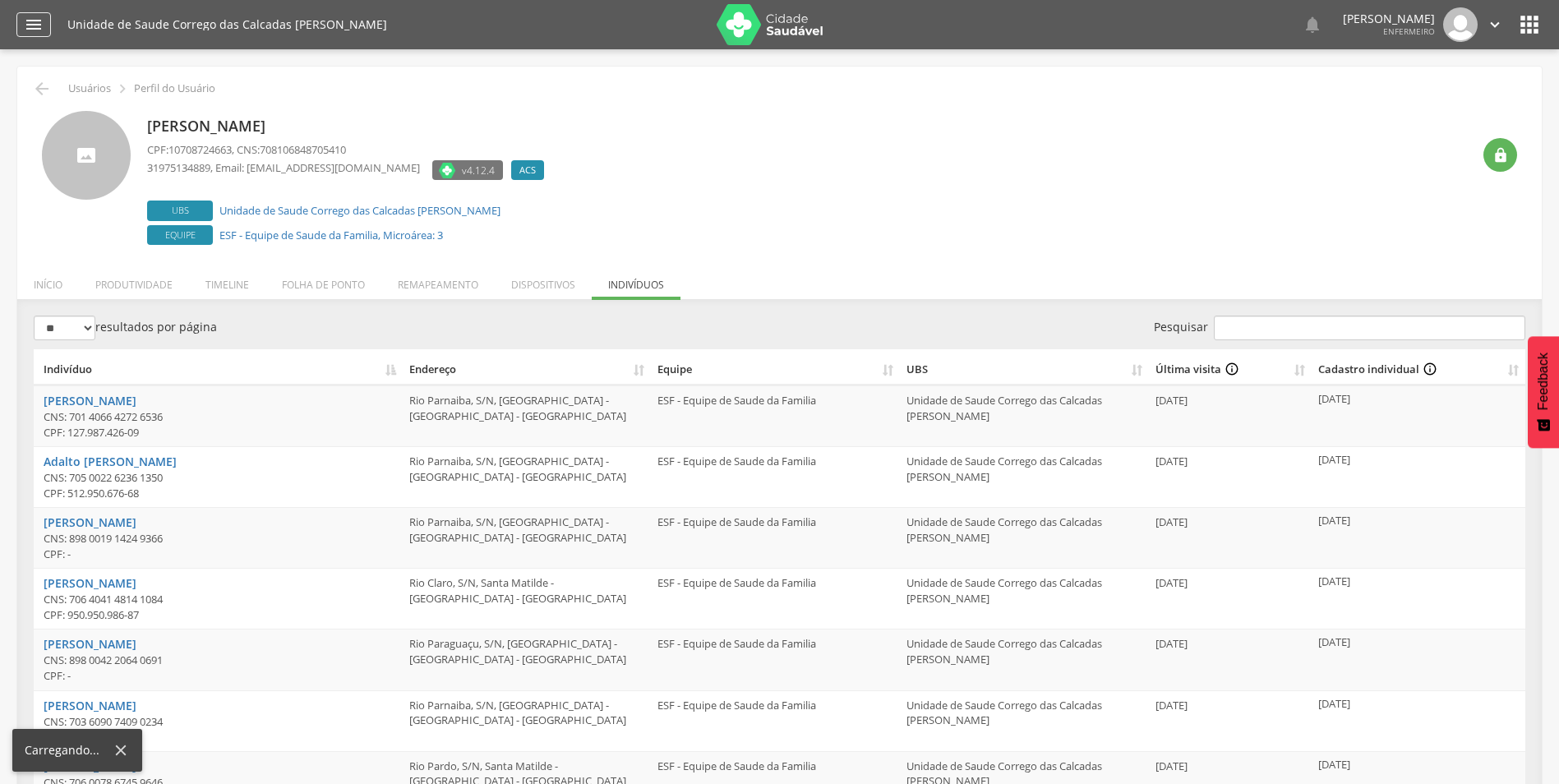
click at [24, 18] on icon "" at bounding box center [33, 24] width 20 height 20
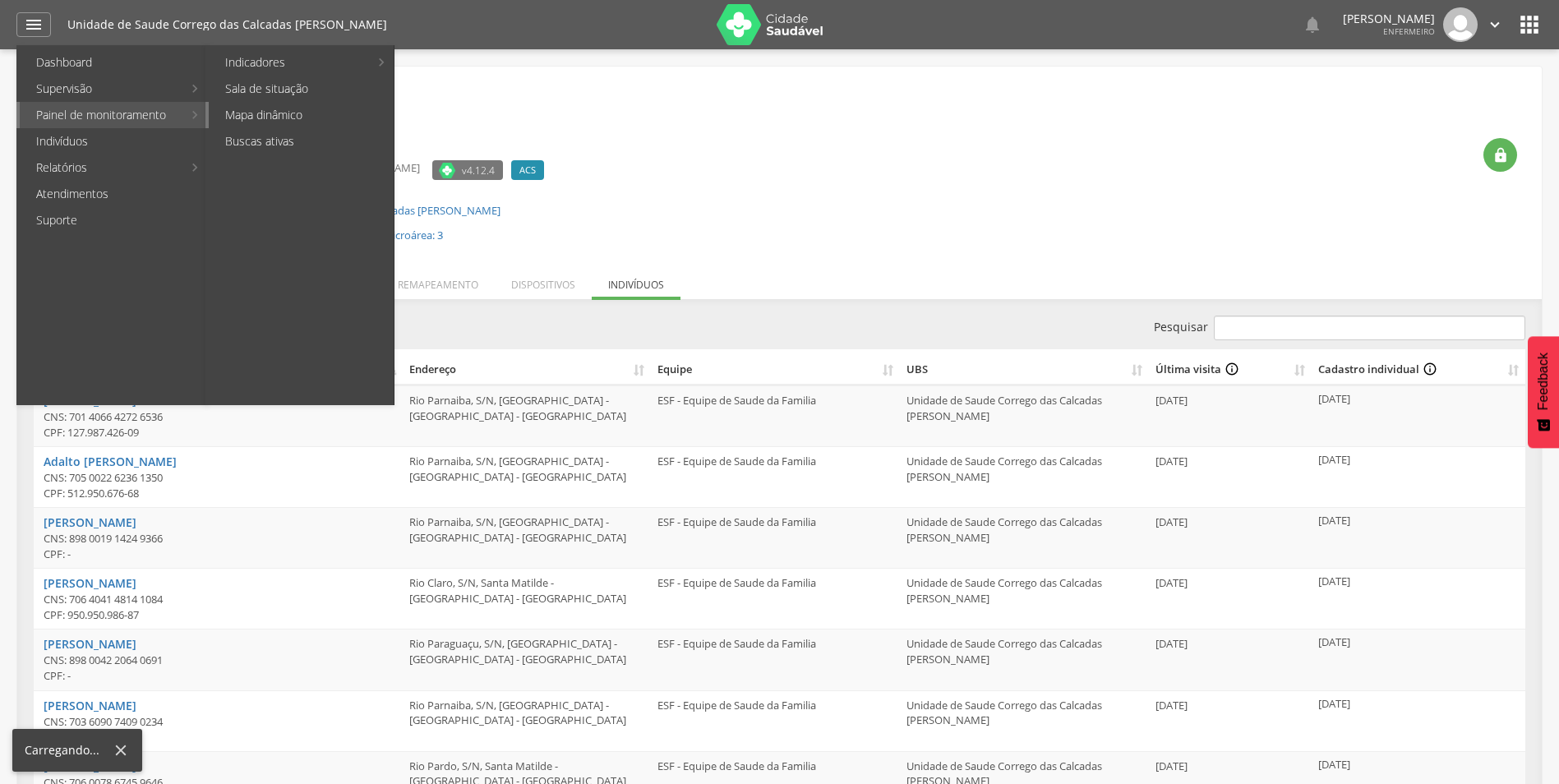
click at [273, 118] on link "Mapa dinâmico" at bounding box center [302, 115] width 185 height 26
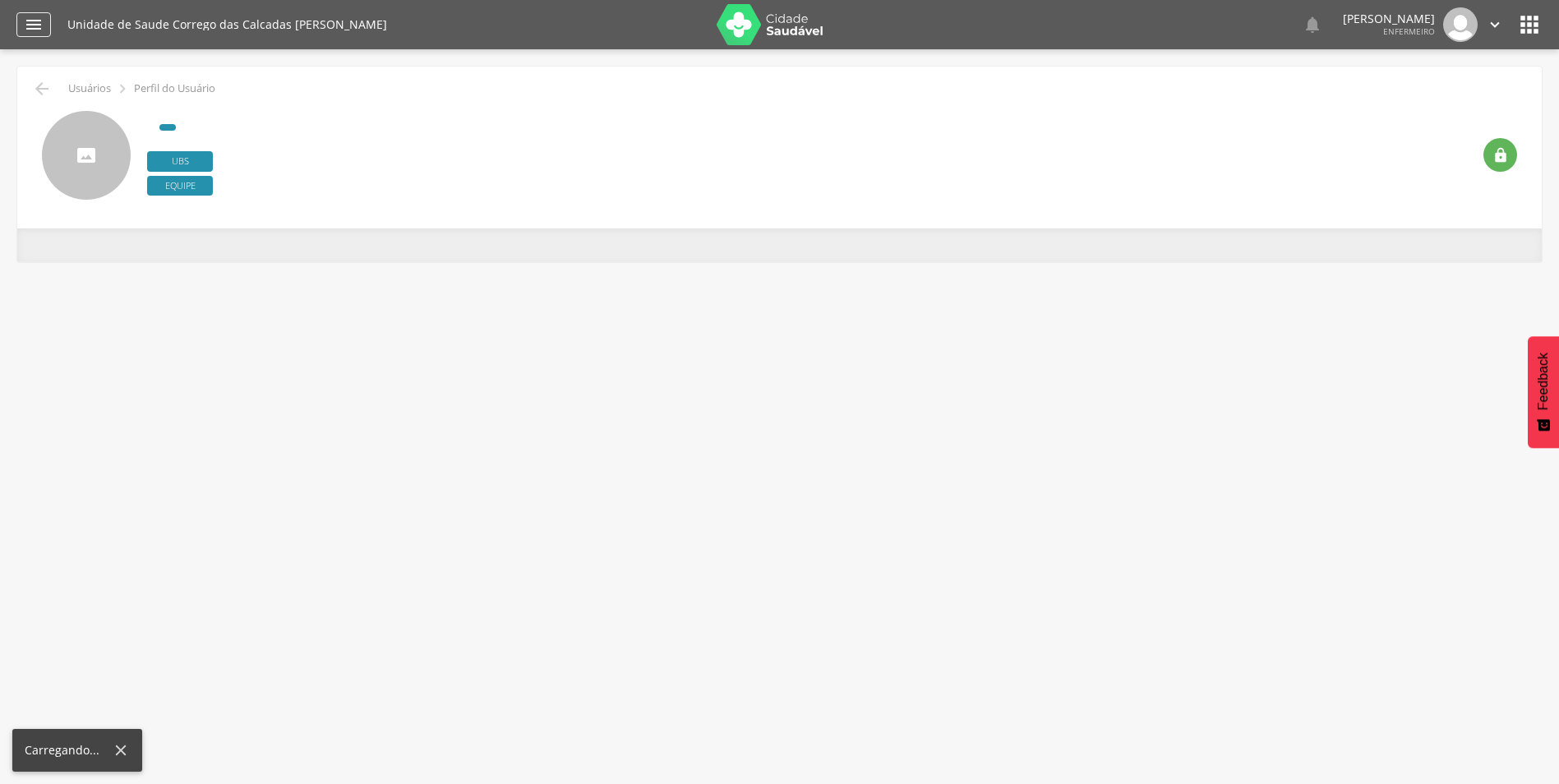
click at [32, 25] on icon "" at bounding box center [33, 24] width 20 height 20
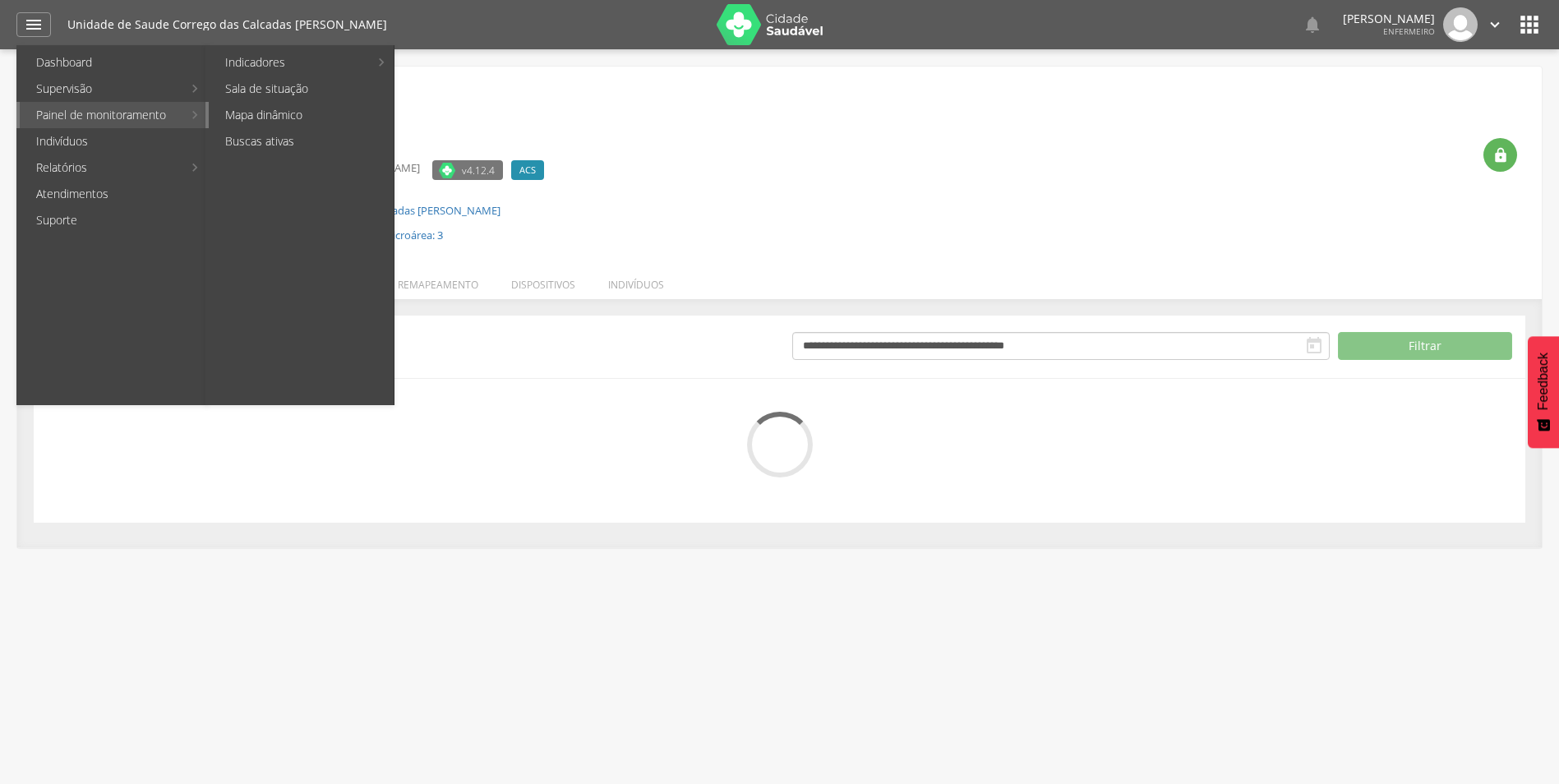
click at [267, 112] on link "Mapa dinâmico" at bounding box center [302, 115] width 185 height 26
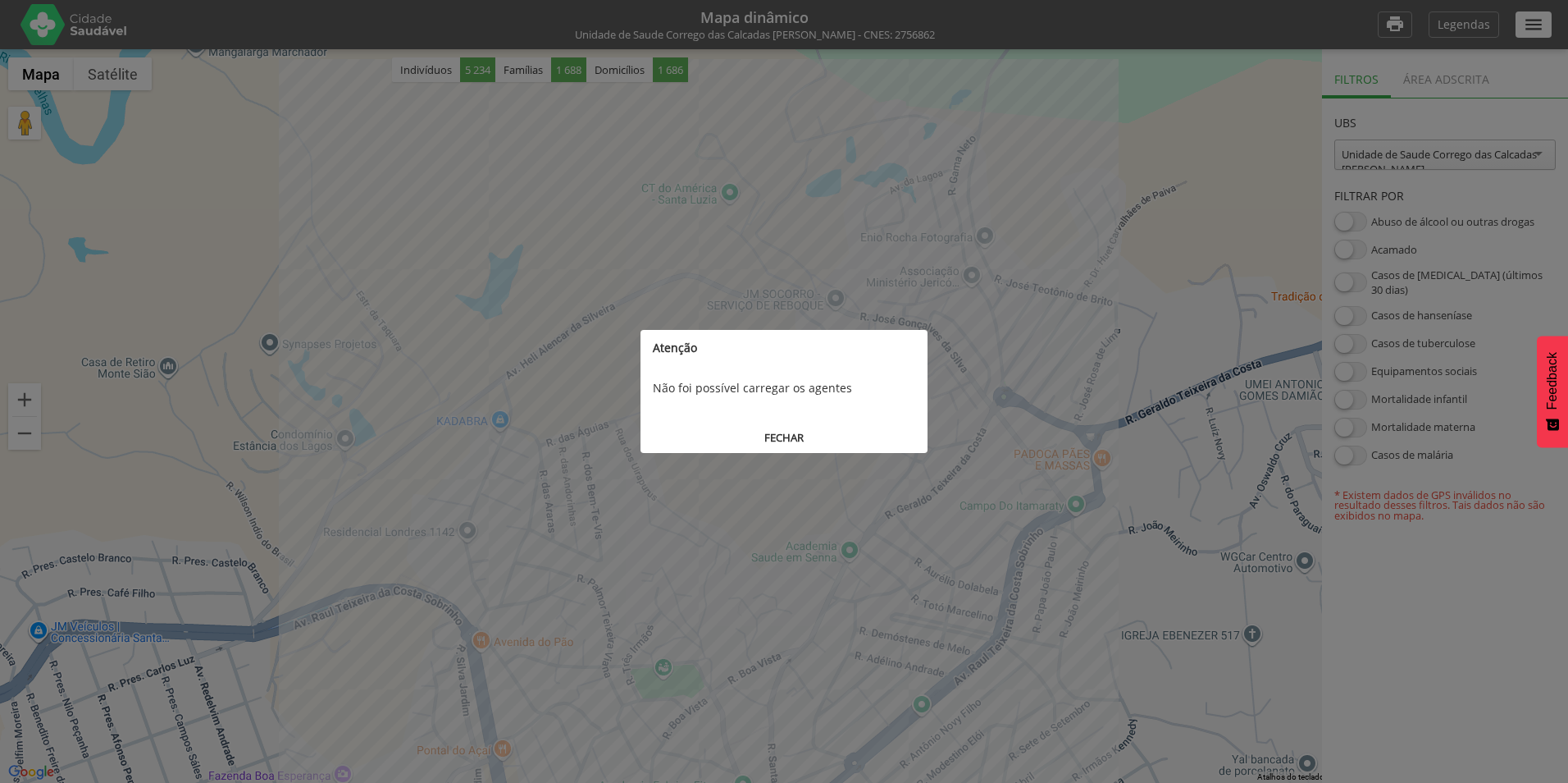
click at [797, 443] on button "FECHAR" at bounding box center [784, 438] width 287 height 30
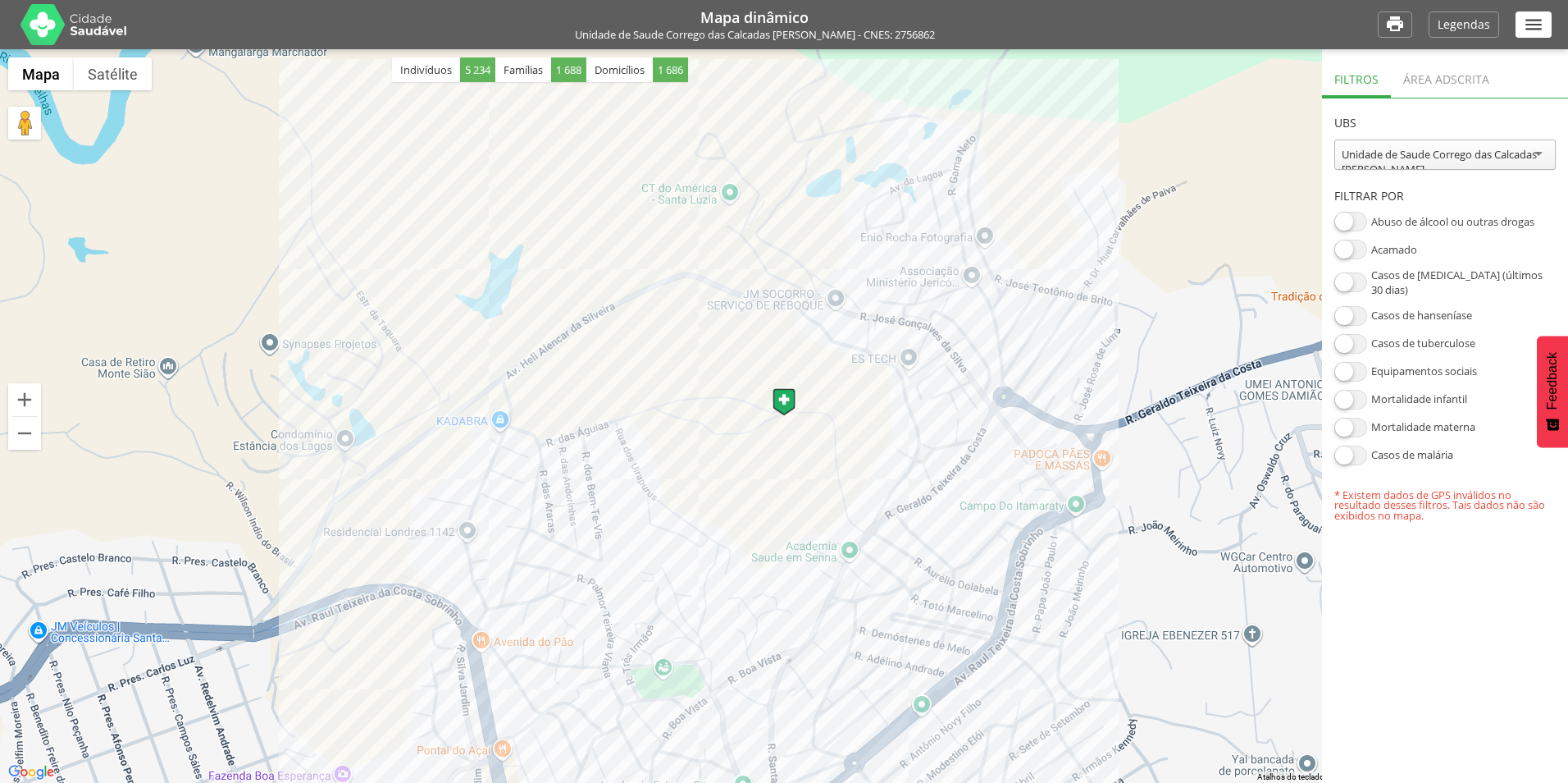
click at [1354, 242] on span at bounding box center [1351, 249] width 33 height 20
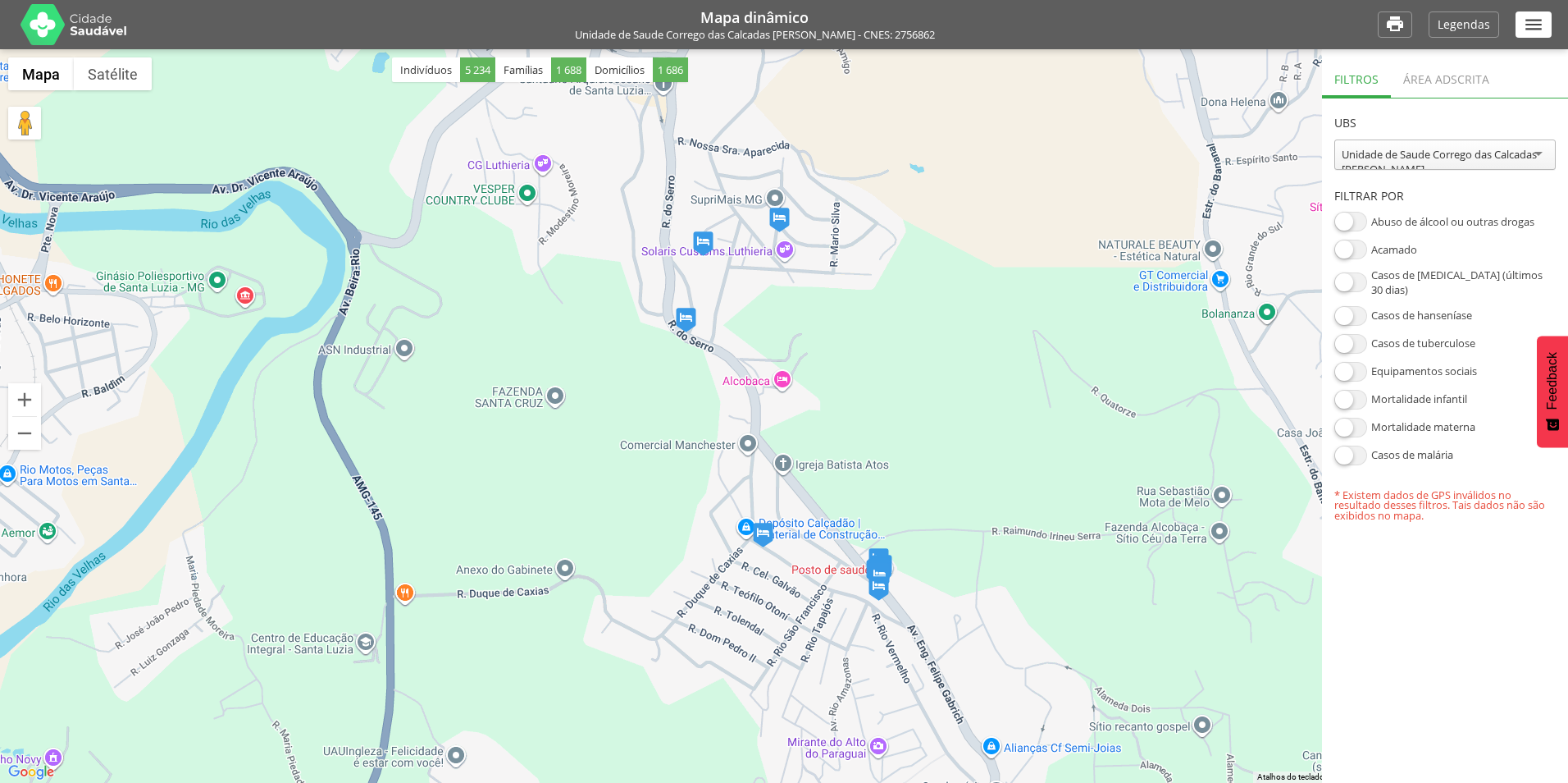
click at [878, 567] on img at bounding box center [880, 577] width 21 height 24
click at [880, 591] on img at bounding box center [879, 588] width 21 height 24
click at [764, 533] on img at bounding box center [764, 535] width 21 height 24
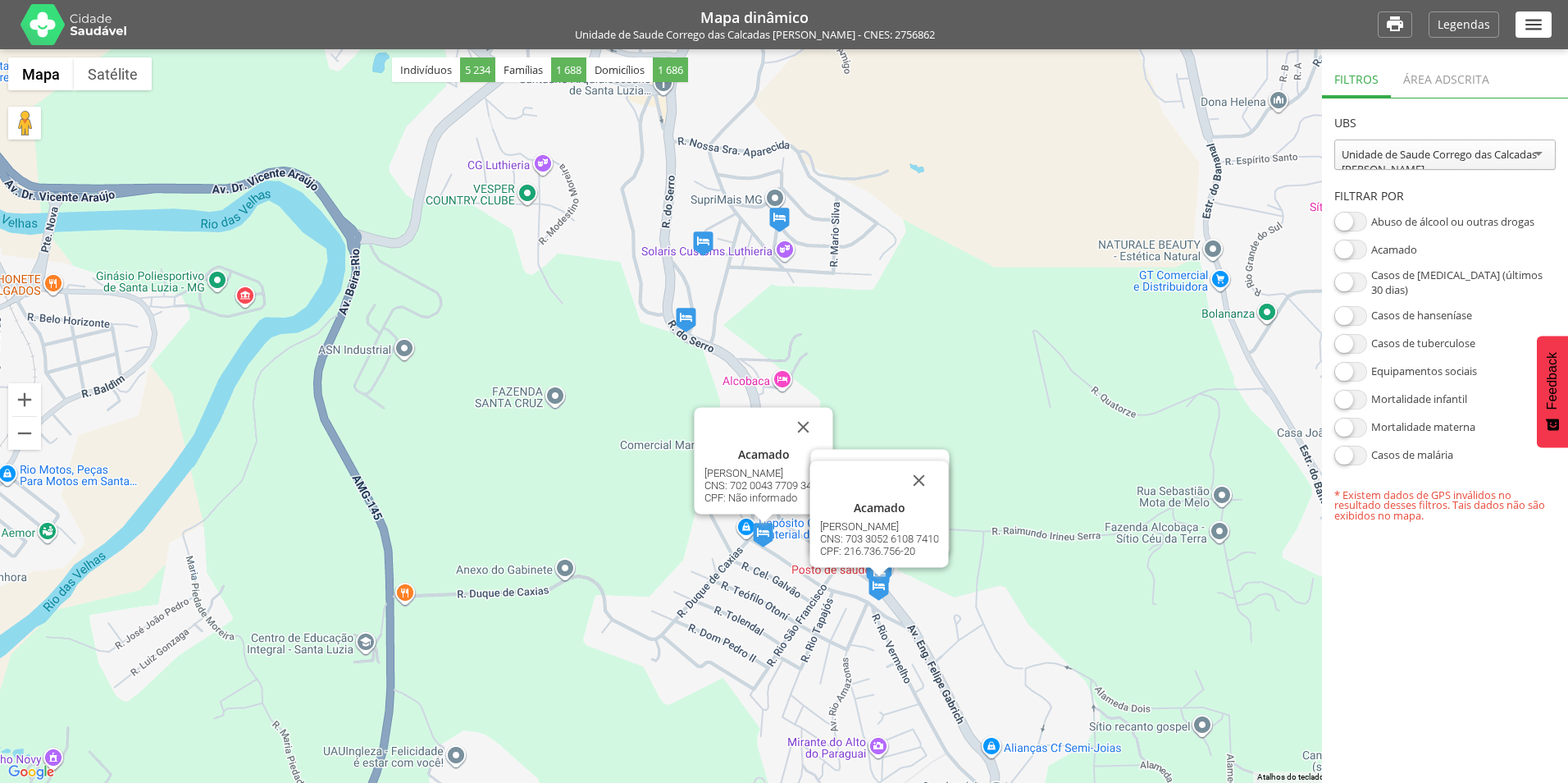
click at [1353, 252] on span at bounding box center [1351, 249] width 33 height 20
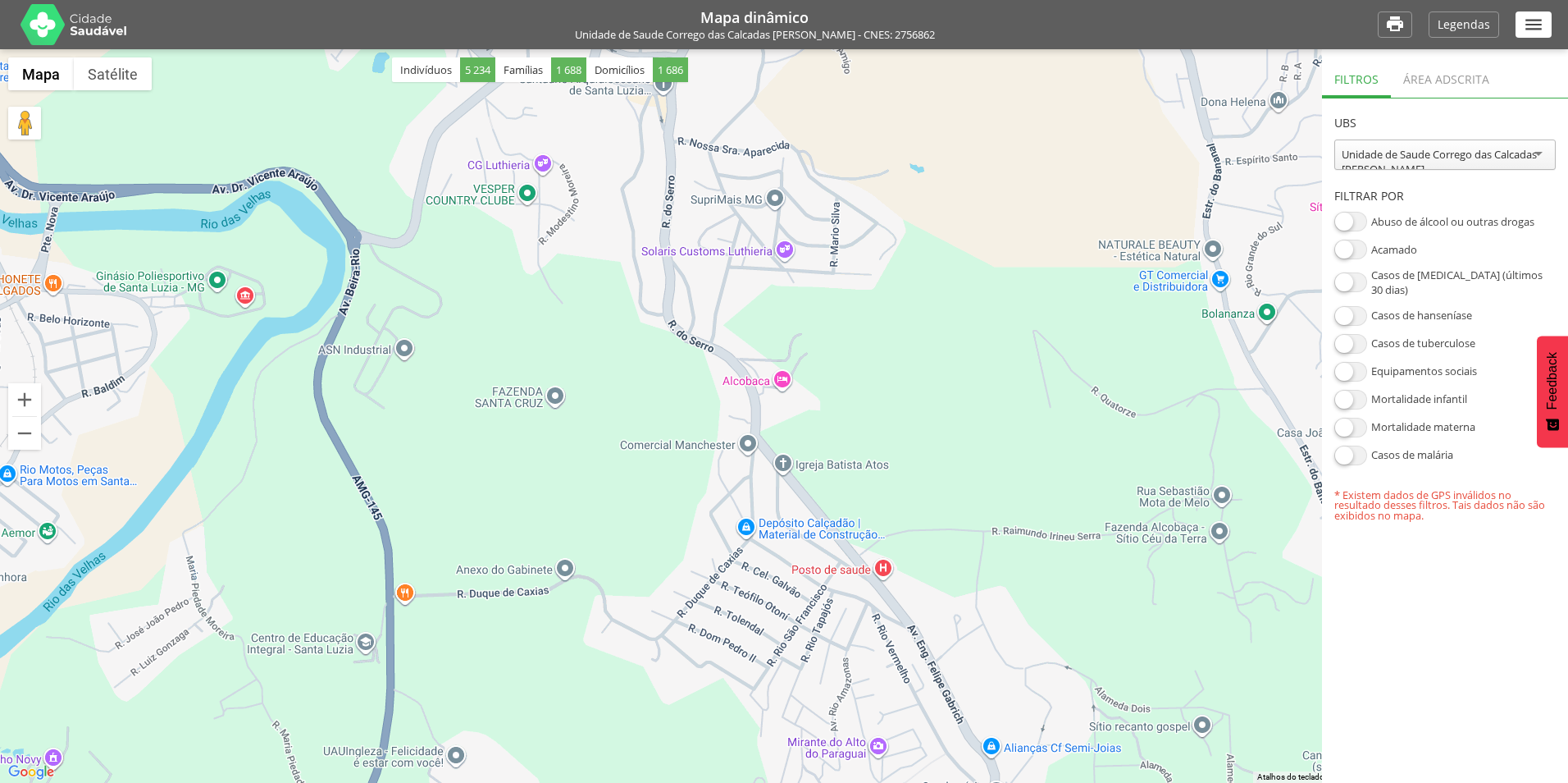
click at [1355, 272] on span at bounding box center [1351, 282] width 33 height 20
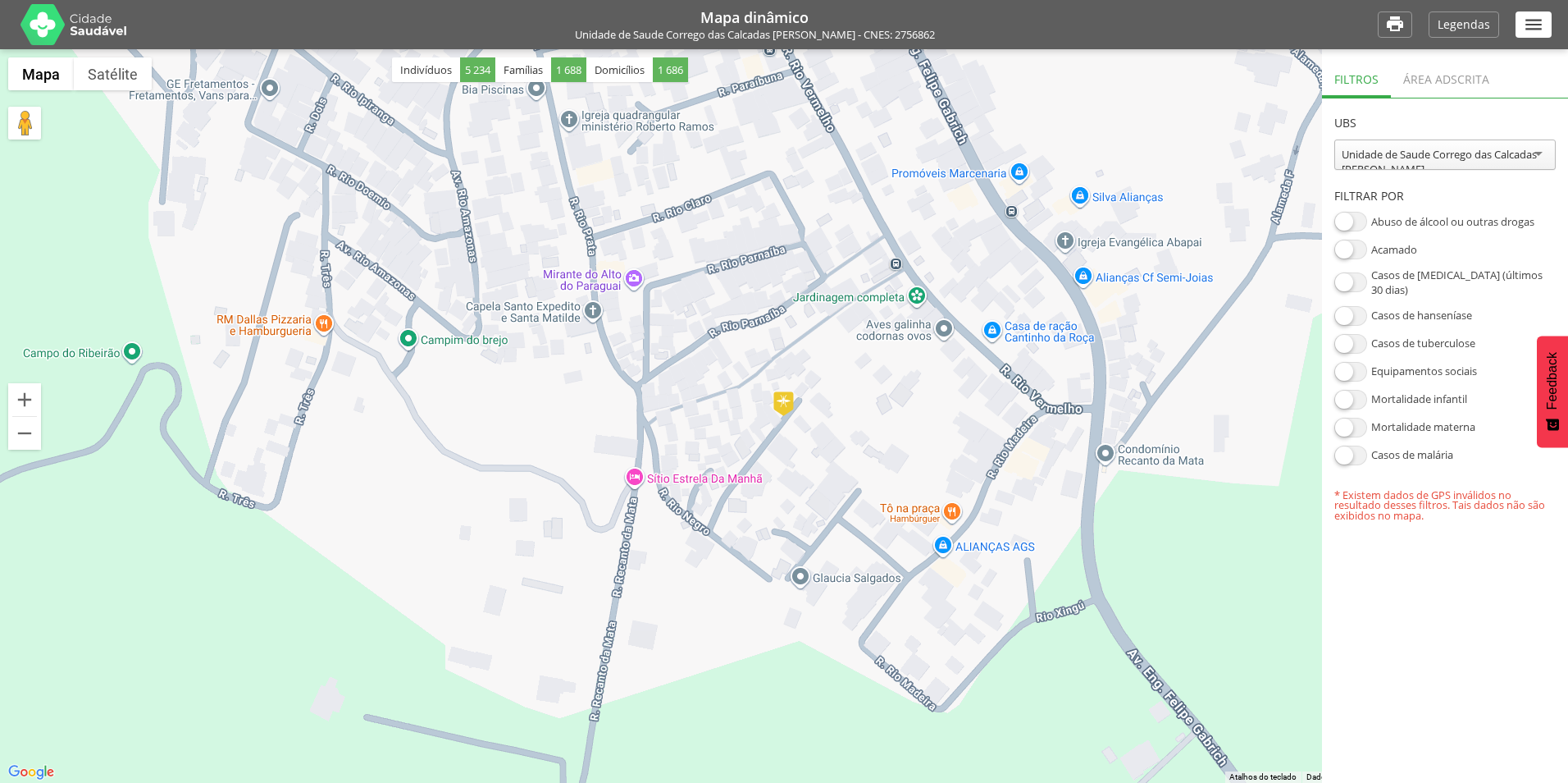
click at [1351, 272] on span at bounding box center [1351, 282] width 33 height 20
click at [1356, 395] on span at bounding box center [1351, 399] width 33 height 20
click at [1353, 395] on span at bounding box center [1351, 399] width 33 height 20
click at [1414, 152] on div "Unidade de Saude Corrego das Calcadas [PERSON_NAME]" at bounding box center [1445, 162] width 207 height 30
drag, startPoint x: 1450, startPoint y: 50, endPoint x: 1456, endPoint y: 82, distance: 32.6
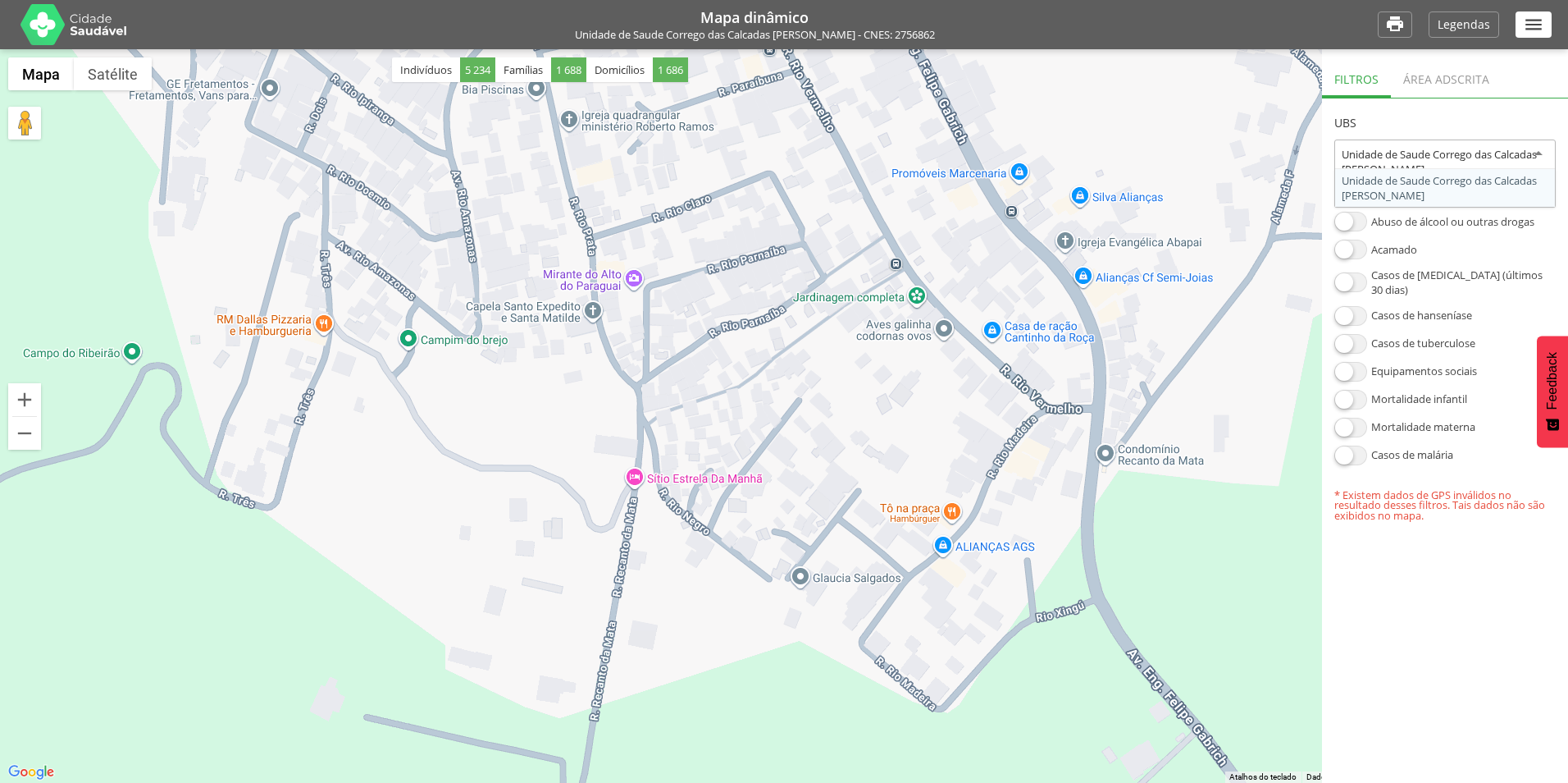
click at [1450, 56] on div "**********" at bounding box center [1445, 416] width 246 height 733
click at [1457, 83] on div "Área adscrita" at bounding box center [1445, 77] width 110 height 40
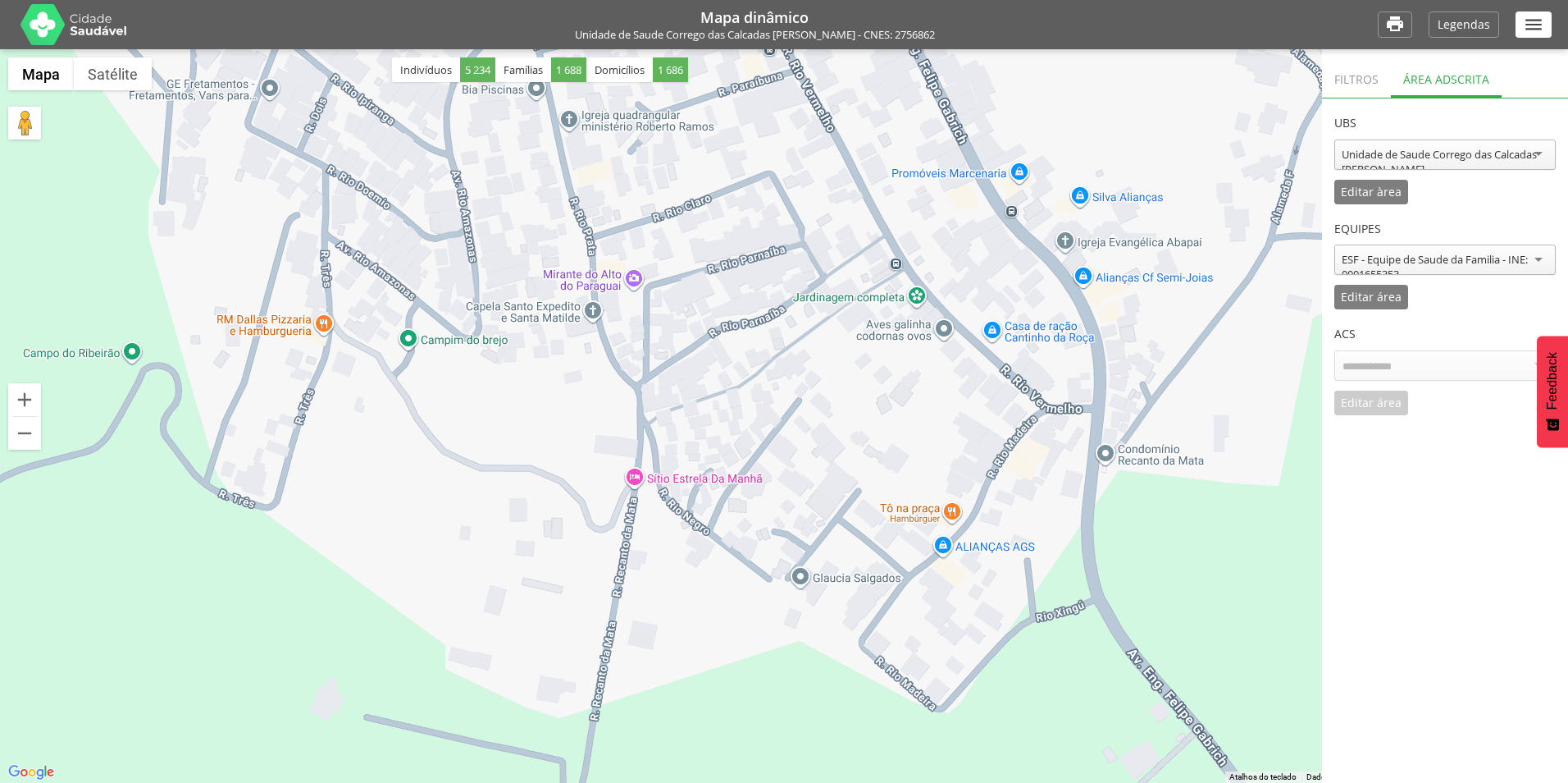
click at [1384, 83] on div "Filtros" at bounding box center [1356, 77] width 69 height 40
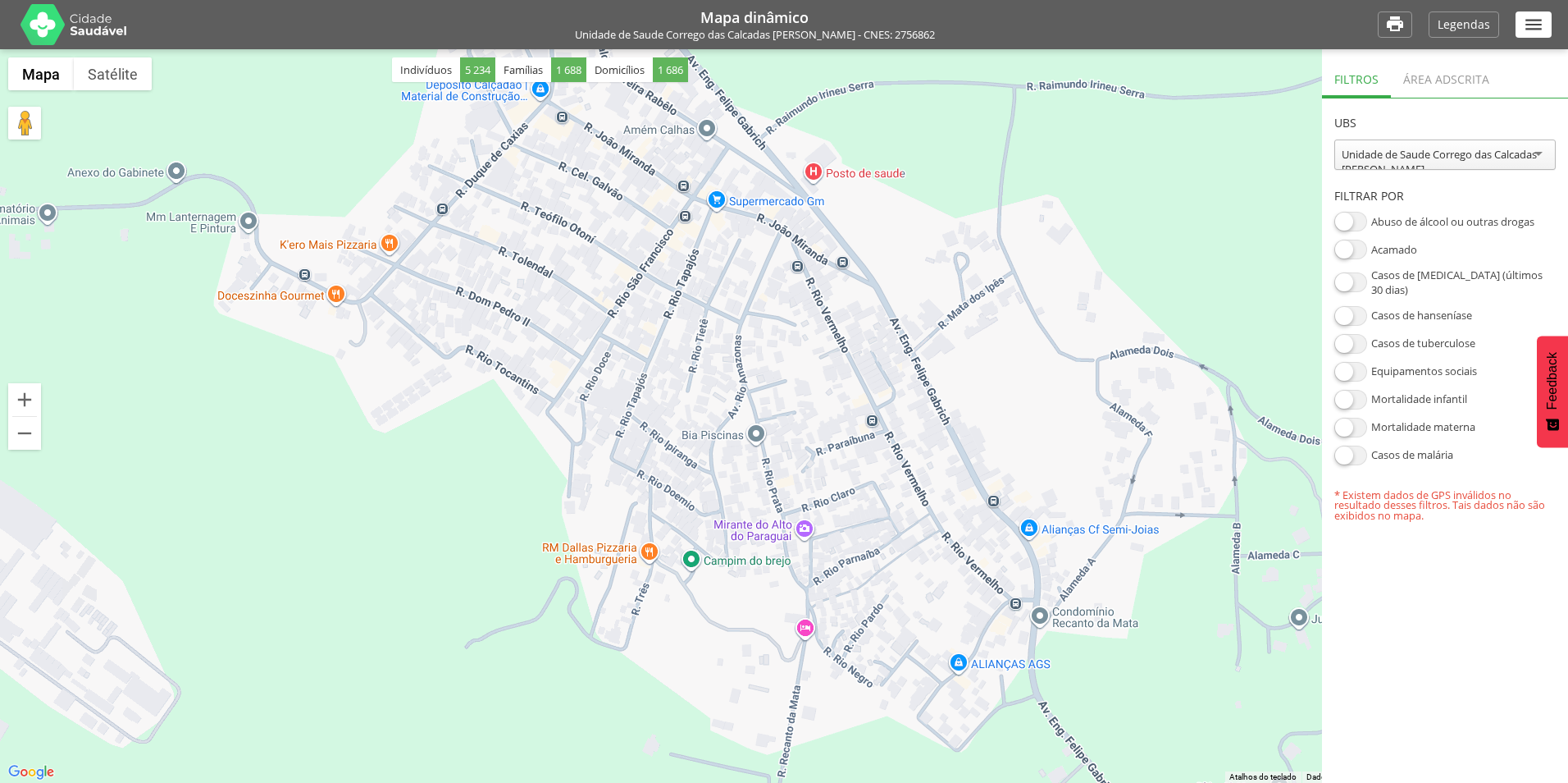
drag, startPoint x: 895, startPoint y: 261, endPoint x: 864, endPoint y: 472, distance: 213.3
click at [864, 472] on div at bounding box center [784, 416] width 1568 height 733
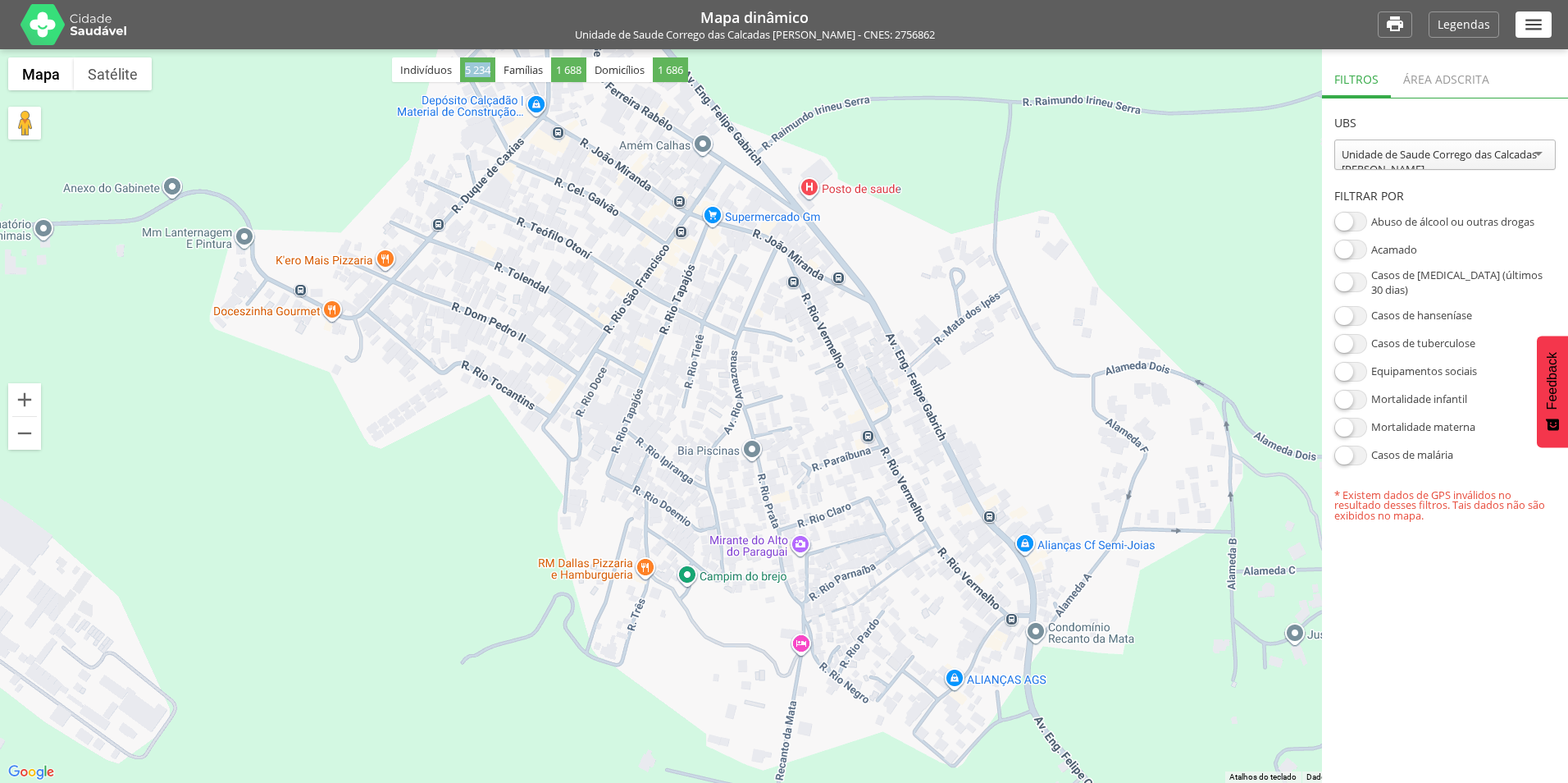
drag, startPoint x: 464, startPoint y: 71, endPoint x: 497, endPoint y: 71, distance: 33.0
click at [497, 71] on div "Indivíduos 5 234 Famílias 1 688 Domicílios 1 686" at bounding box center [540, 70] width 296 height 24
drag, startPoint x: 561, startPoint y: 68, endPoint x: 600, endPoint y: 70, distance: 39.1
click at [600, 70] on div "Indivíduos 5 234 Famílias 1 688 Domicílios 1 686" at bounding box center [540, 70] width 296 height 24
click at [820, 311] on div at bounding box center [784, 416] width 1568 height 733
